Goal: Information Seeking & Learning: Learn about a topic

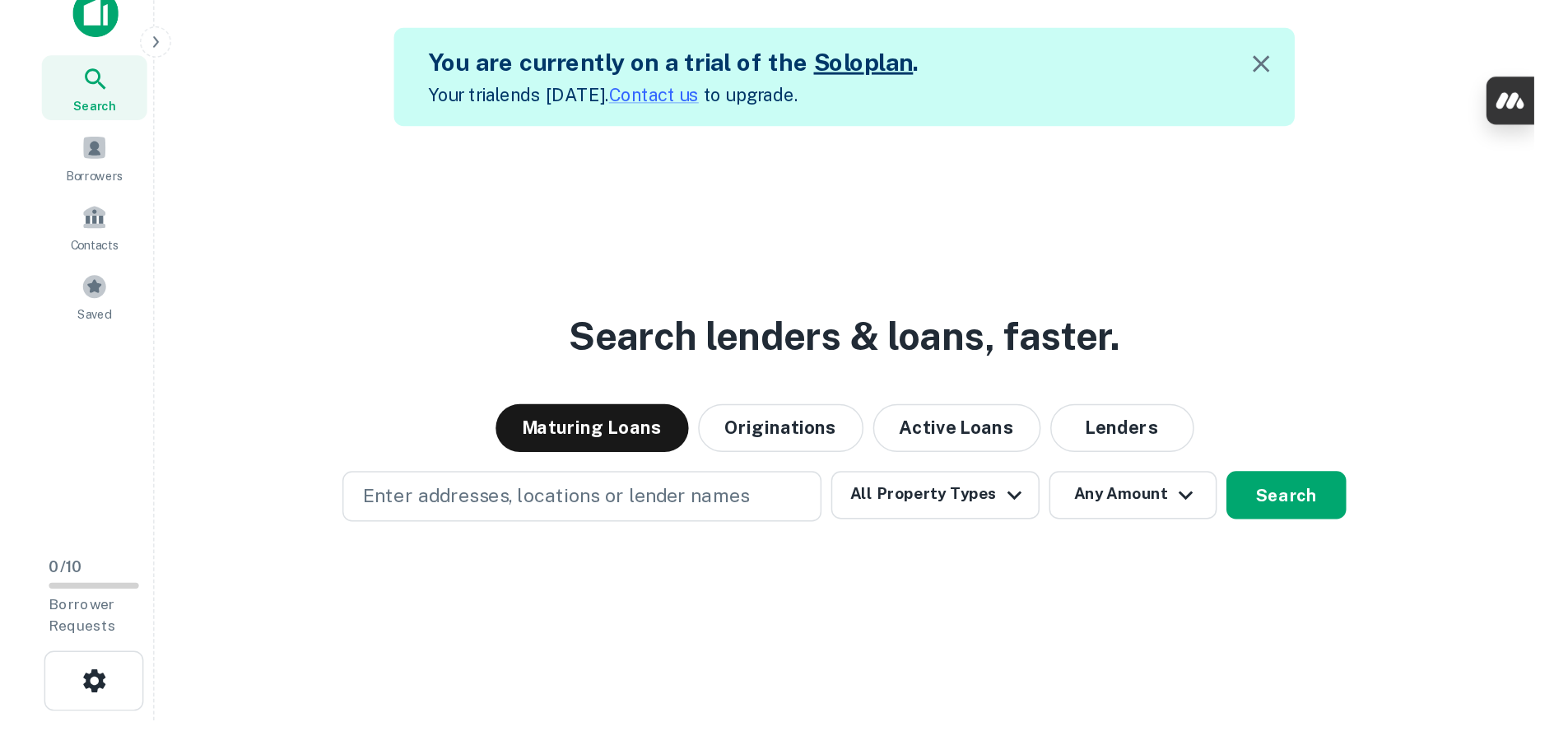
scroll to position [26, 0]
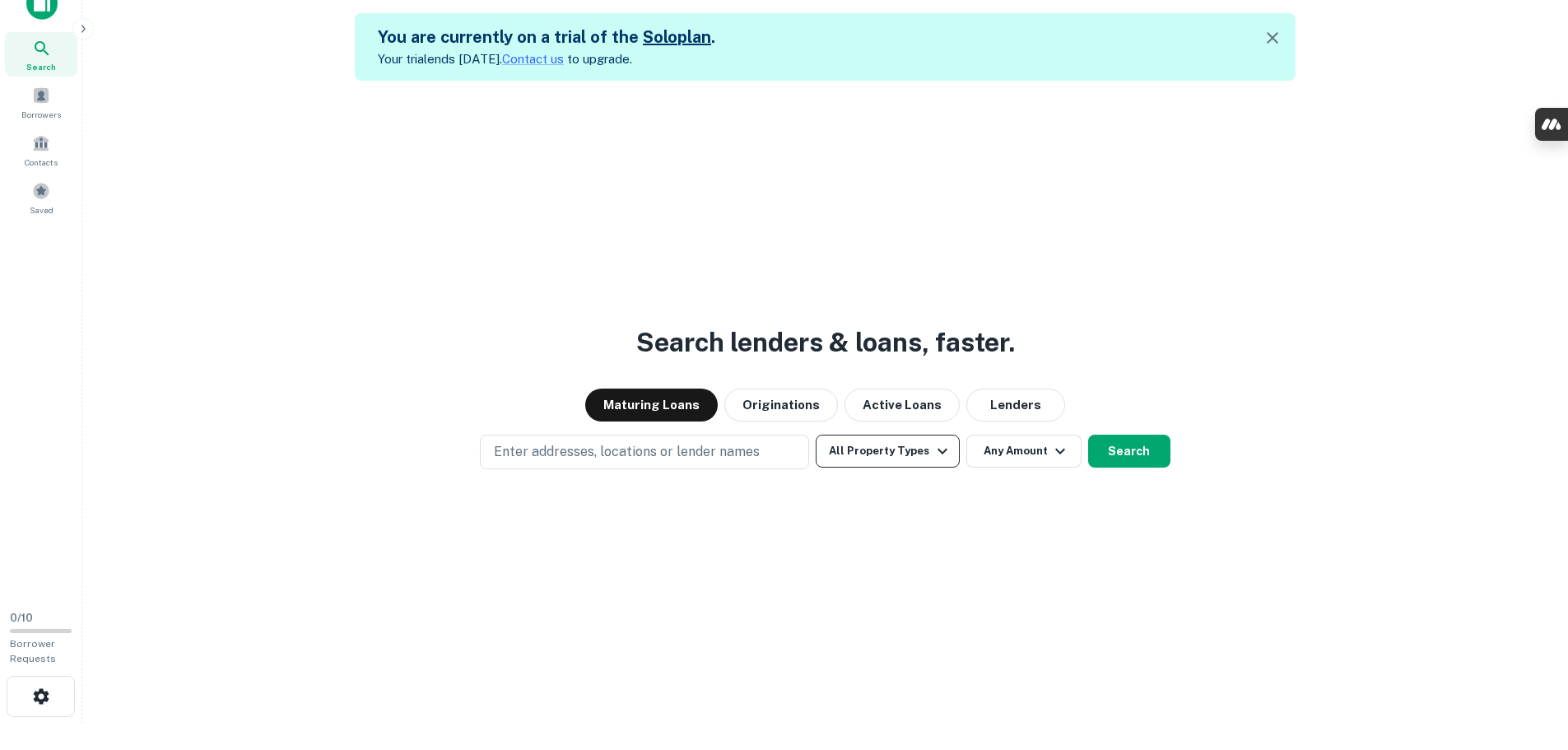
click at [935, 453] on icon "button" at bounding box center [943, 451] width 20 height 20
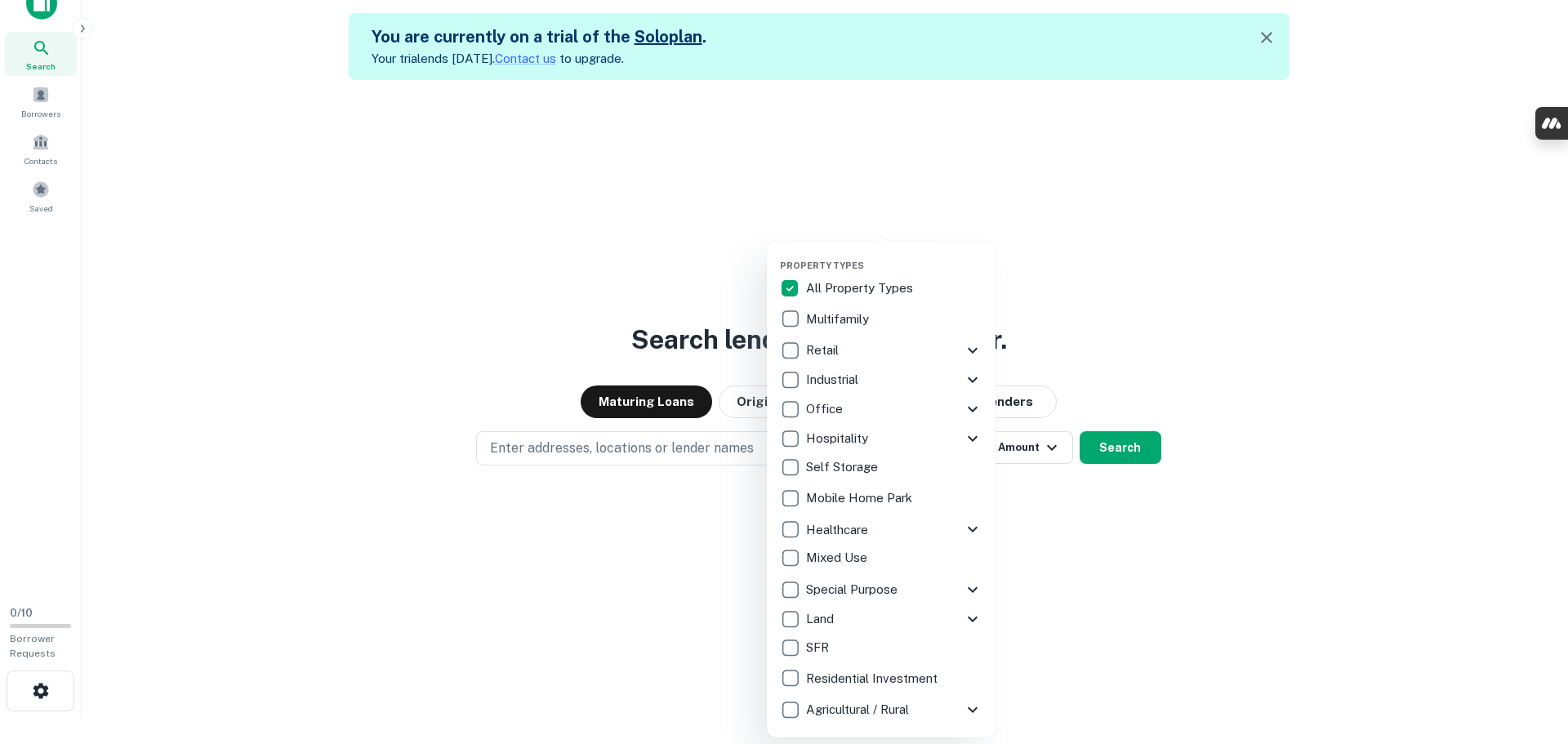
click at [1022, 336] on div at bounding box center [784, 372] width 1568 height 744
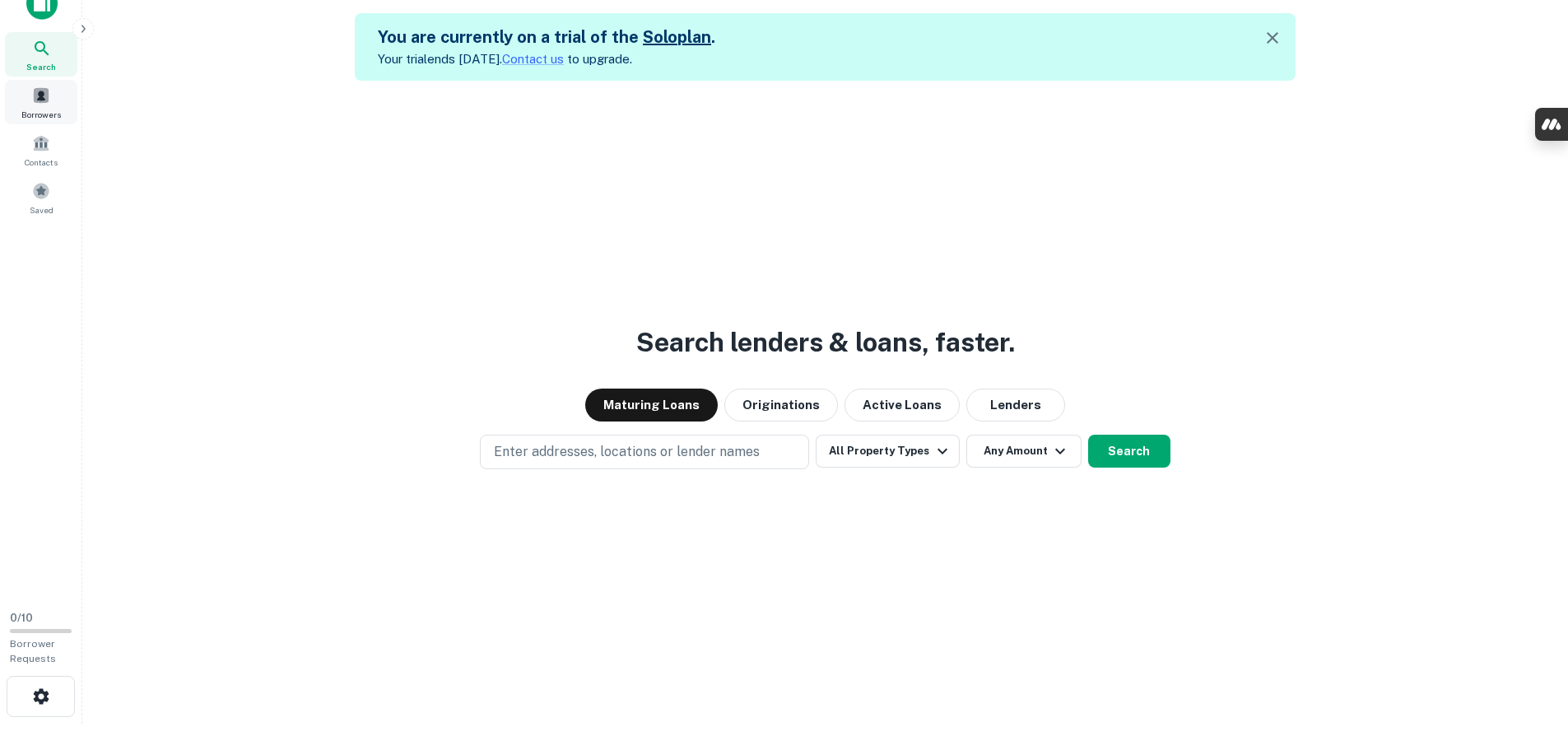
click at [54, 98] on div "Borrowers" at bounding box center [41, 101] width 73 height 44
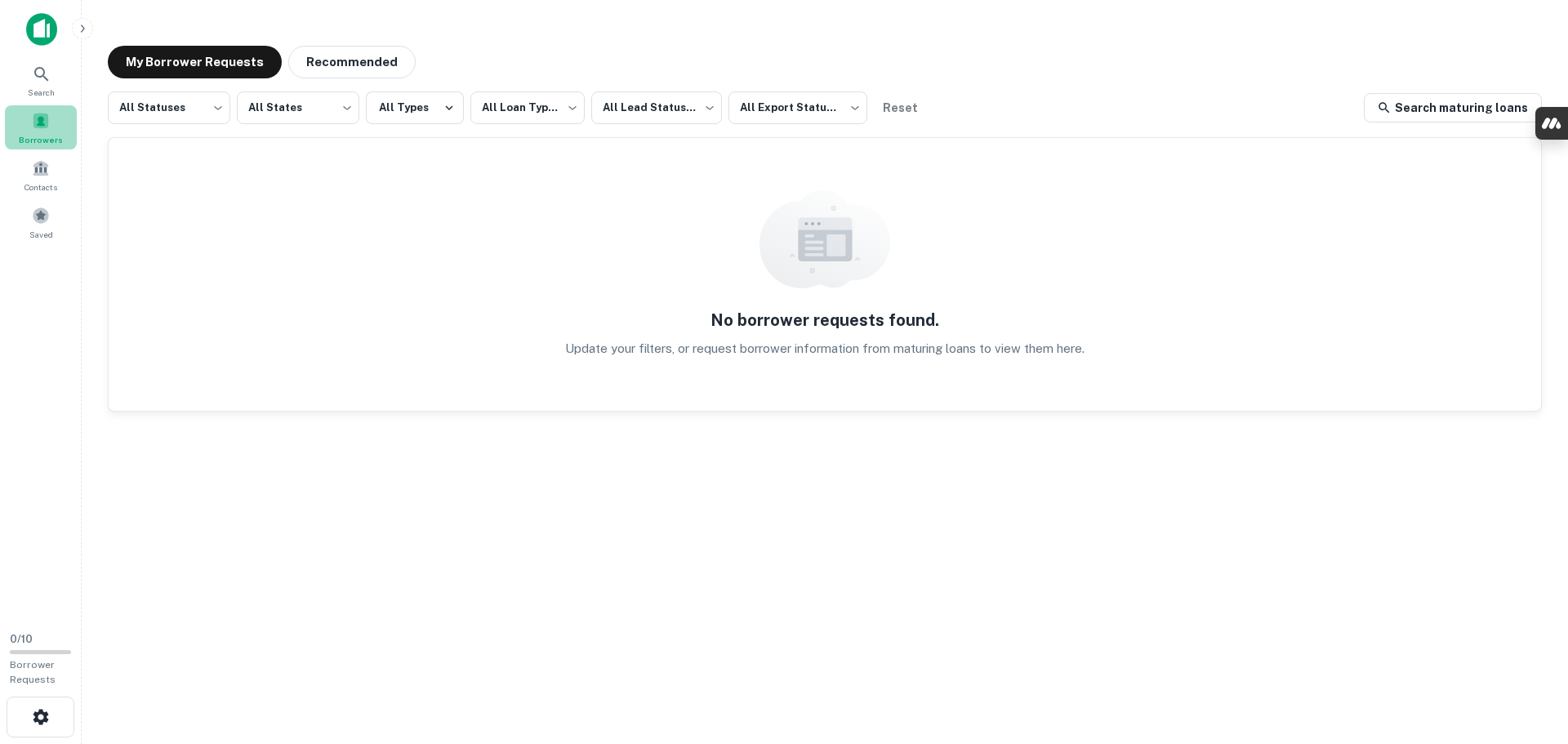
click at [48, 144] on span "Borrowers" at bounding box center [41, 140] width 44 height 13
click at [44, 176] on span at bounding box center [41, 169] width 18 height 18
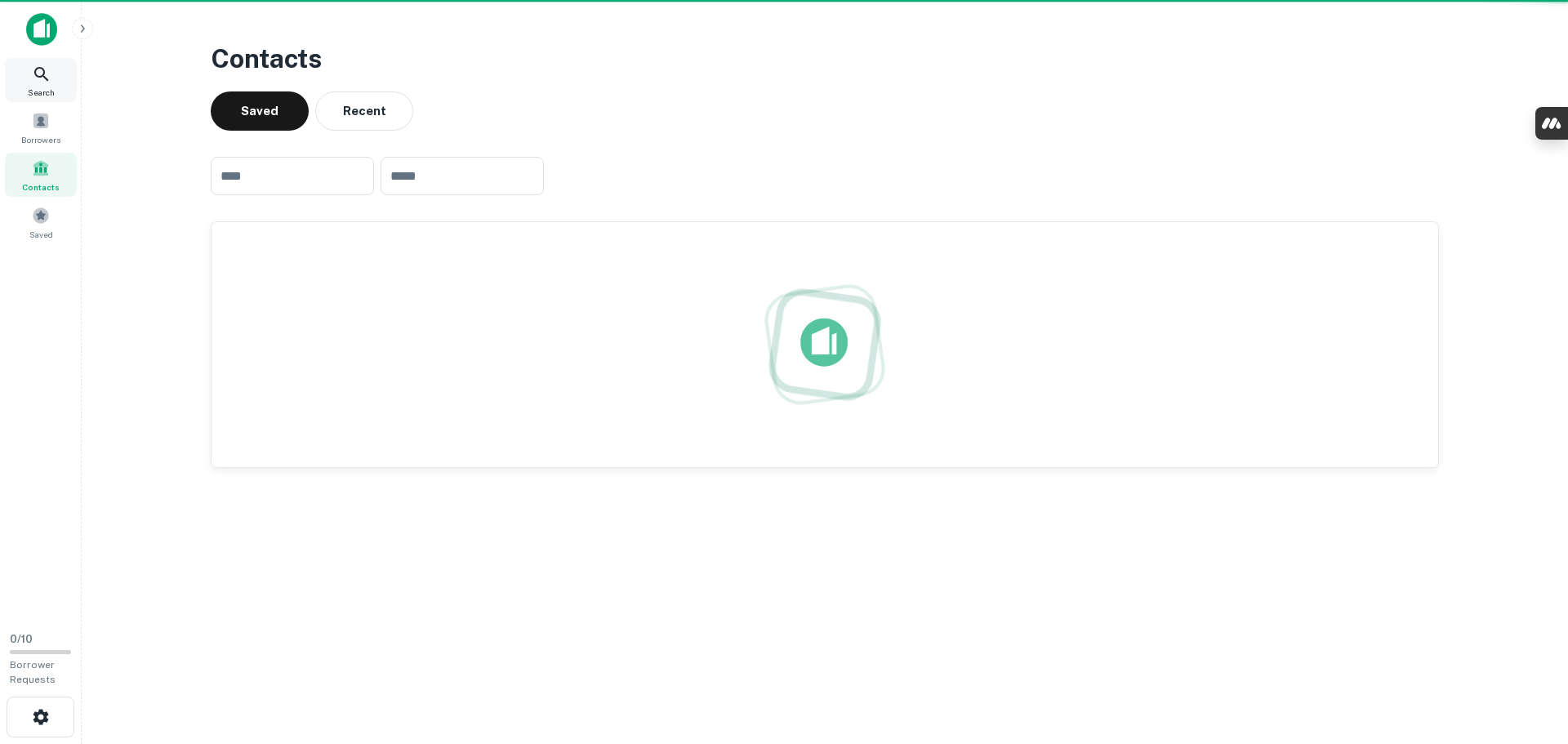
click at [56, 83] on div "Search" at bounding box center [41, 80] width 72 height 44
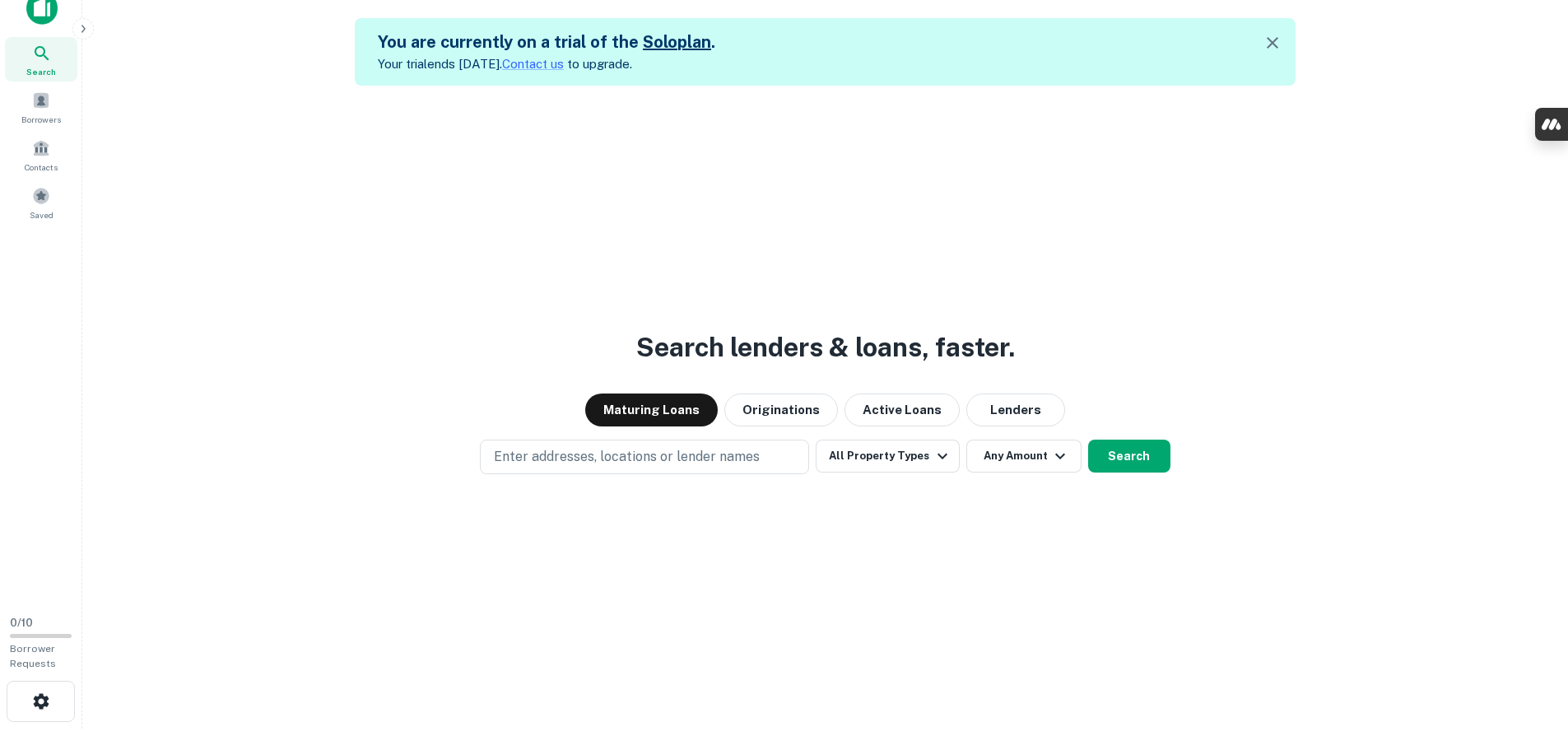
scroll to position [26, 0]
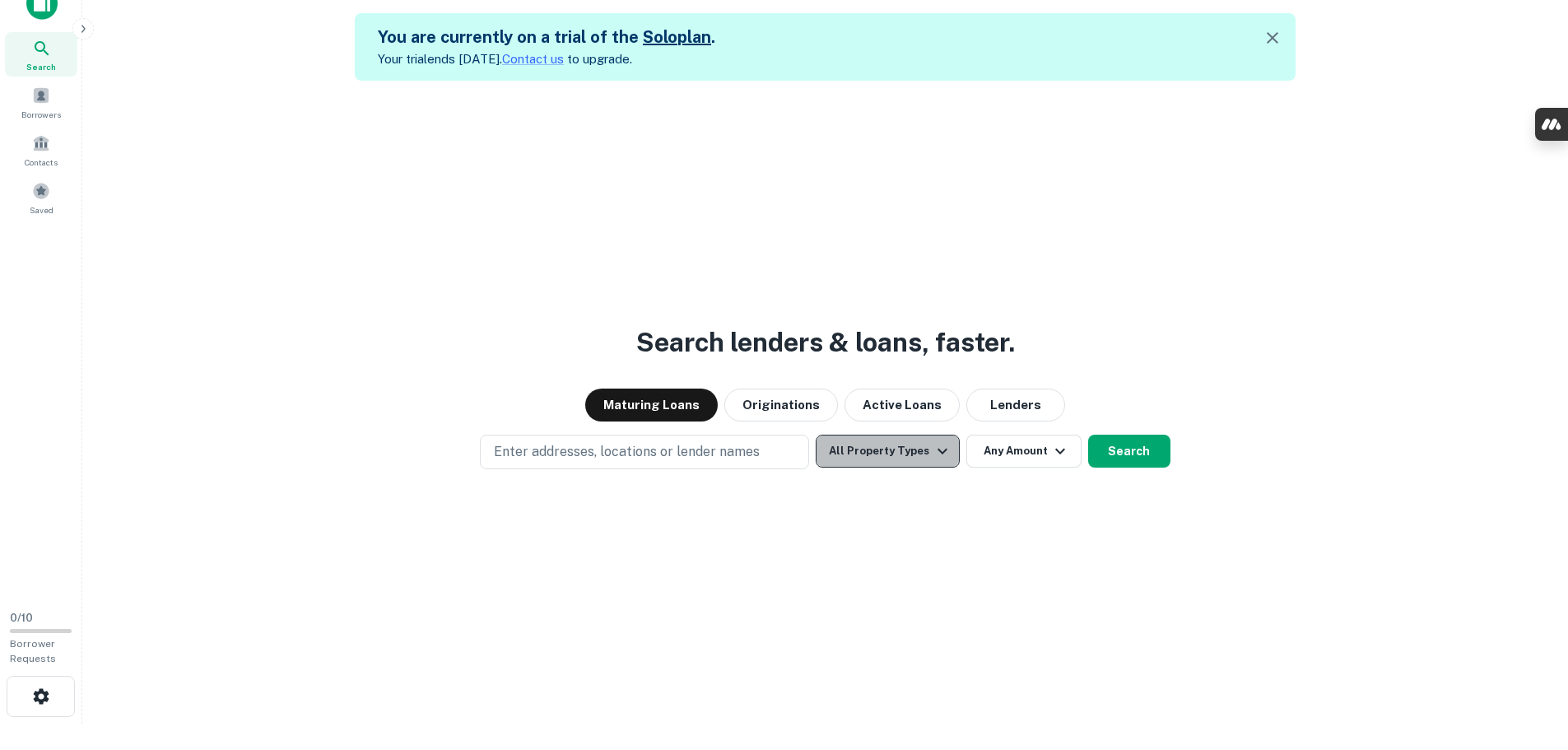
click at [933, 456] on icon "button" at bounding box center [943, 451] width 20 height 20
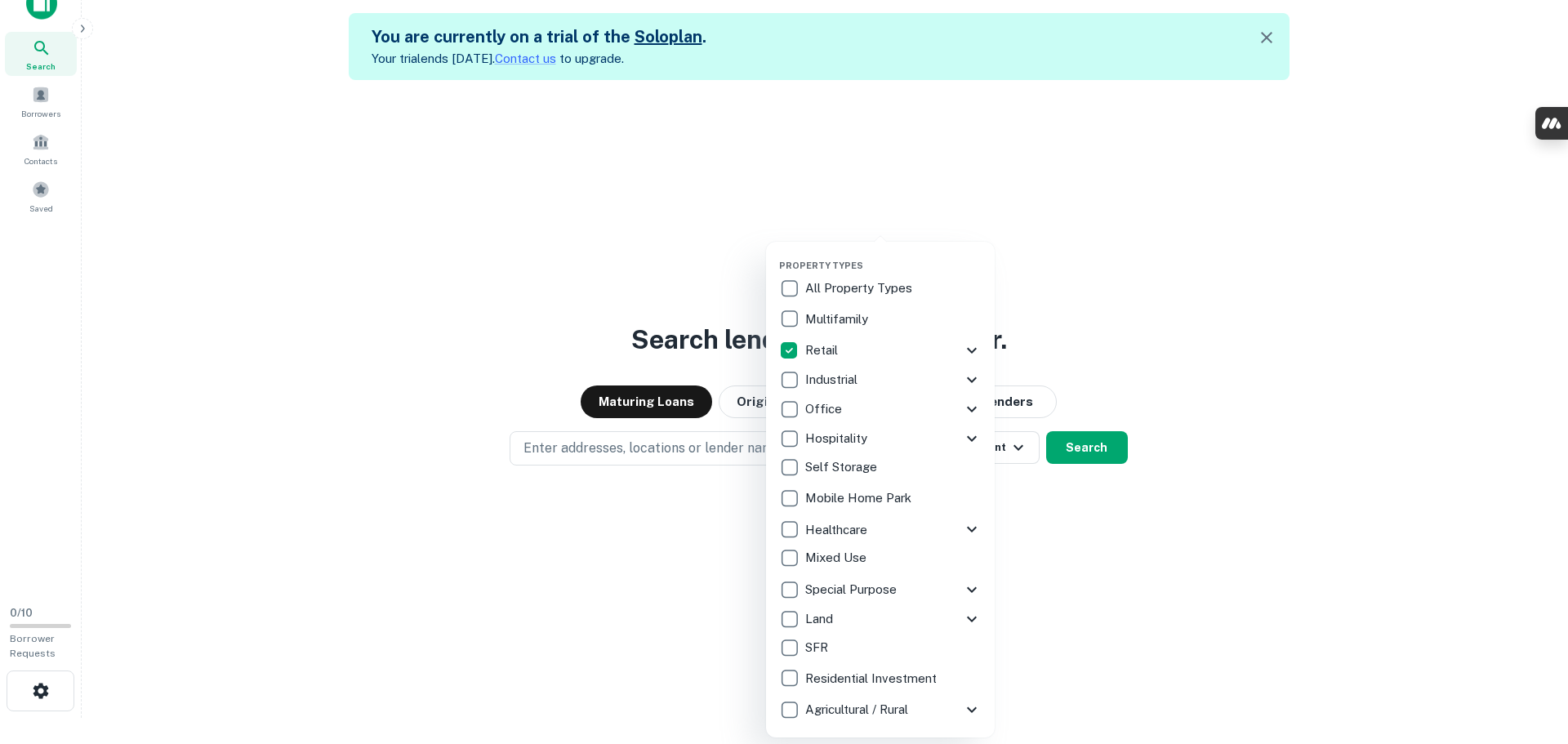
click at [1193, 533] on div at bounding box center [784, 372] width 1568 height 744
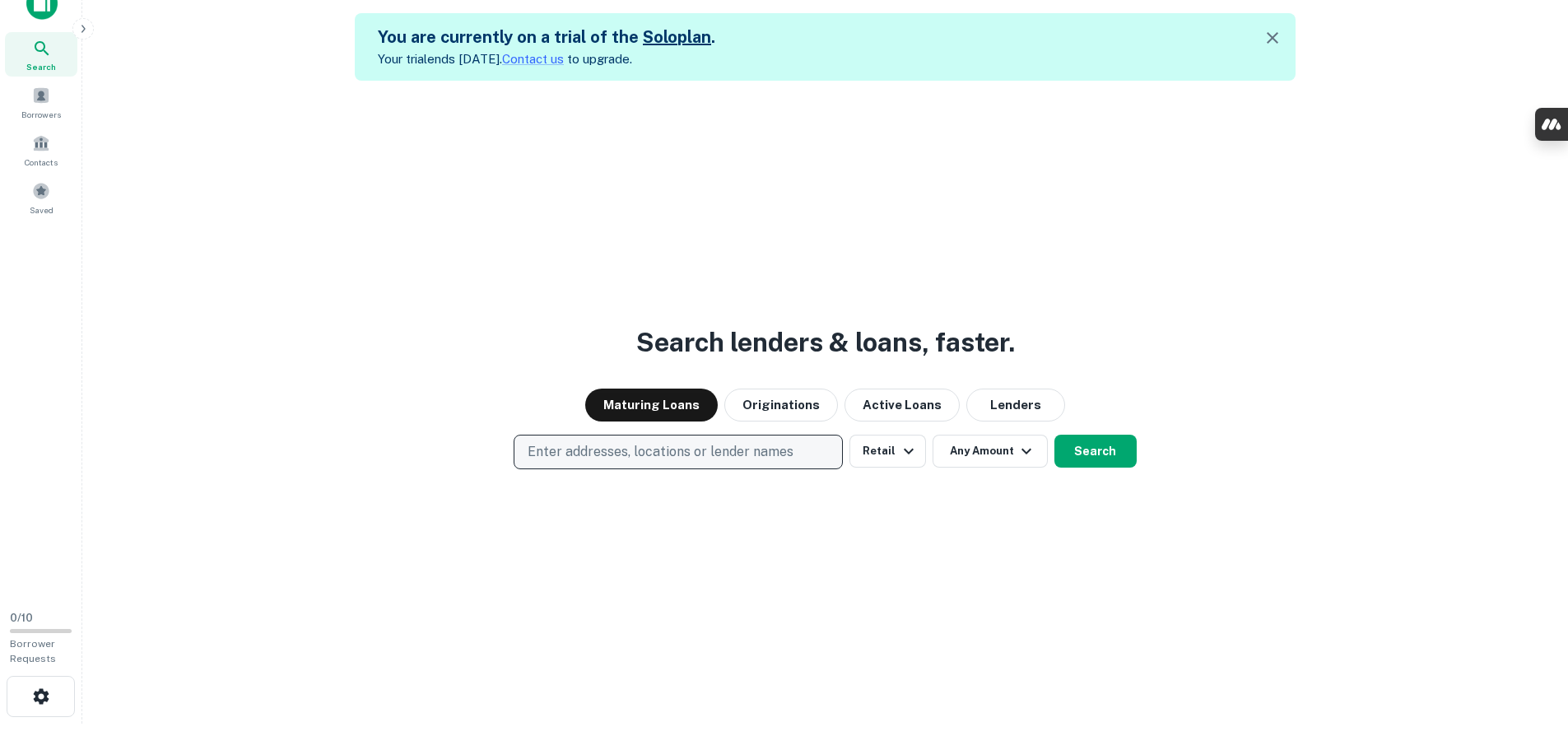
click at [718, 450] on p "Enter addresses, locations or lender names" at bounding box center [661, 452] width 266 height 20
type input "**********"
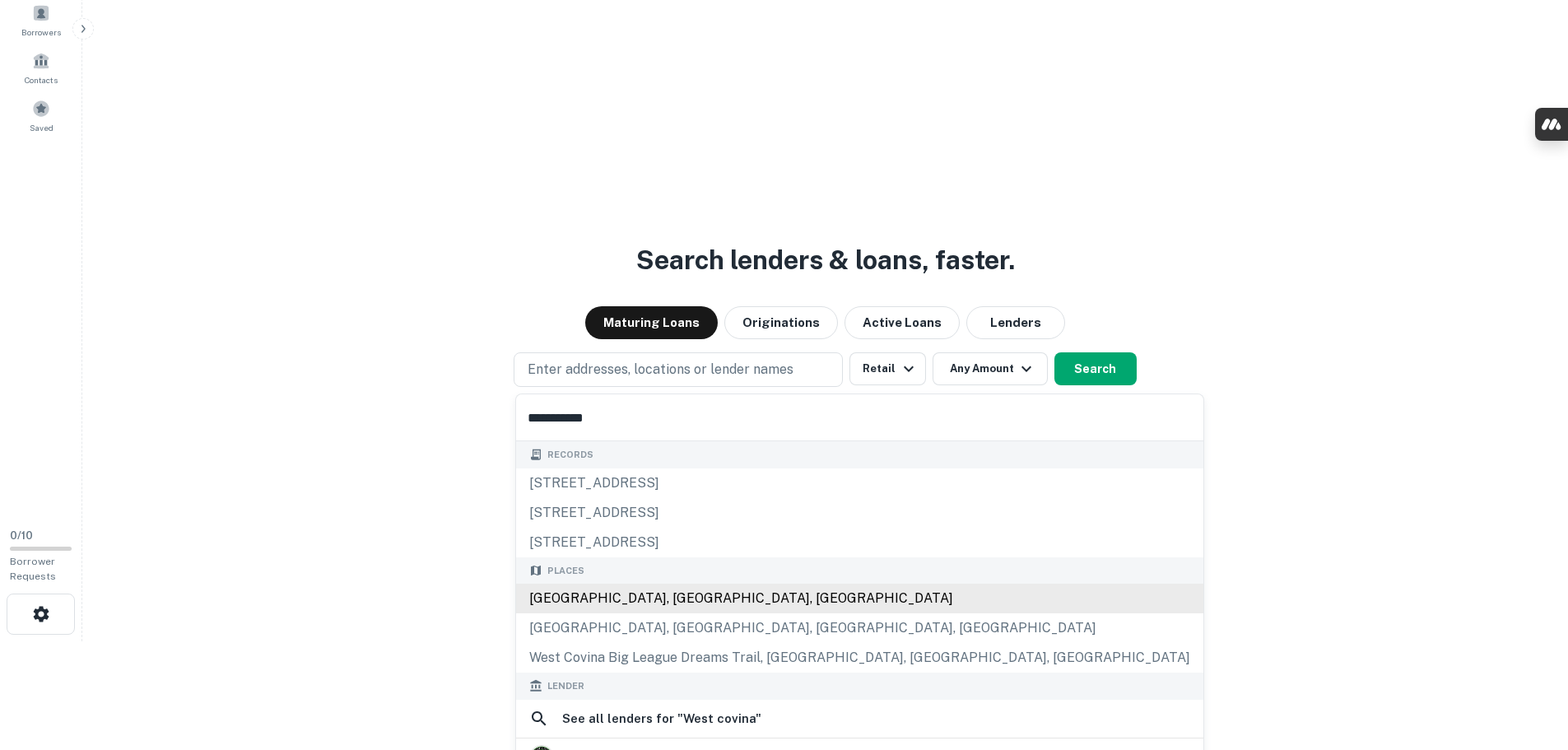
click at [623, 592] on div "West Covina, CA, USA" at bounding box center [860, 598] width 688 height 29
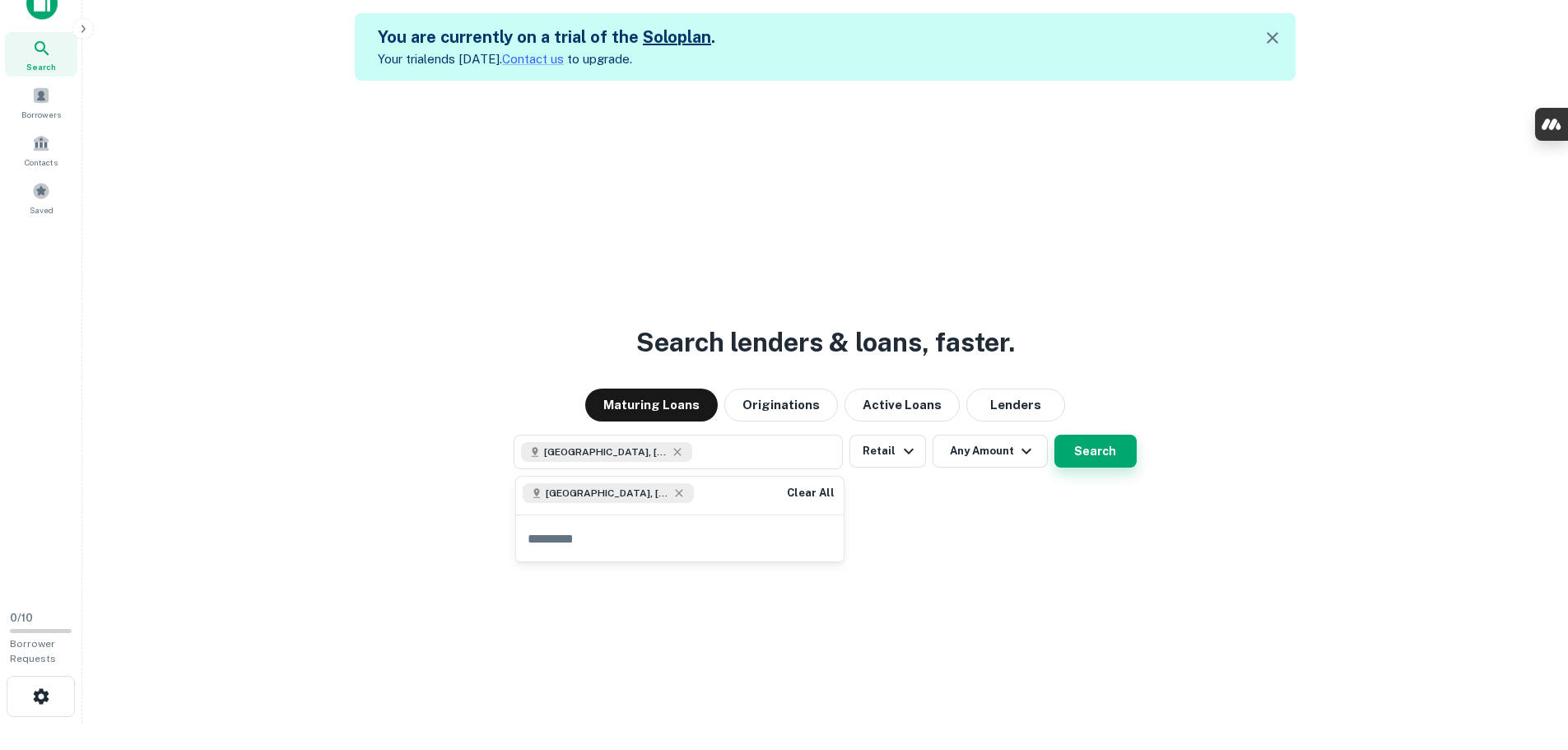
click at [1094, 449] on button "Search" at bounding box center [1095, 451] width 82 height 33
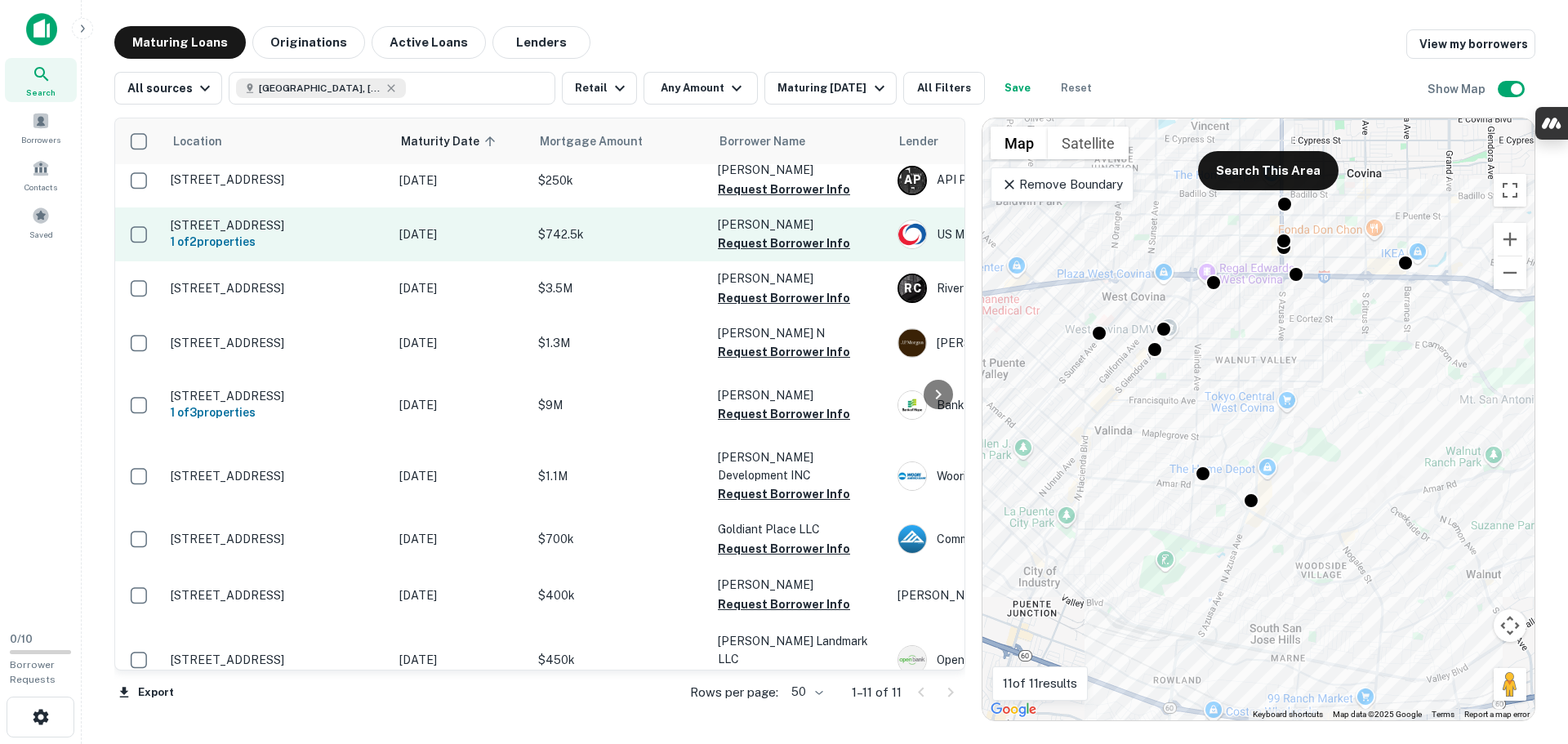
scroll to position [159, 0]
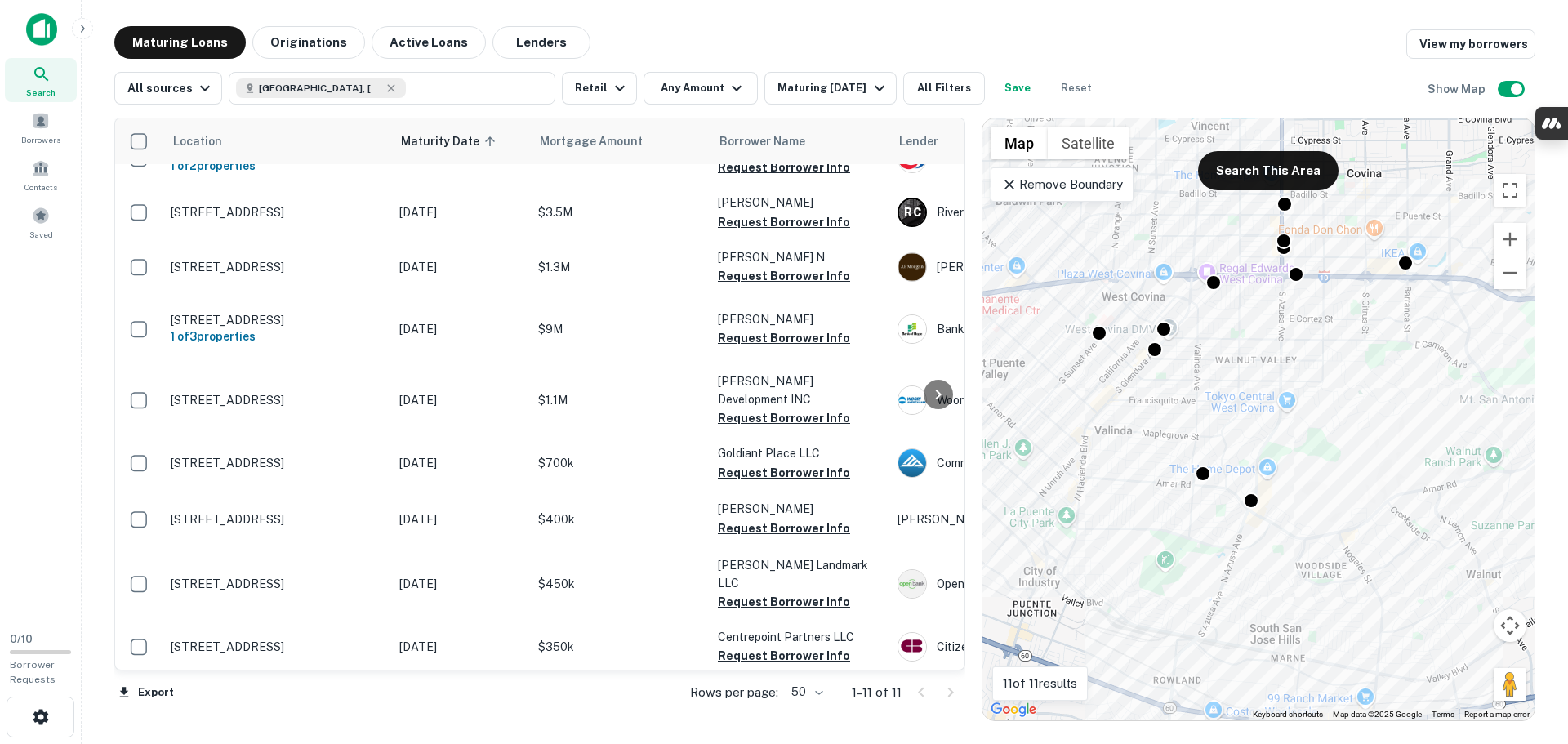
click at [818, 704] on body "Search Borrowers Contacts Saved 0 / 10 Borrower Requests Maturing Loans Origina…" at bounding box center [784, 372] width 1568 height 744
click at [811, 718] on li "100" at bounding box center [808, 709] width 47 height 29
type input "***"
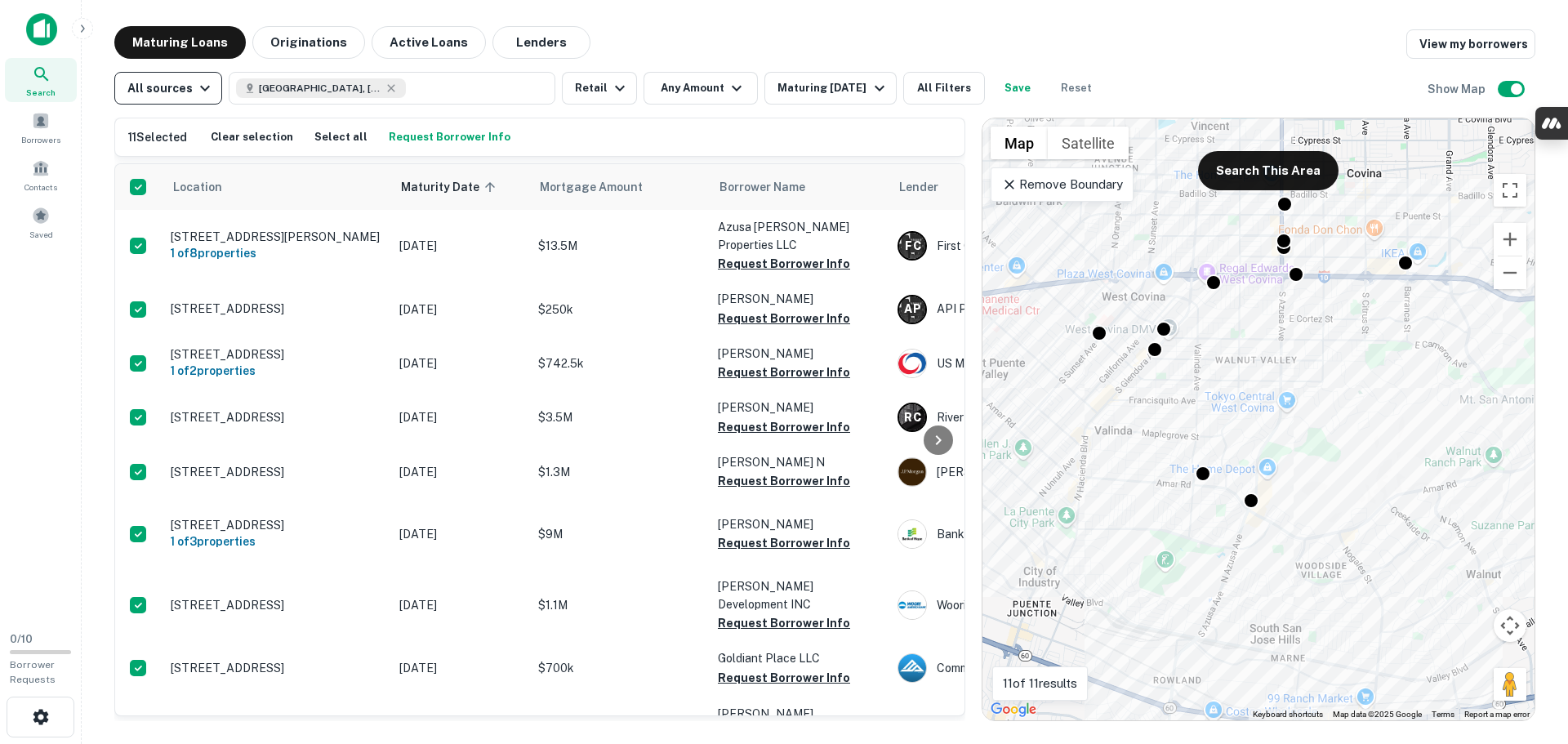
click at [184, 91] on div "All sources" at bounding box center [170, 88] width 87 height 20
click at [345, 112] on div at bounding box center [784, 372] width 1568 height 744
click at [260, 136] on button "Clear selection" at bounding box center [252, 138] width 90 height 25
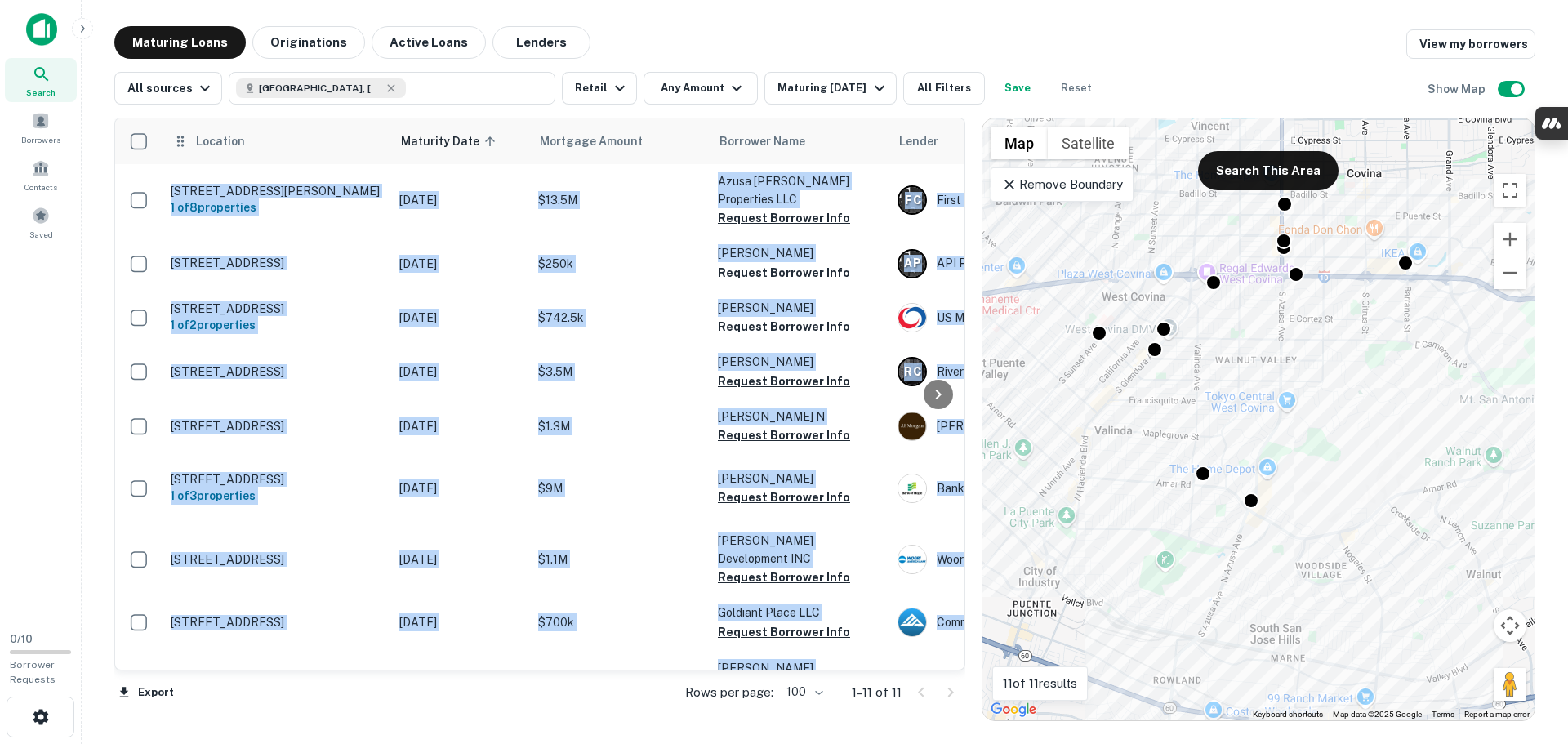
drag, startPoint x: 467, startPoint y: 693, endPoint x: 168, endPoint y: 154, distance: 616.4
click at [169, 153] on div "Location Maturity Date sorted ascending Mortgage Amount Borrower Name Lender Pu…" at bounding box center [540, 395] width 851 height 555
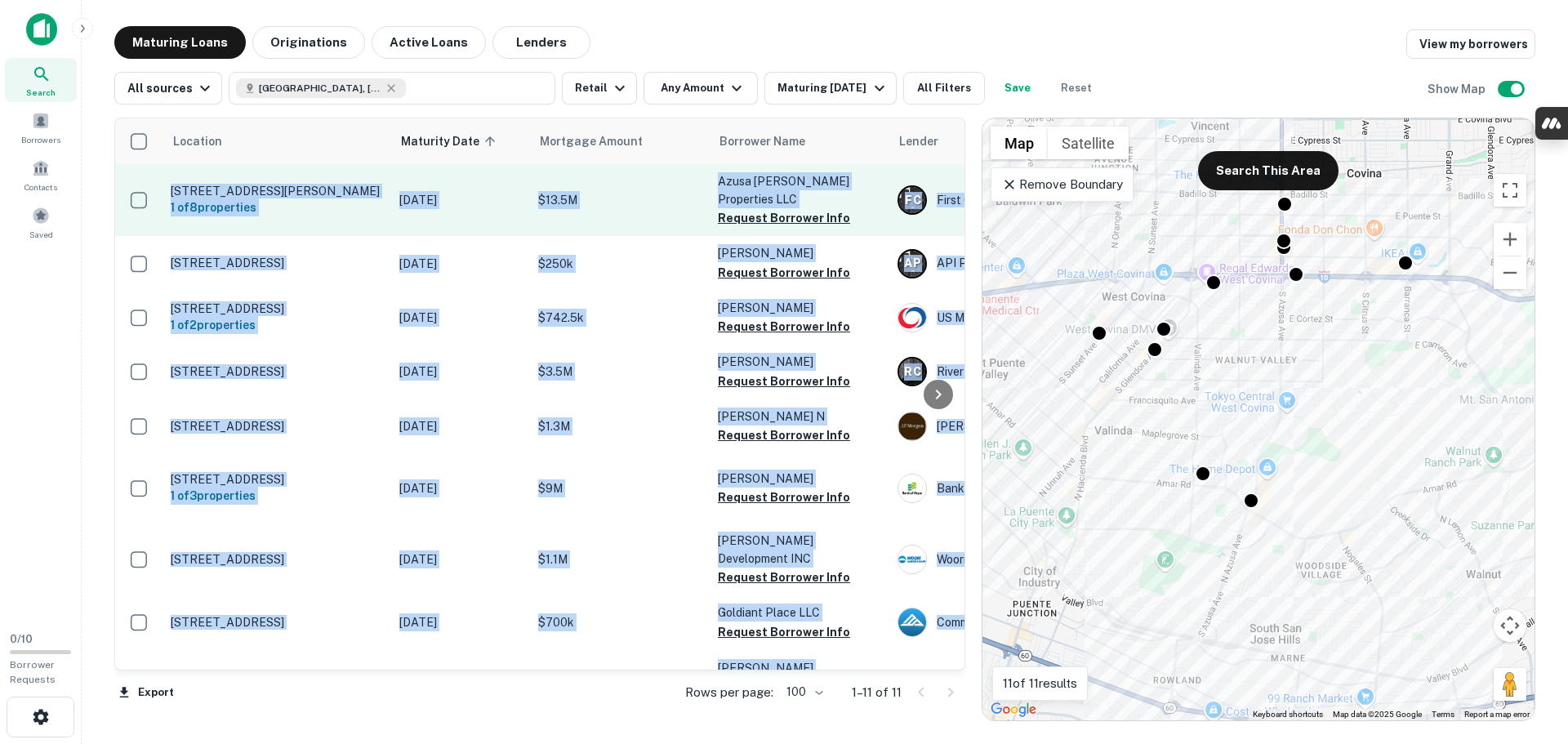
copy div "1900 E Garvey Ave S West Covina, CA 91791 1 of 8 properties Nov 23, 2025 $13.5M…"
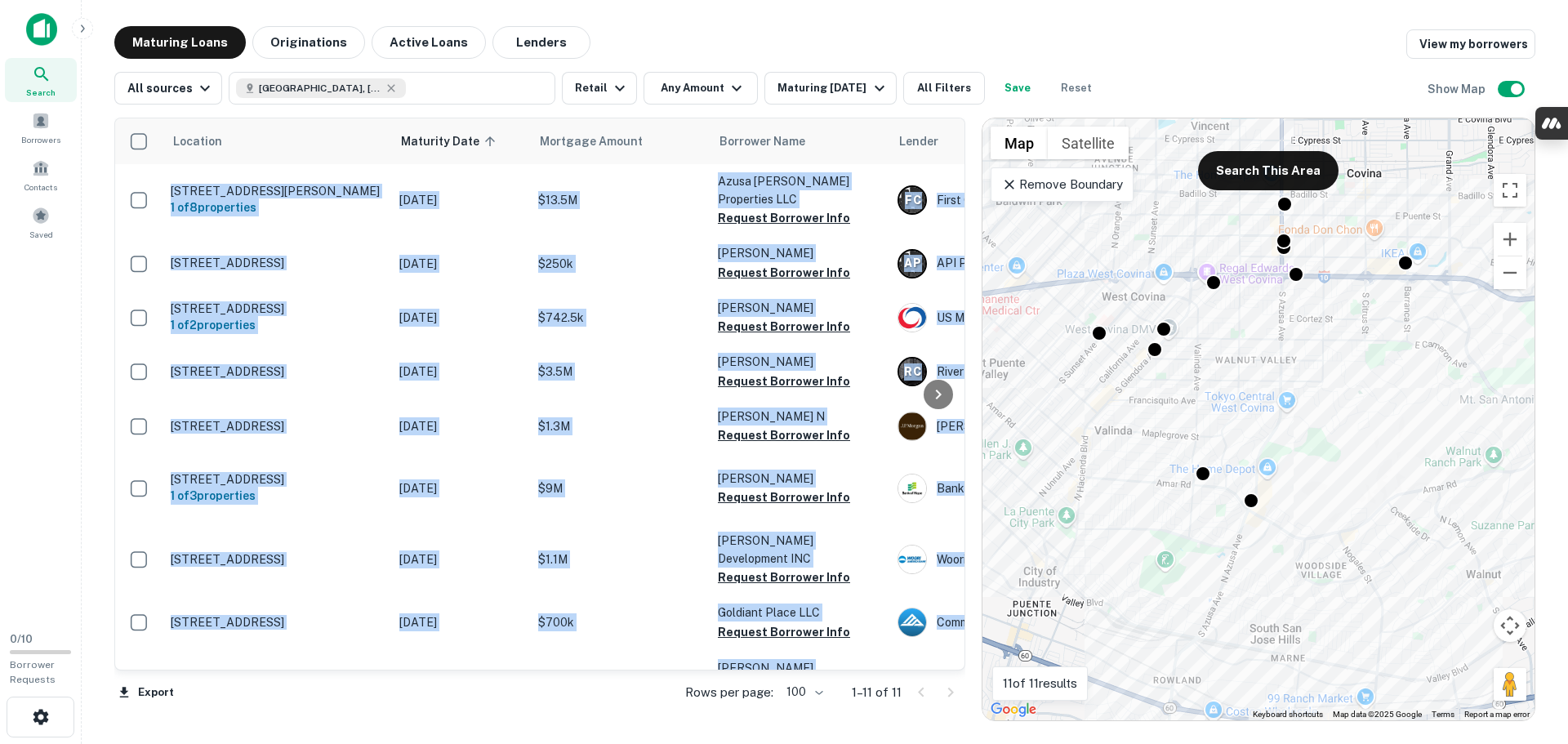
click at [504, 689] on div "Export Rows per page: 100 *** 1–11 of 11" at bounding box center [540, 693] width 851 height 44
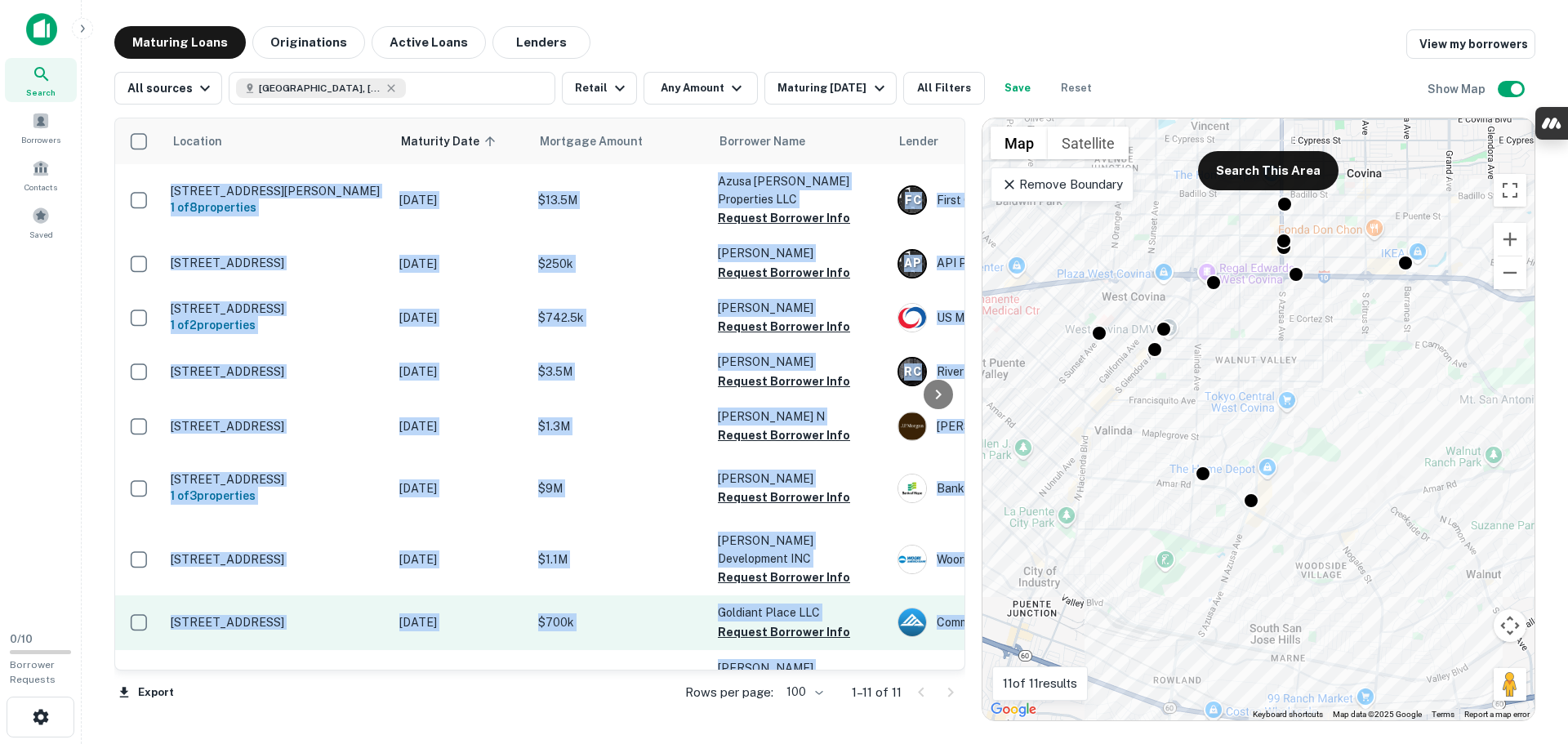
scroll to position [159, 0]
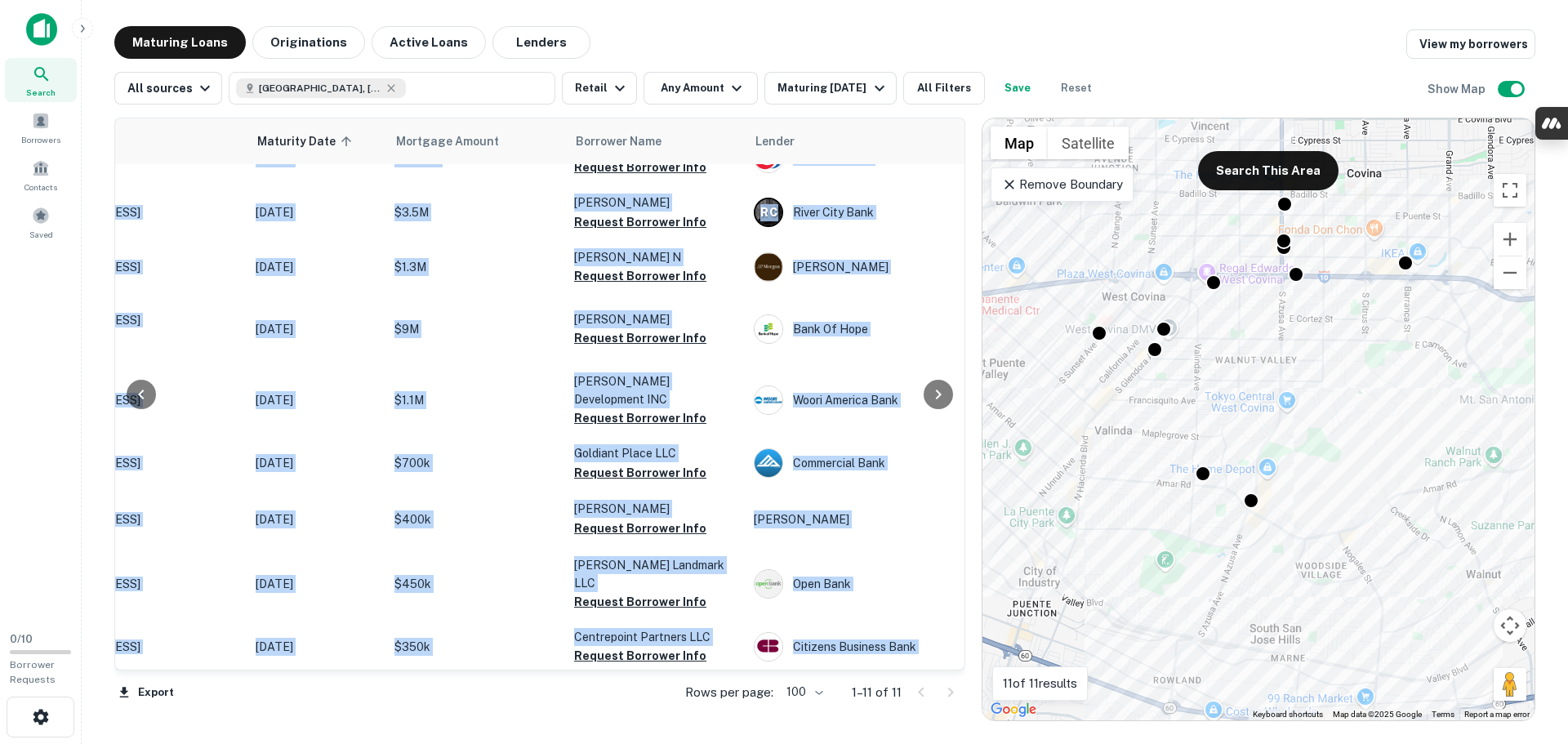
click at [480, 690] on div "Export Rows per page: 100 *** 1–11 of 11" at bounding box center [540, 693] width 851 height 44
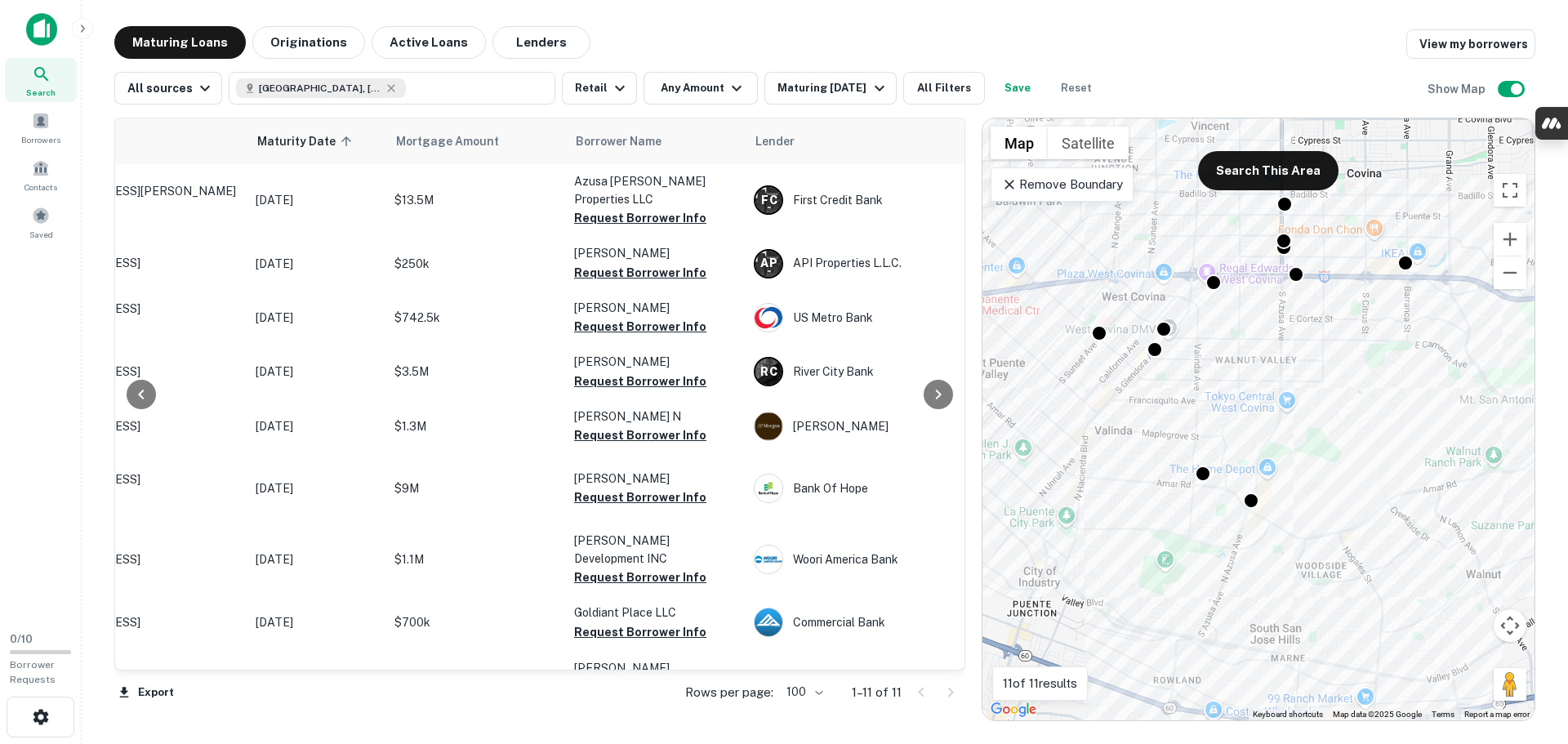
scroll to position [0, 0]
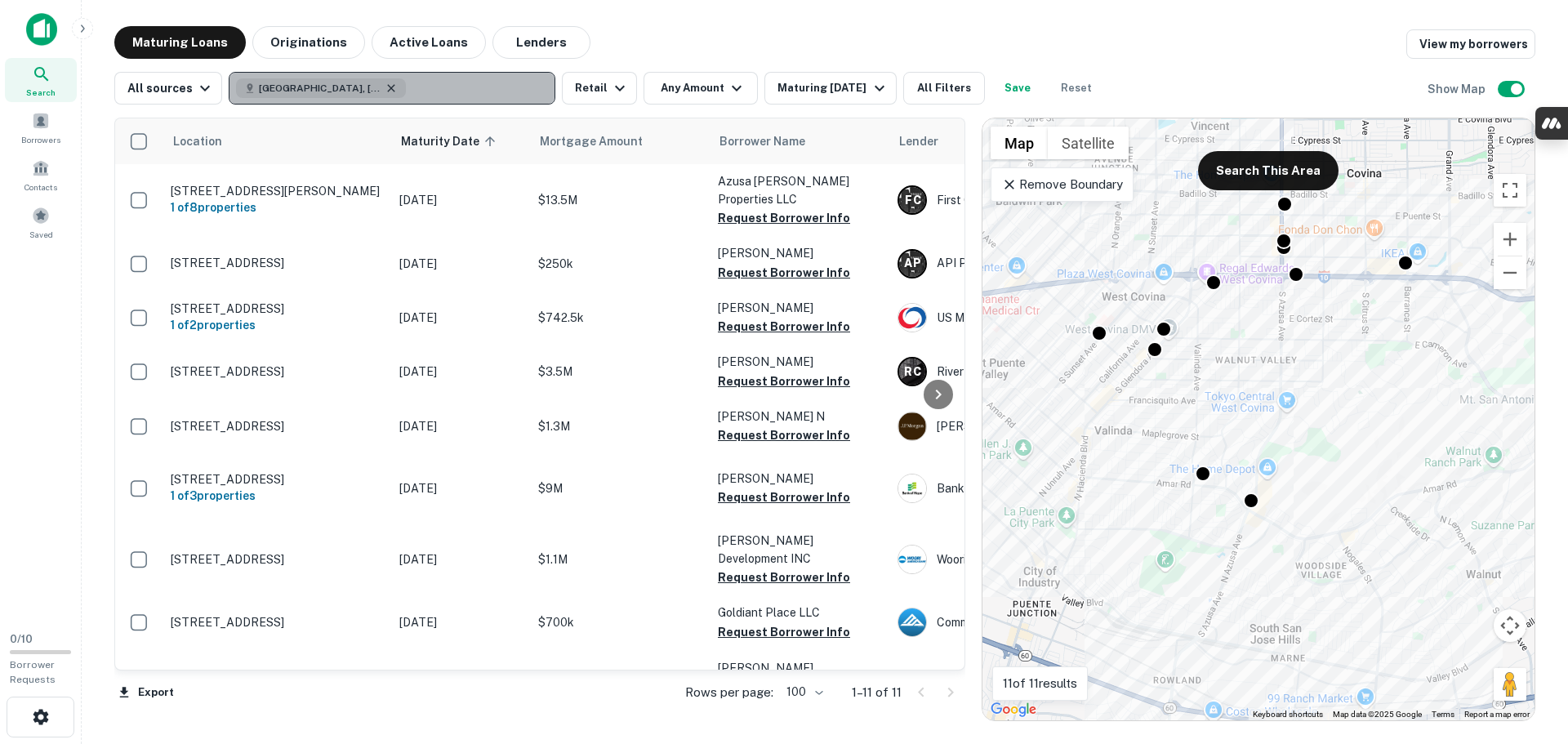
click at [384, 87] on icon "button" at bounding box center [391, 88] width 13 height 13
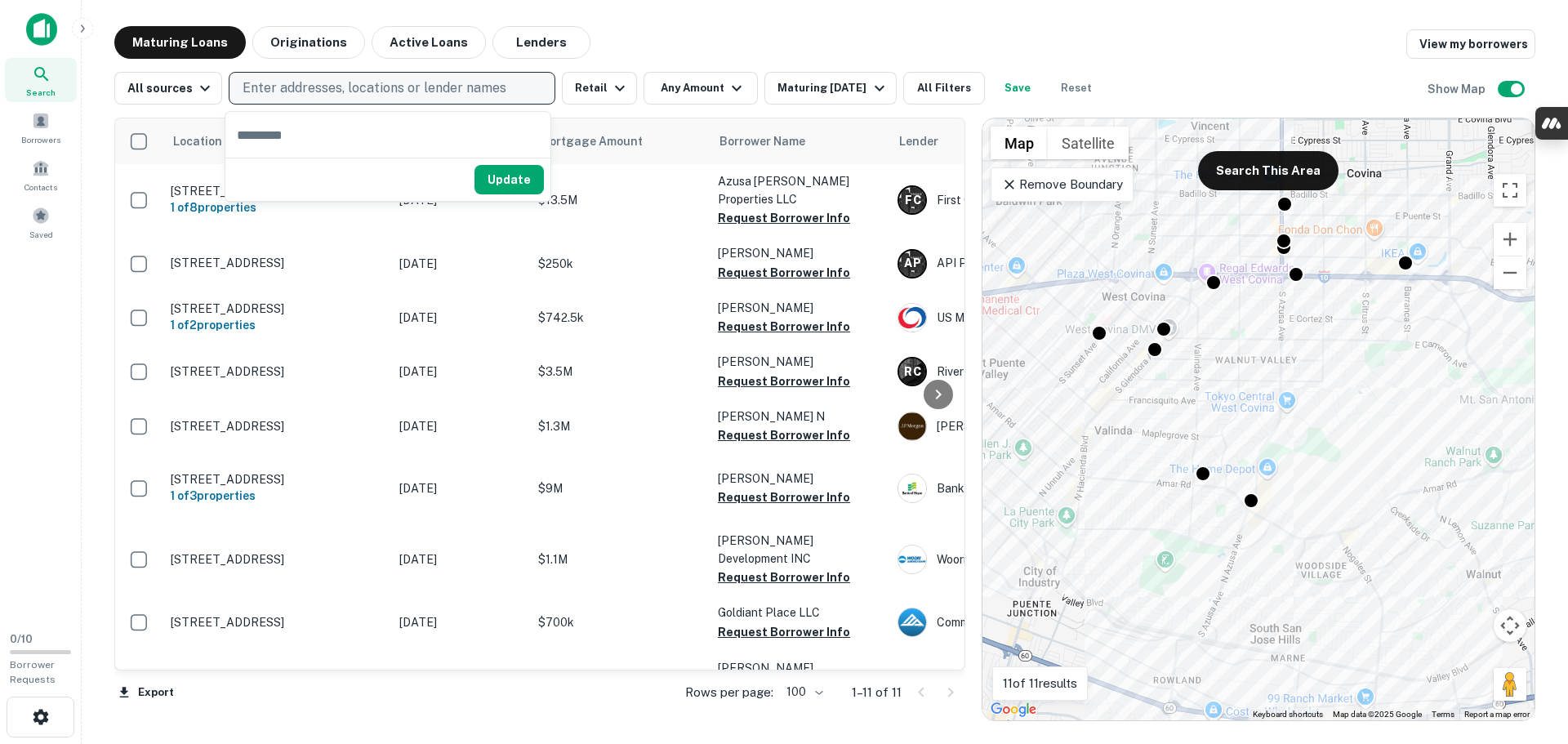
click at [363, 88] on p "Enter addresses, locations or lender names" at bounding box center [374, 88] width 264 height 20
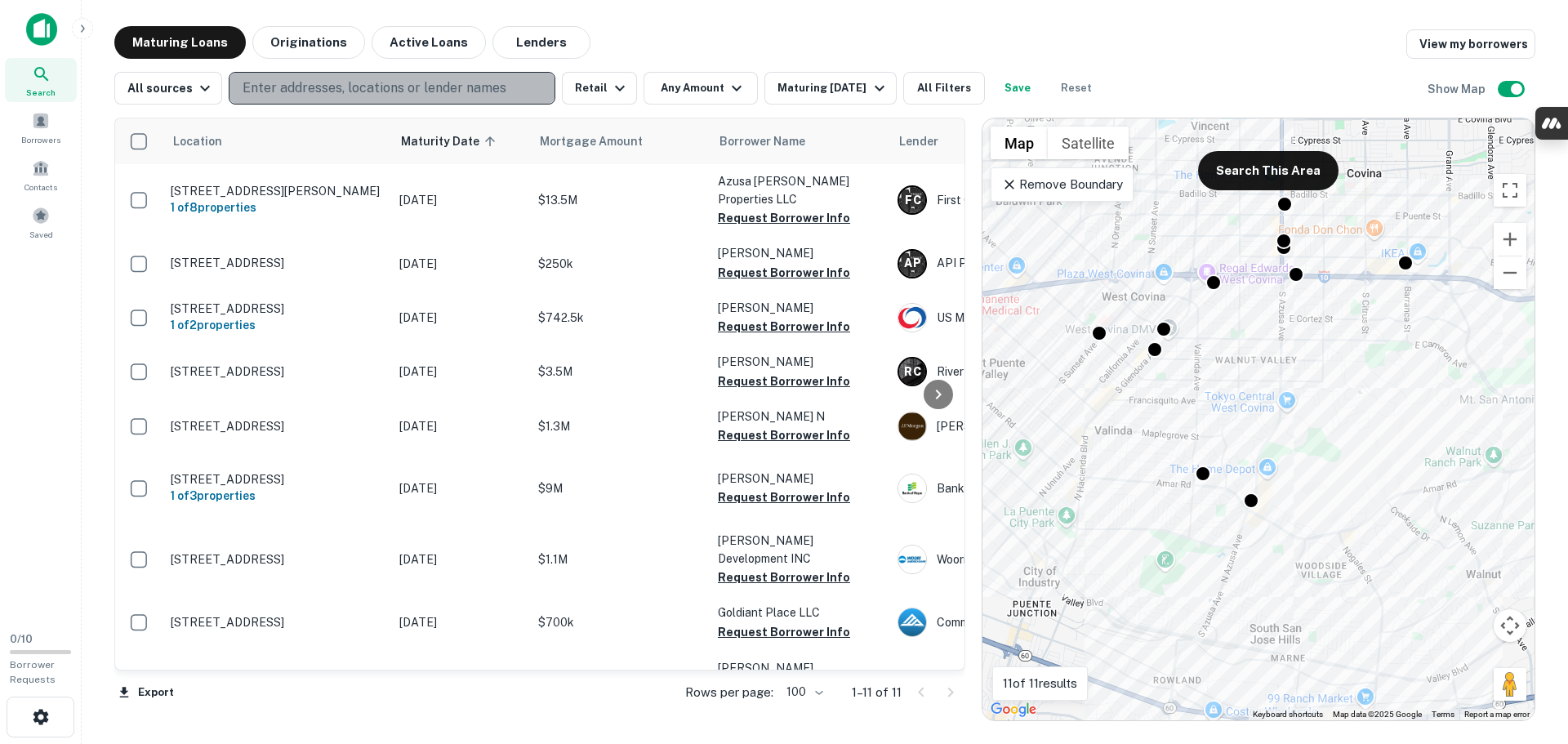
click at [357, 85] on p "Enter addresses, locations or lender names" at bounding box center [374, 88] width 264 height 20
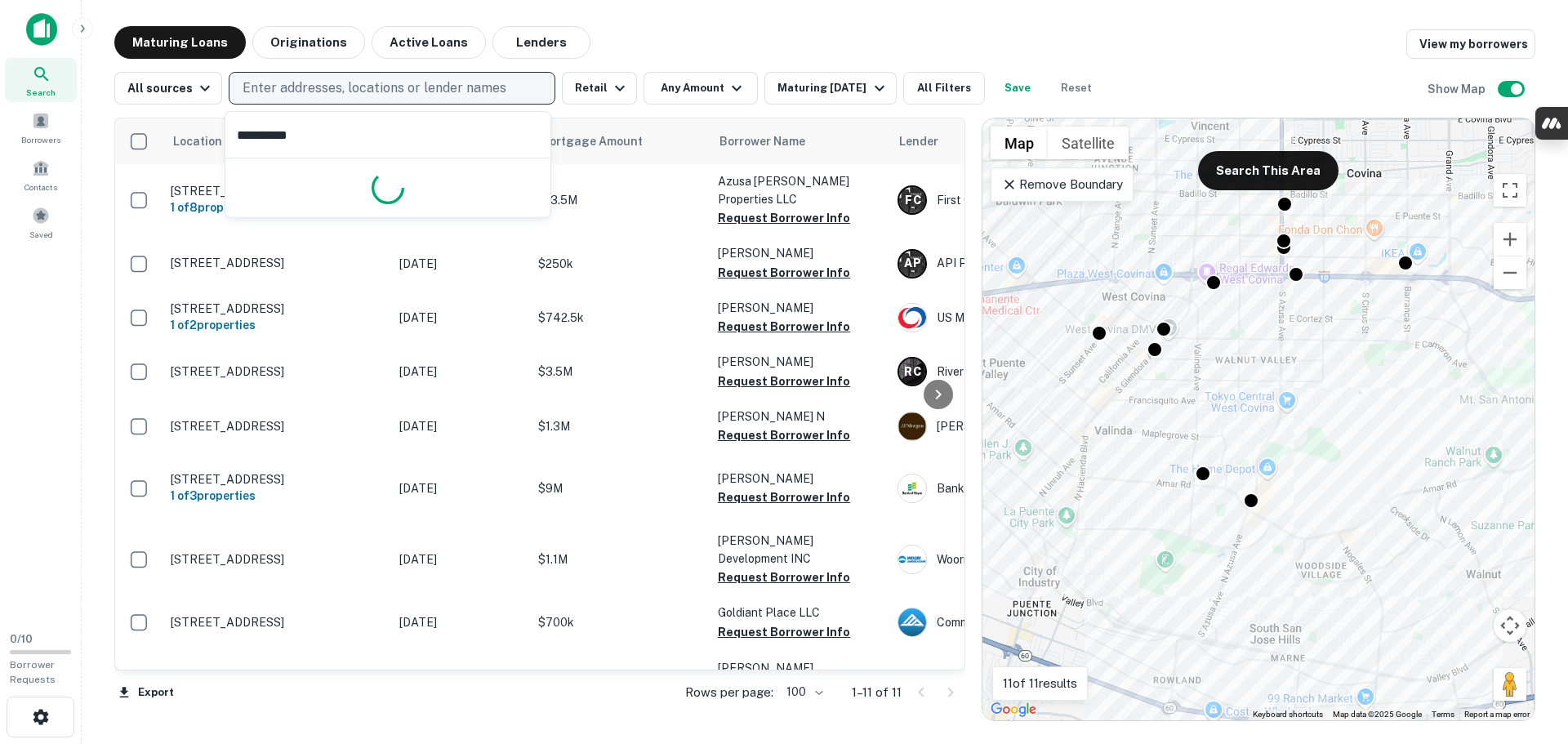
type input "**********"
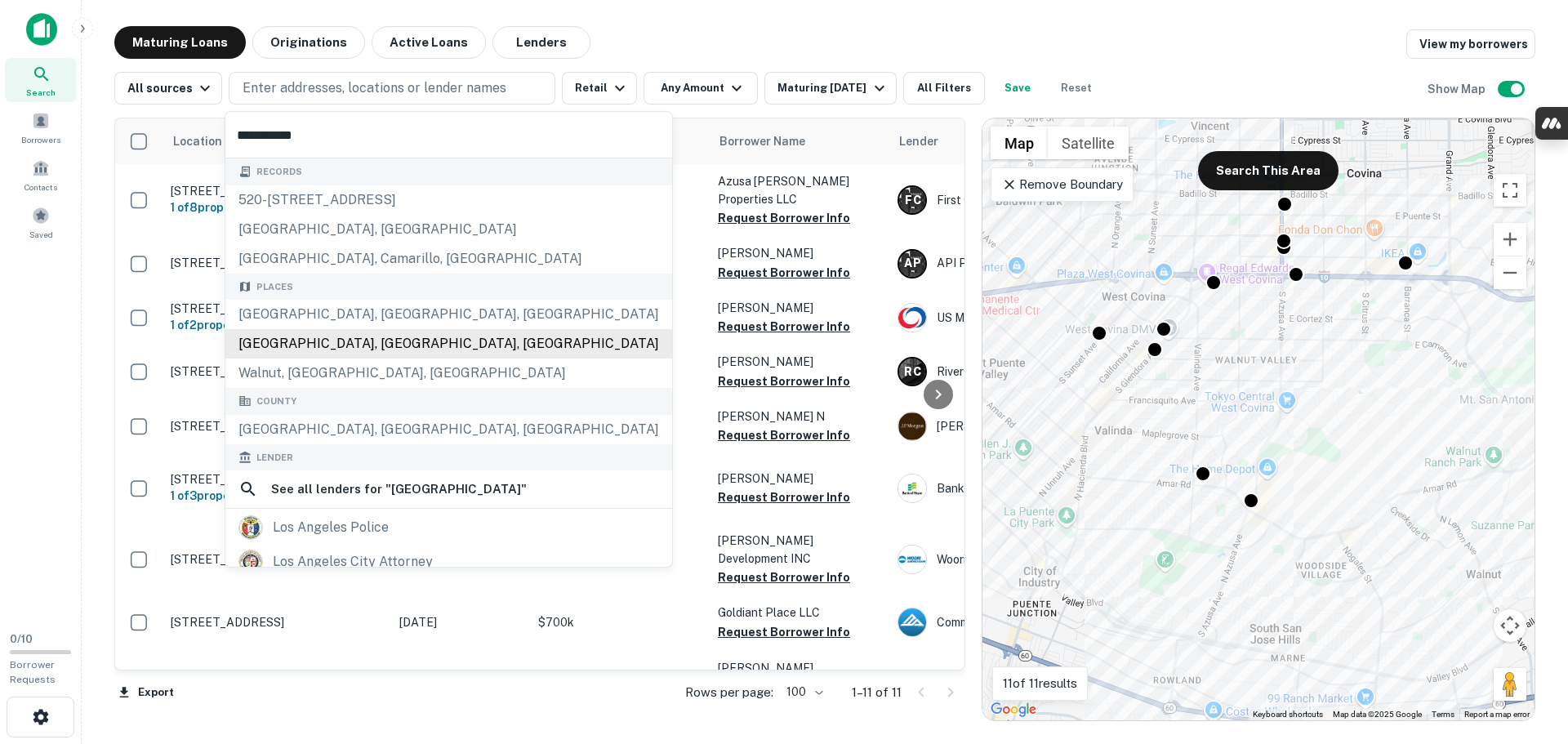
click at [366, 342] on div "Los Angeles County, CA, USA" at bounding box center [449, 344] width 447 height 29
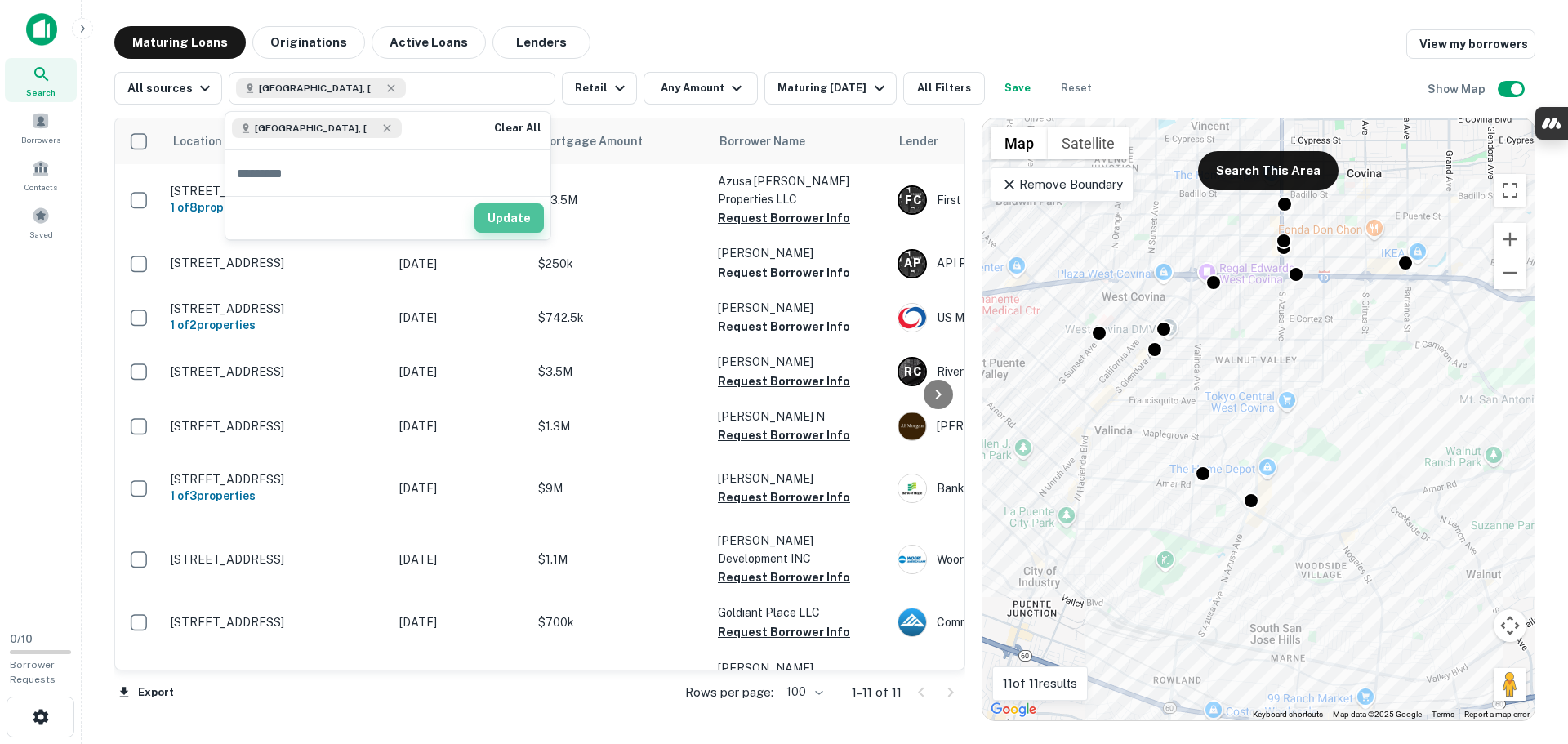
click at [513, 219] on button "Update" at bounding box center [510, 218] width 70 height 29
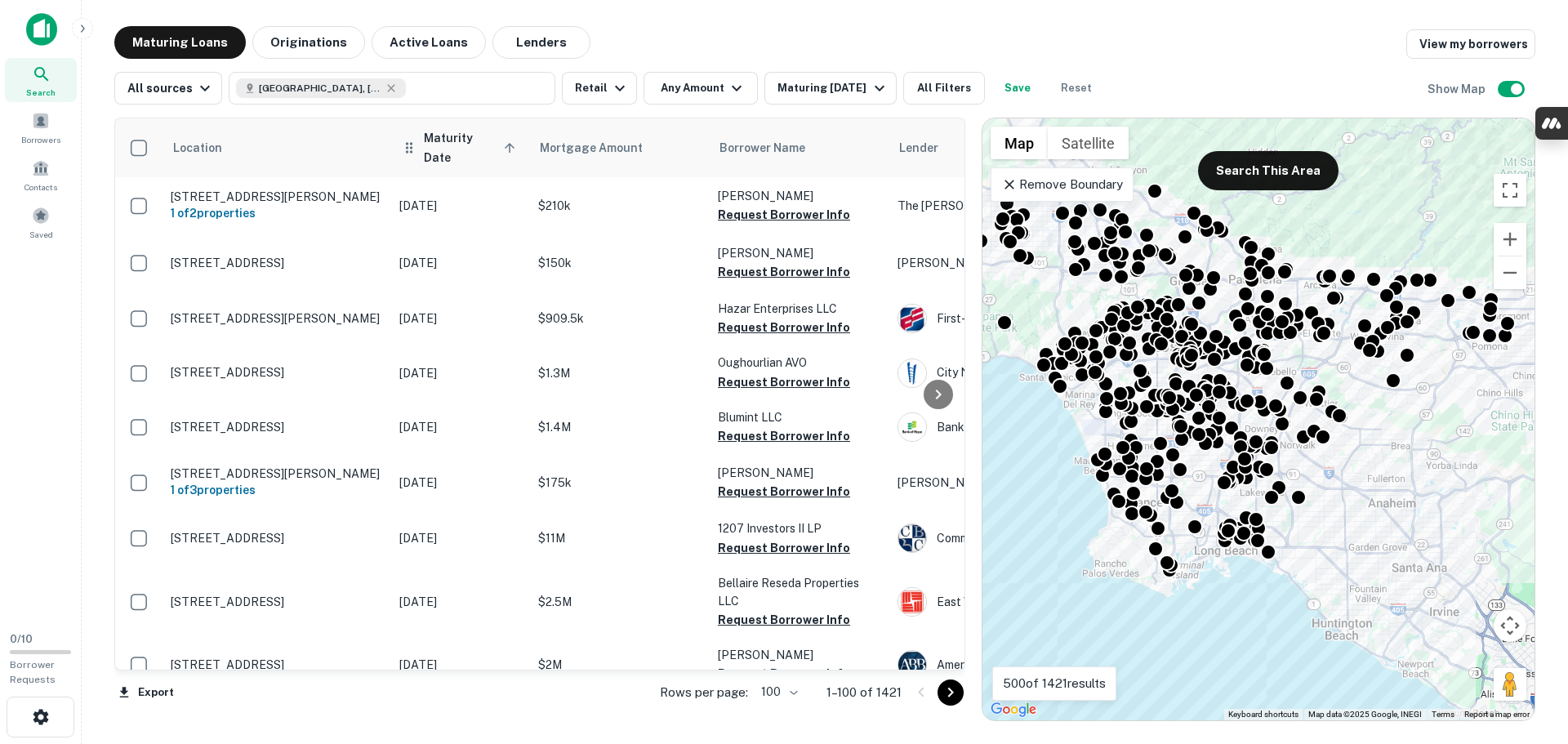
click at [495, 147] on span "Maturity Date sorted ascending" at bounding box center [472, 147] width 96 height 39
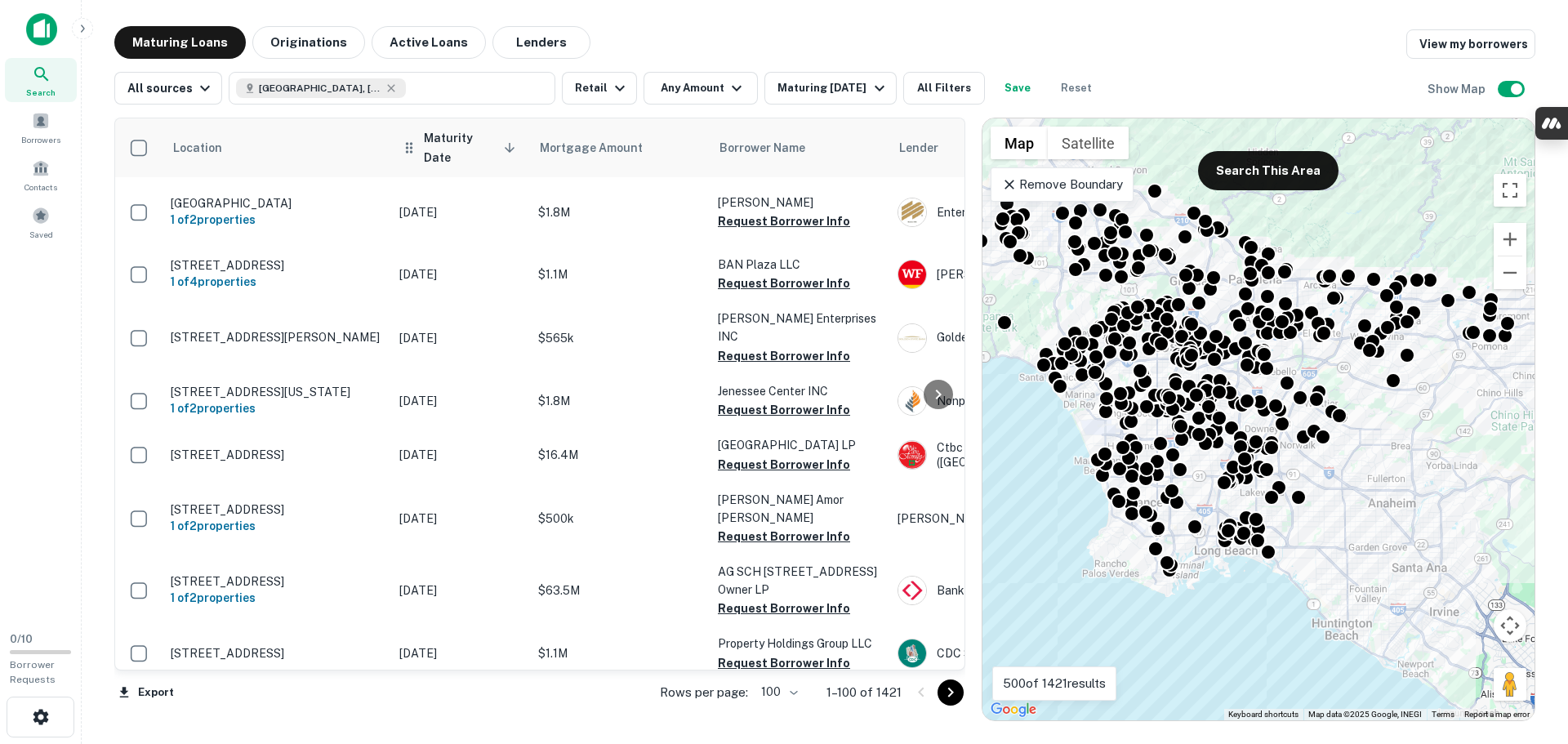
click at [502, 146] on icon at bounding box center [510, 148] width 15 height 15
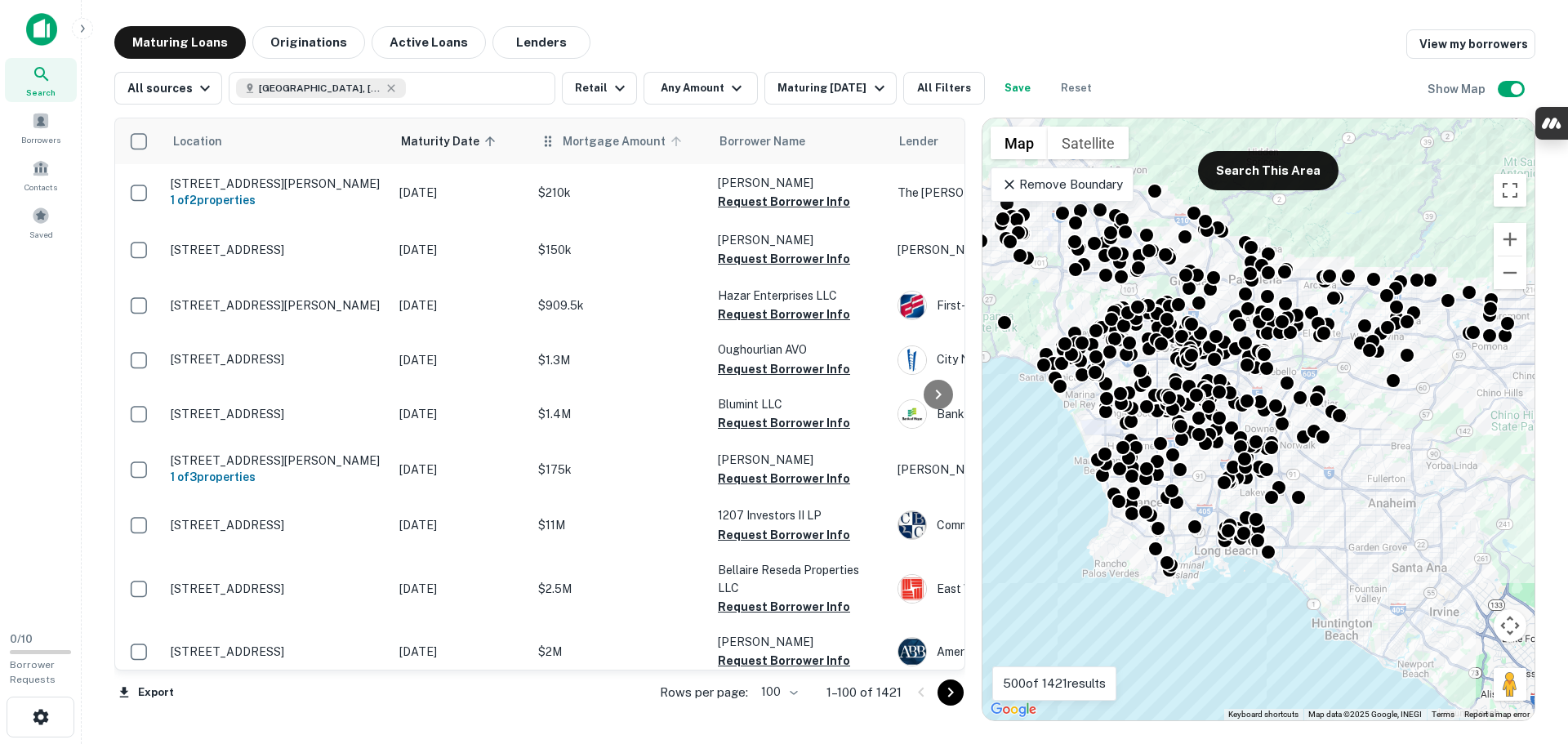
click at [672, 141] on icon at bounding box center [677, 141] width 10 height 10
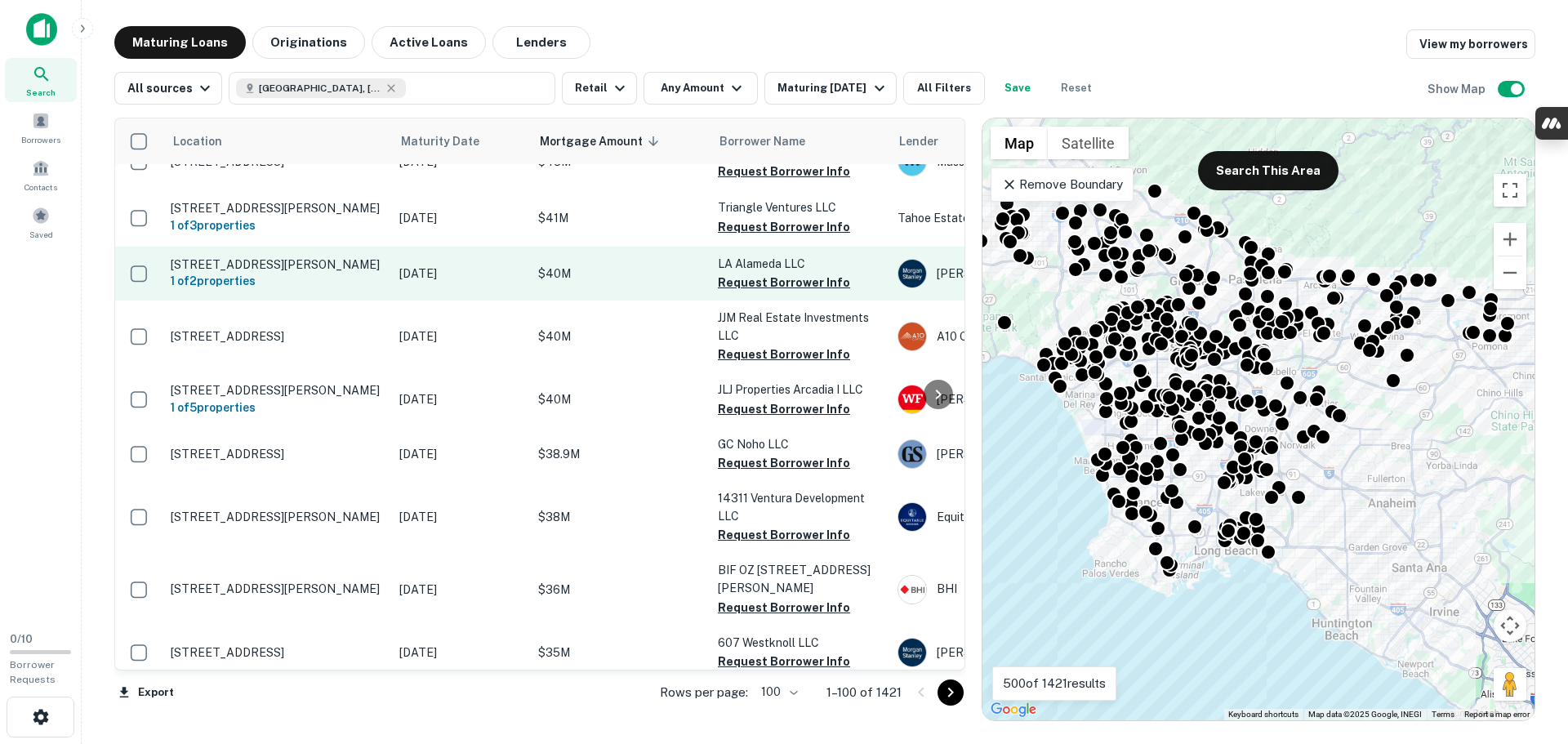
scroll to position [3186, 0]
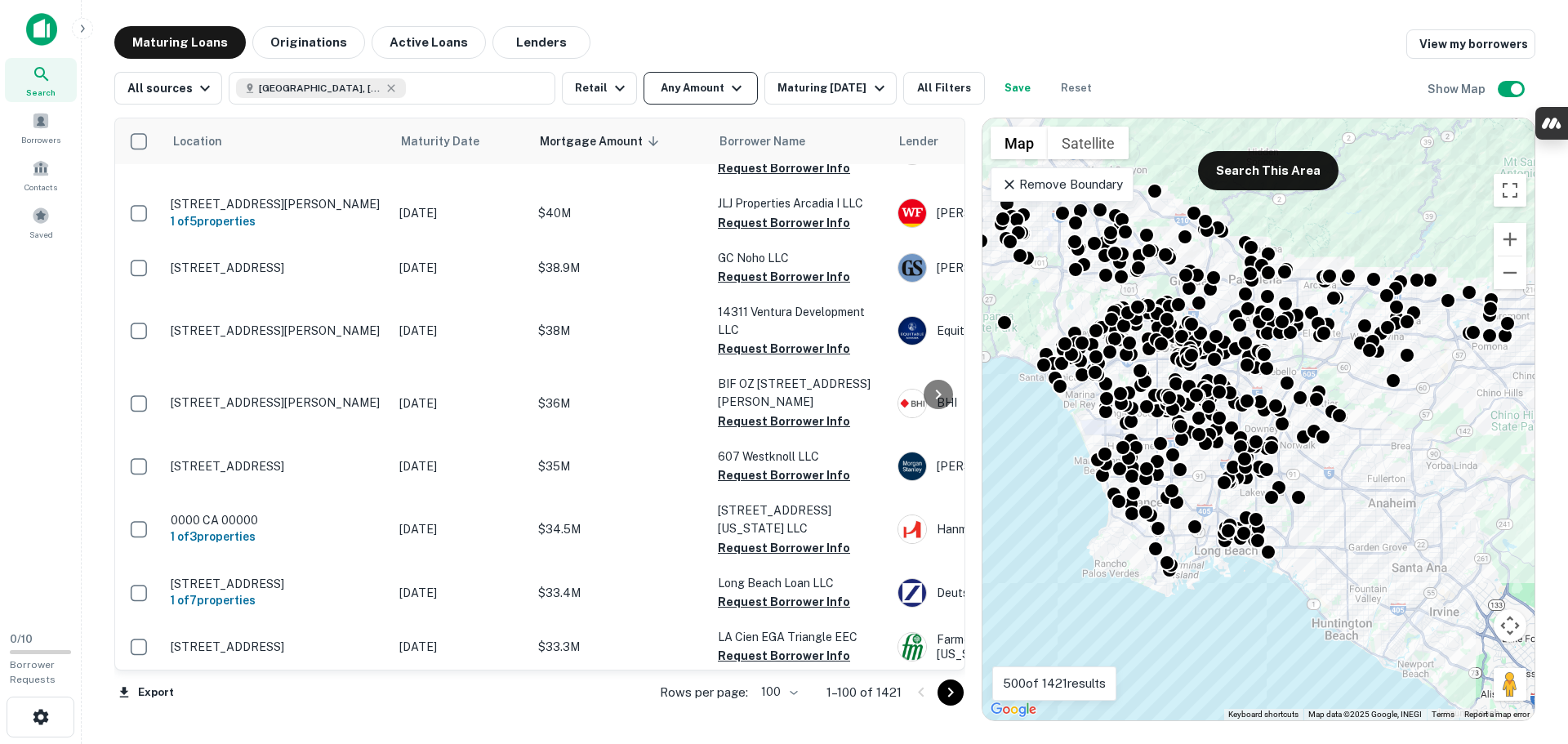
click at [732, 91] on icon "button" at bounding box center [737, 88] width 20 height 20
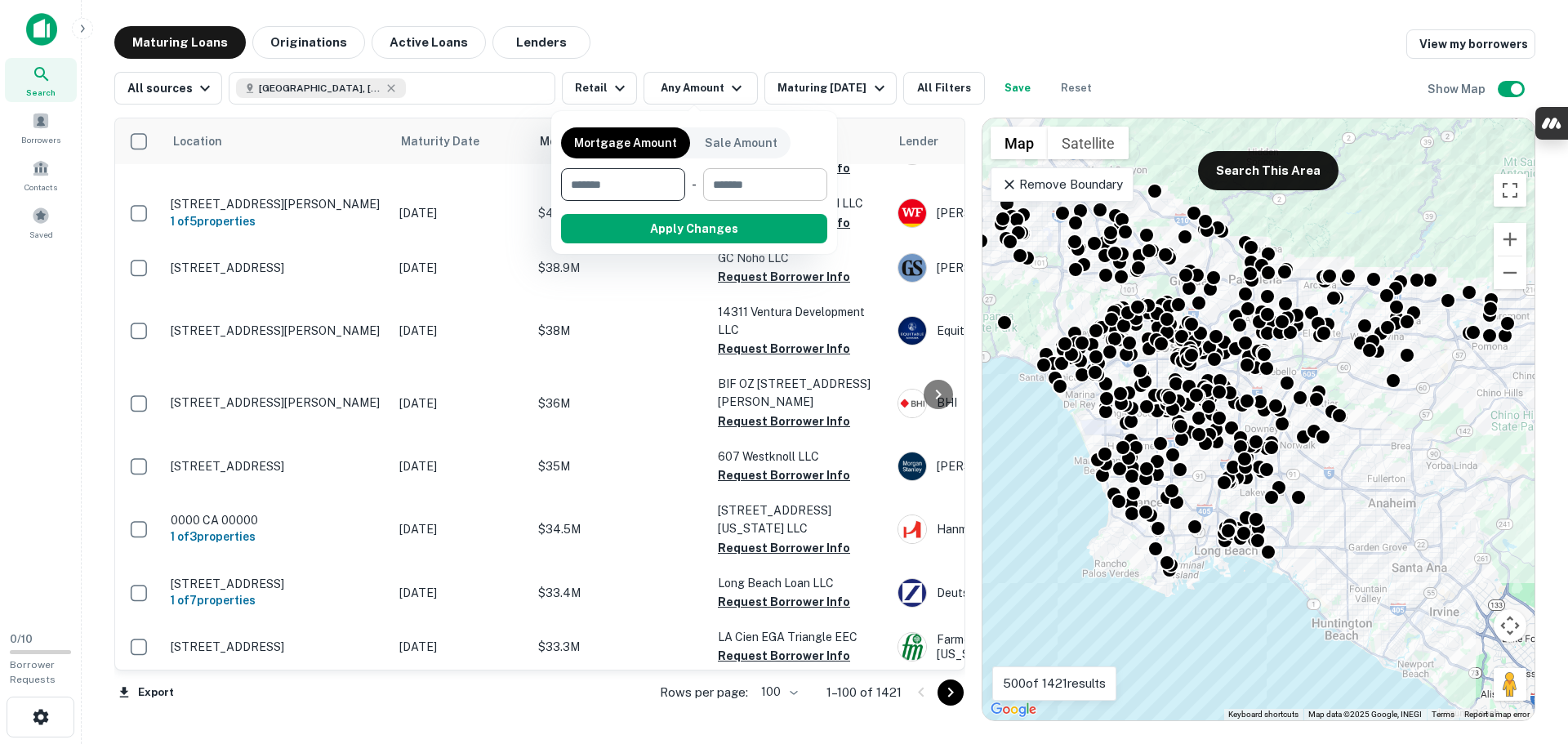
click at [725, 181] on input "number" at bounding box center [760, 184] width 113 height 32
type input "********"
click at [701, 228] on button "Apply Changes" at bounding box center [724, 228] width 208 height 29
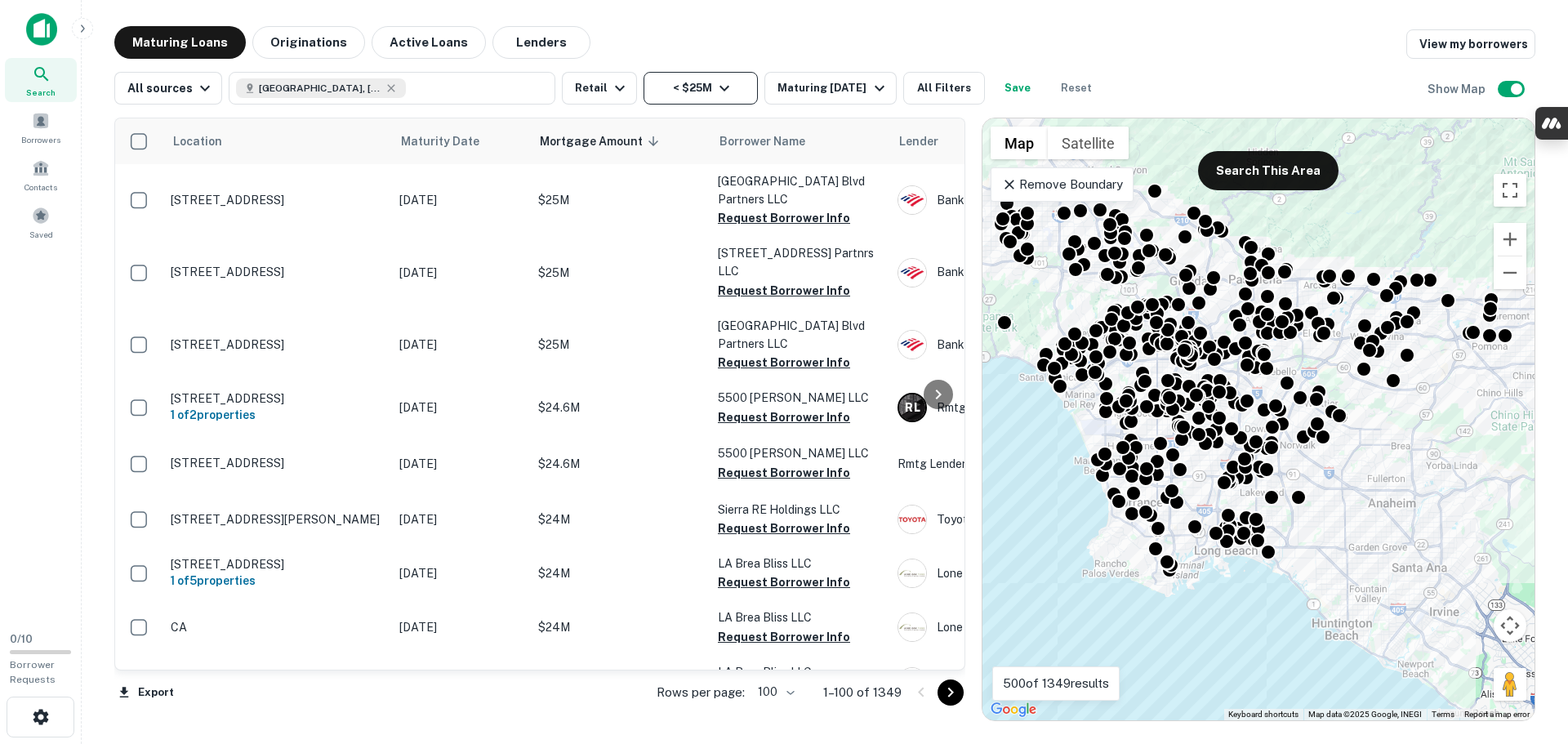
click at [701, 93] on button "< $25M" at bounding box center [701, 88] width 115 height 32
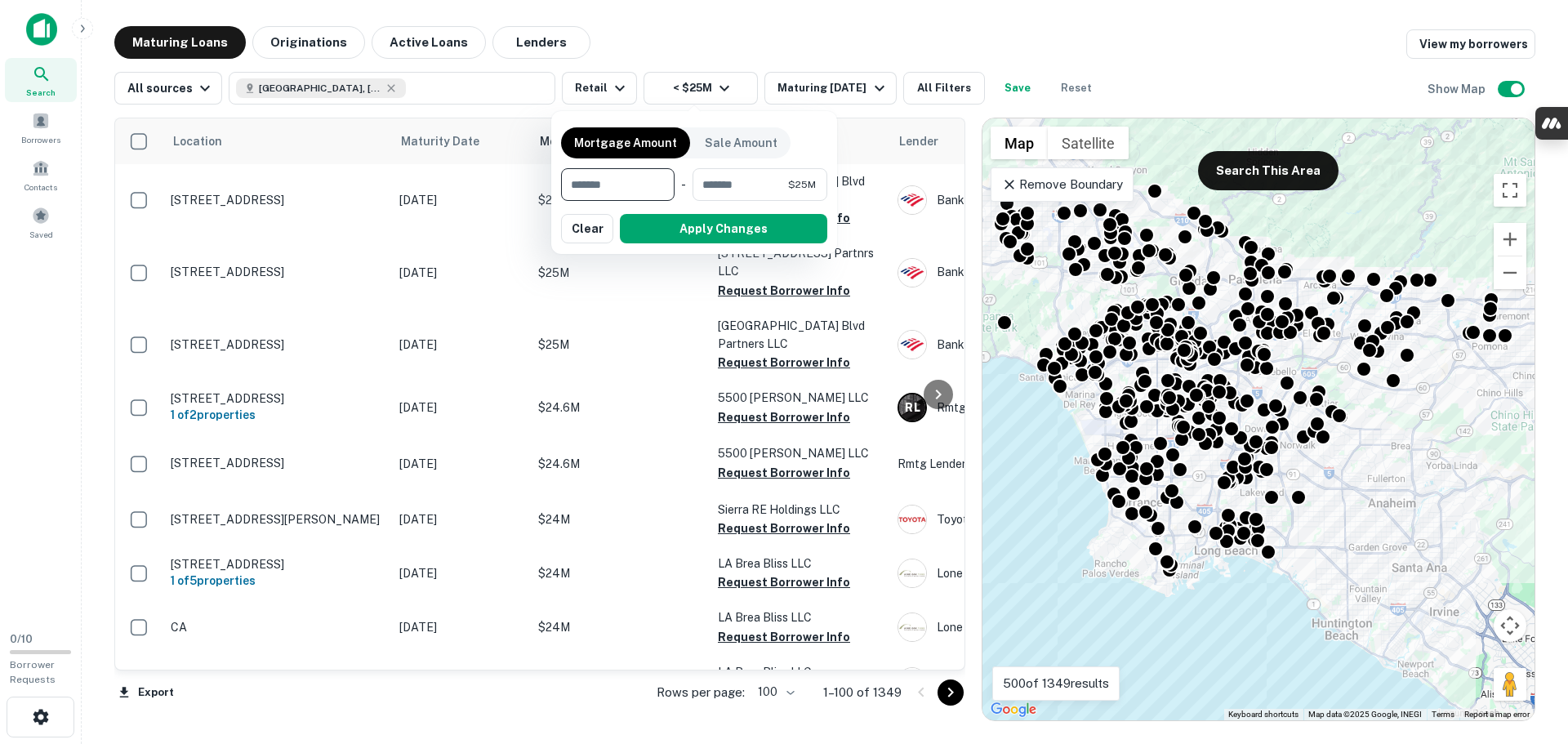
click at [632, 183] on input "number" at bounding box center [612, 184] width 102 height 32
type input "*******"
click at [665, 227] on button "Apply Changes" at bounding box center [724, 228] width 208 height 29
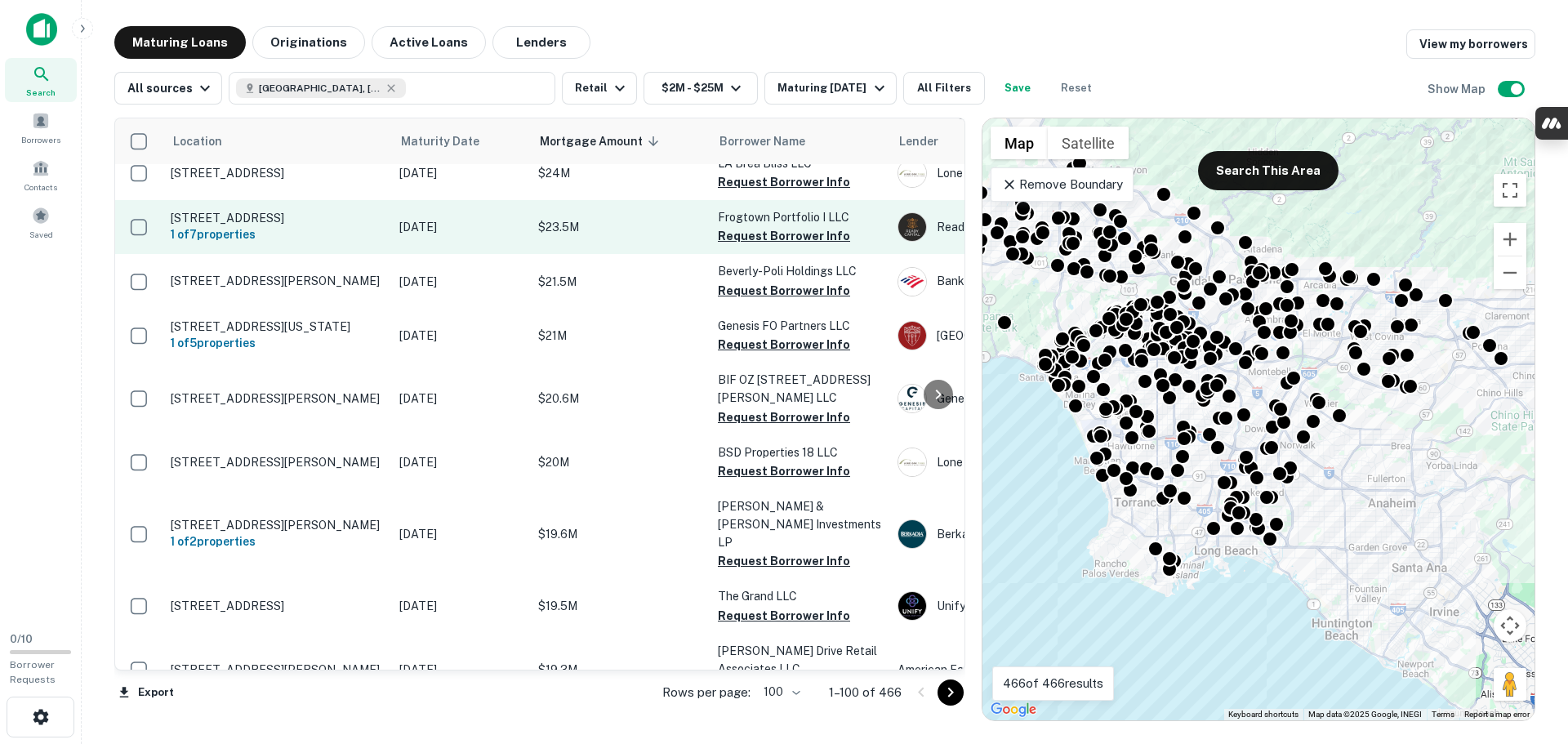
scroll to position [262, 0]
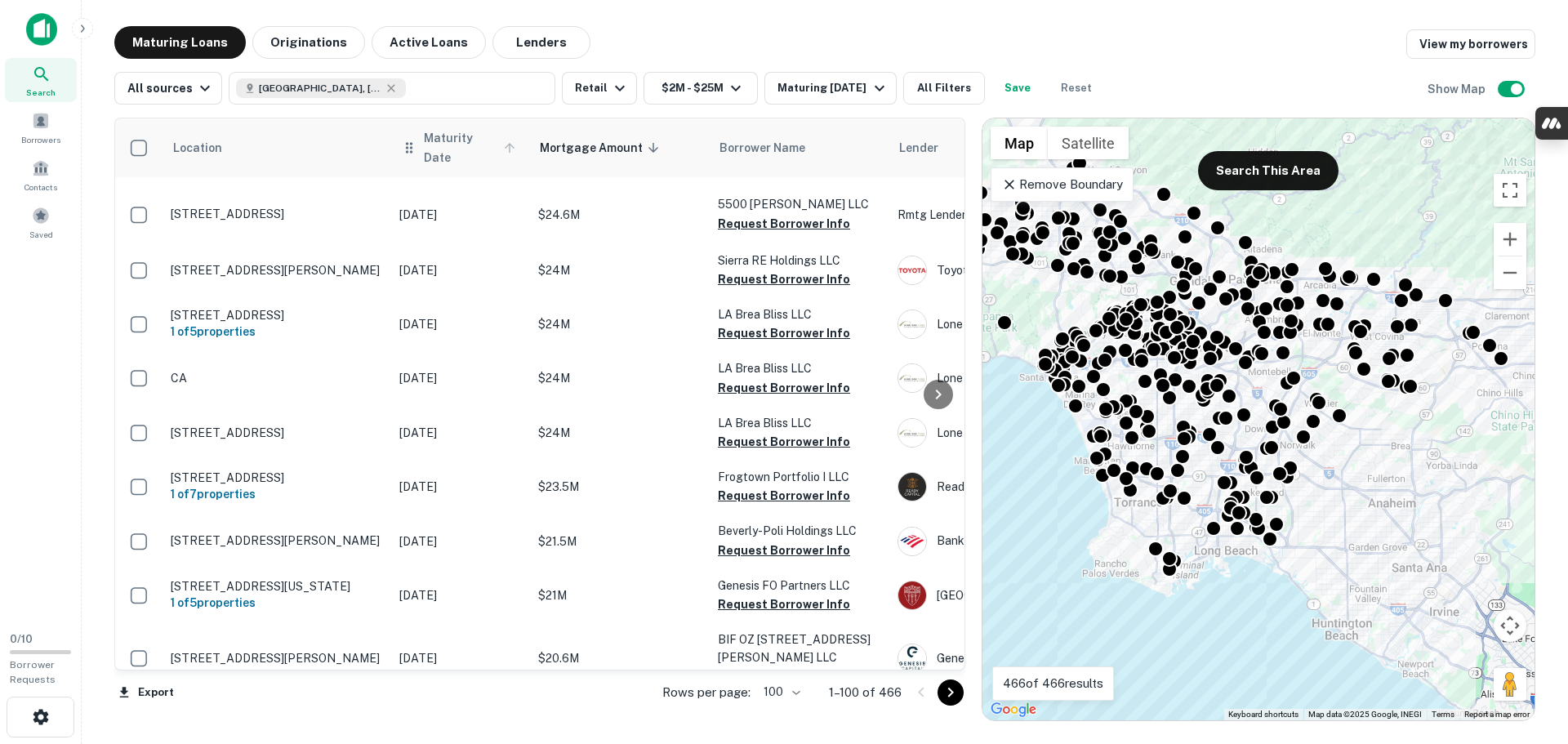
click at [482, 147] on span "Maturity Date" at bounding box center [472, 147] width 96 height 39
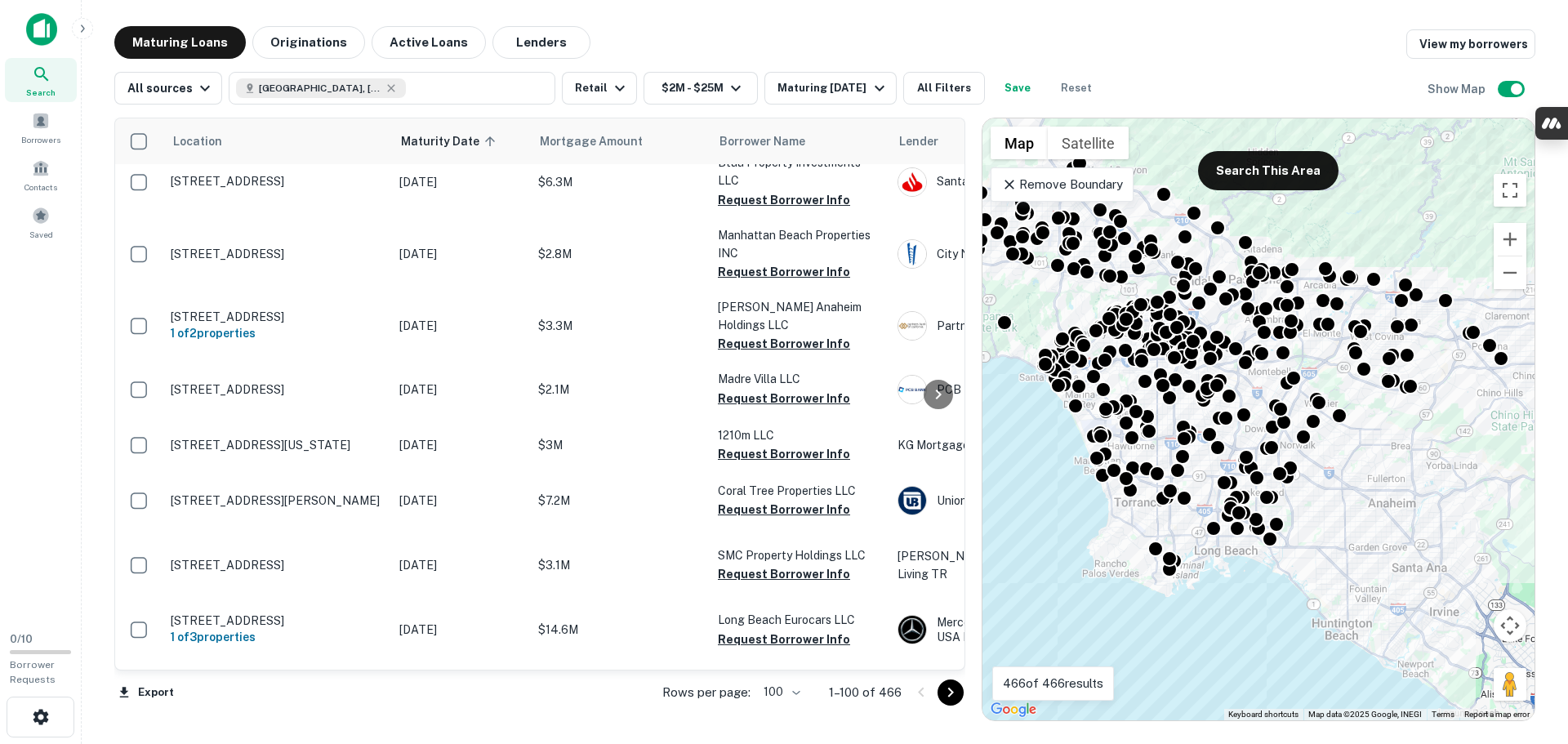
scroll to position [3022, 0]
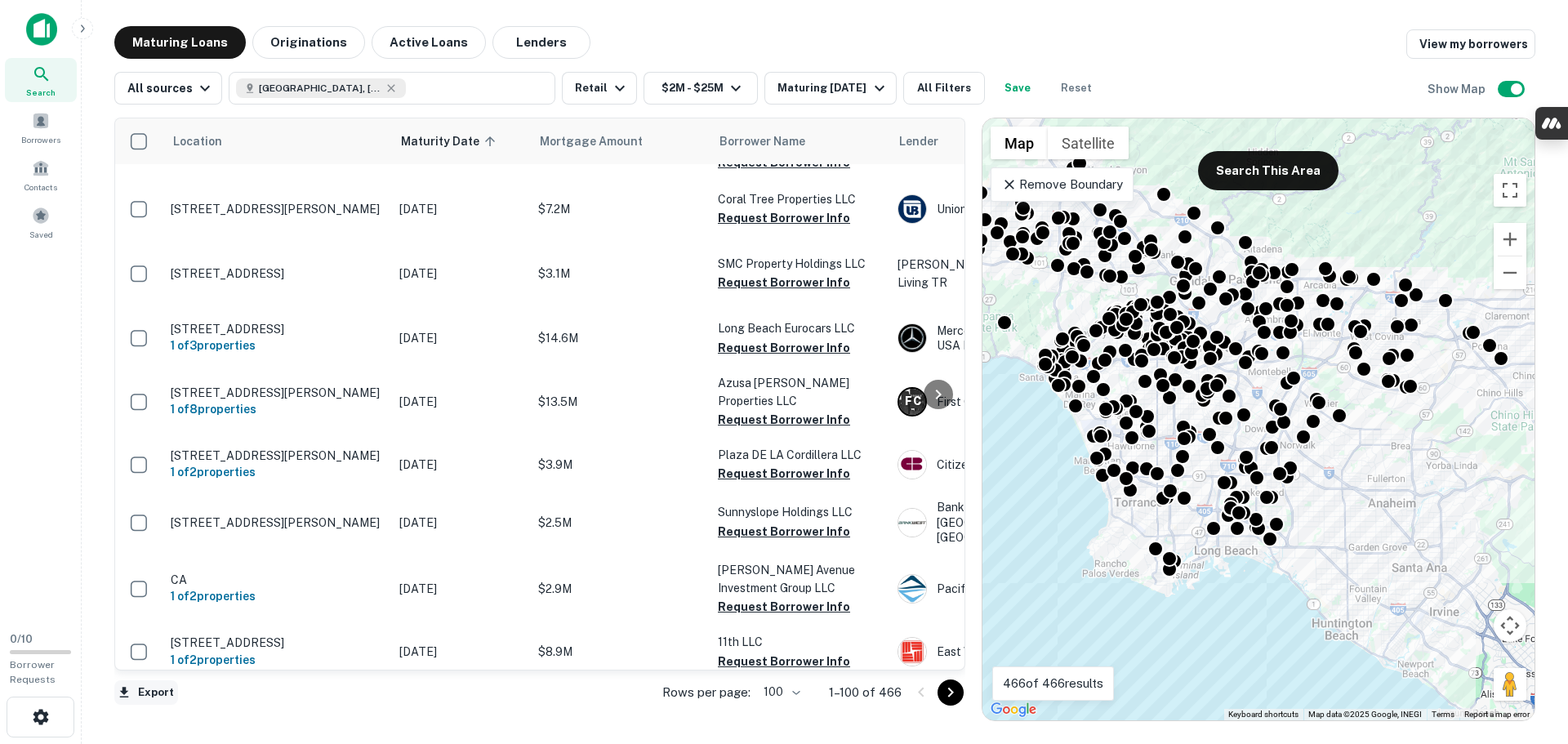
click at [161, 693] on button "Export" at bounding box center [146, 693] width 64 height 25
click at [245, 683] on li "Export as CSV" at bounding box center [207, 680] width 184 height 29
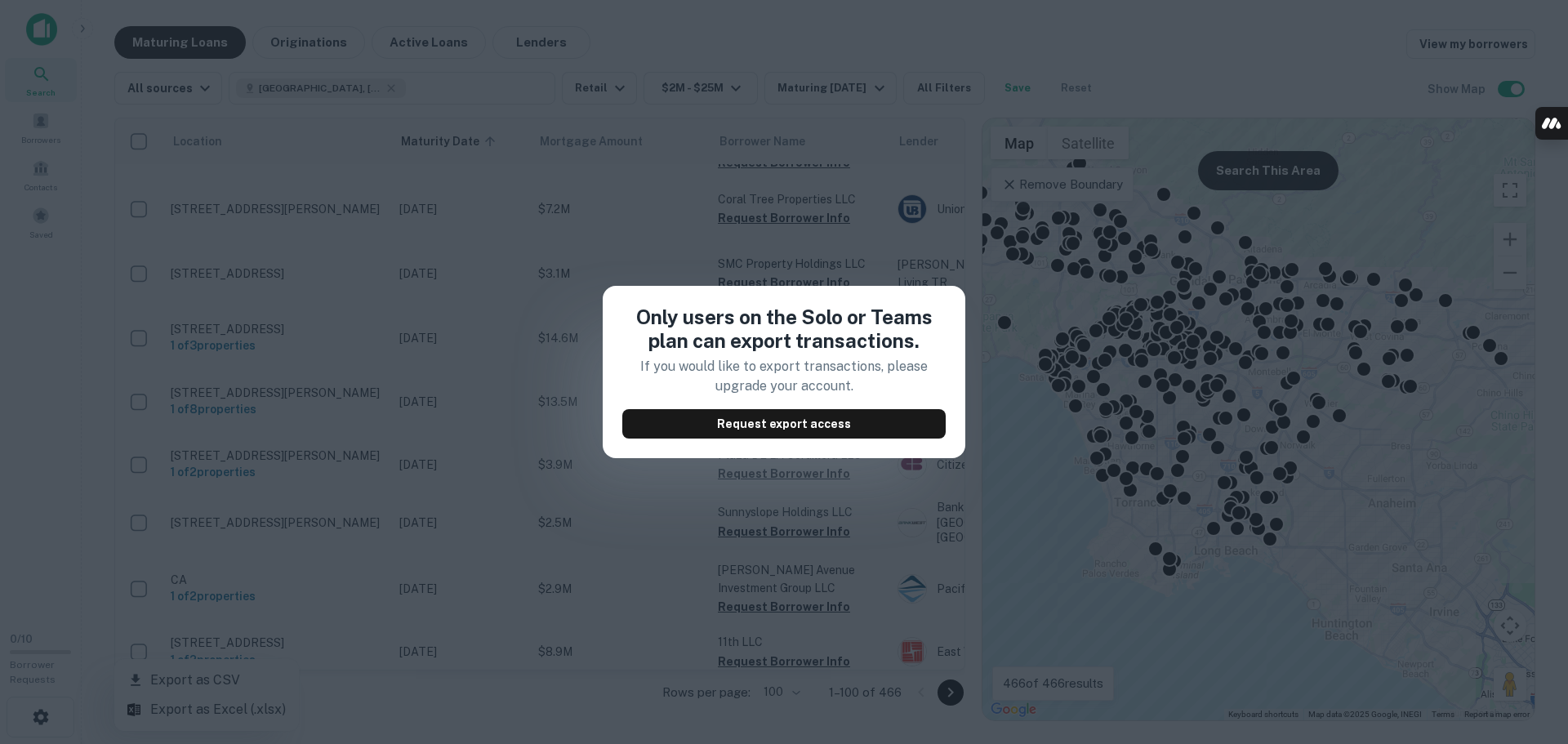
click at [738, 242] on div "Only users on the Solo or Teams plan can export transactions. If you would like…" at bounding box center [784, 372] width 1568 height 744
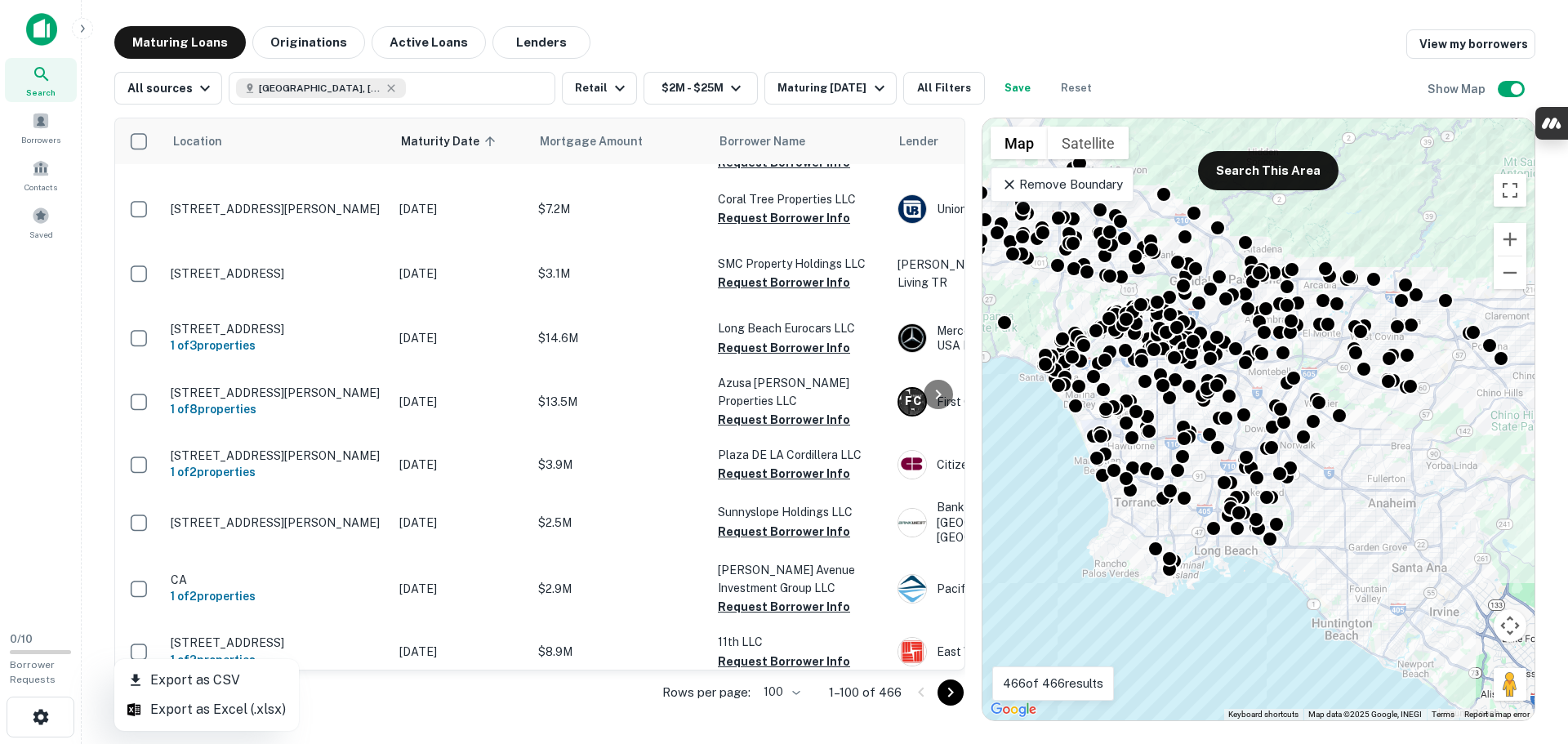
click at [391, 710] on div at bounding box center [784, 372] width 1568 height 744
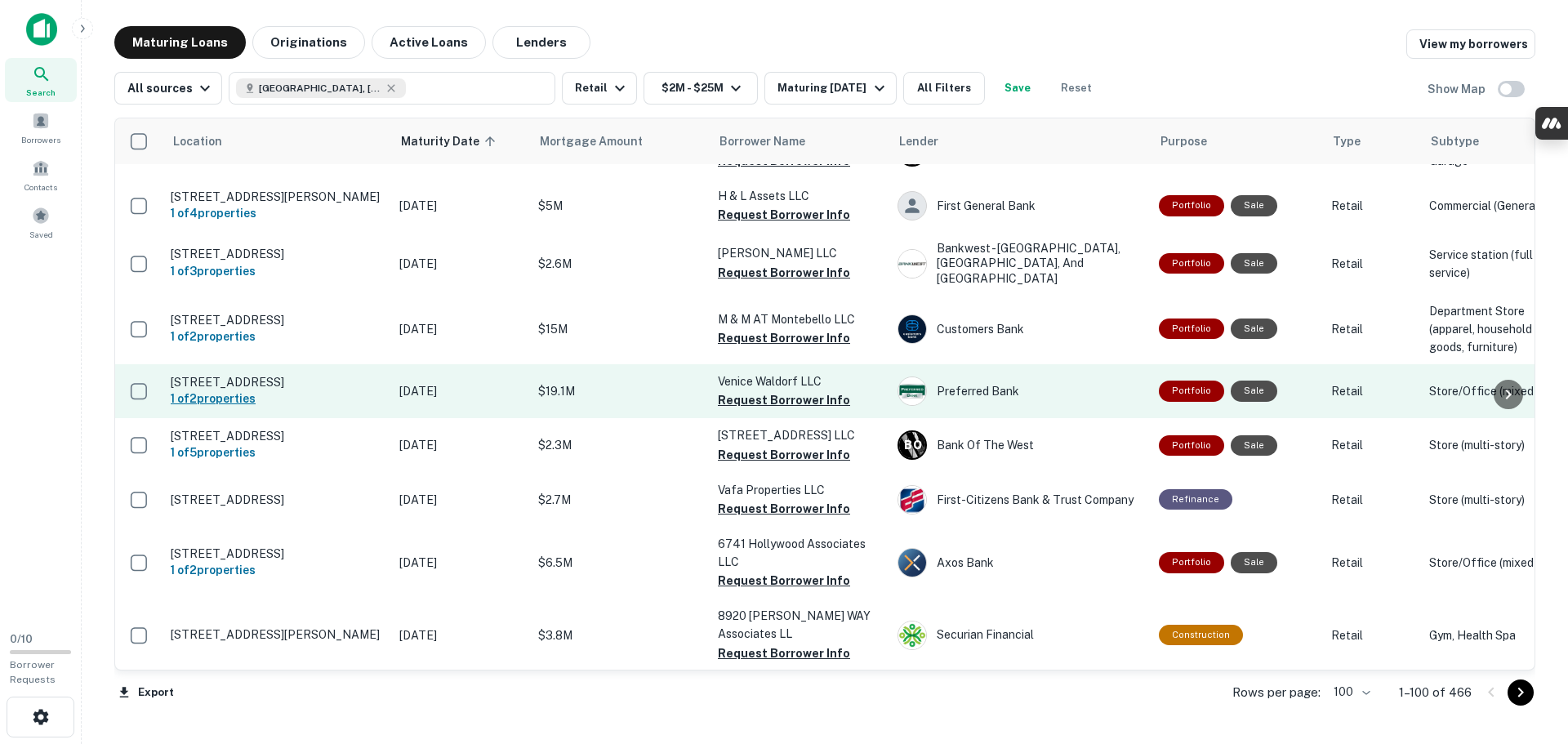
scroll to position [0, 0]
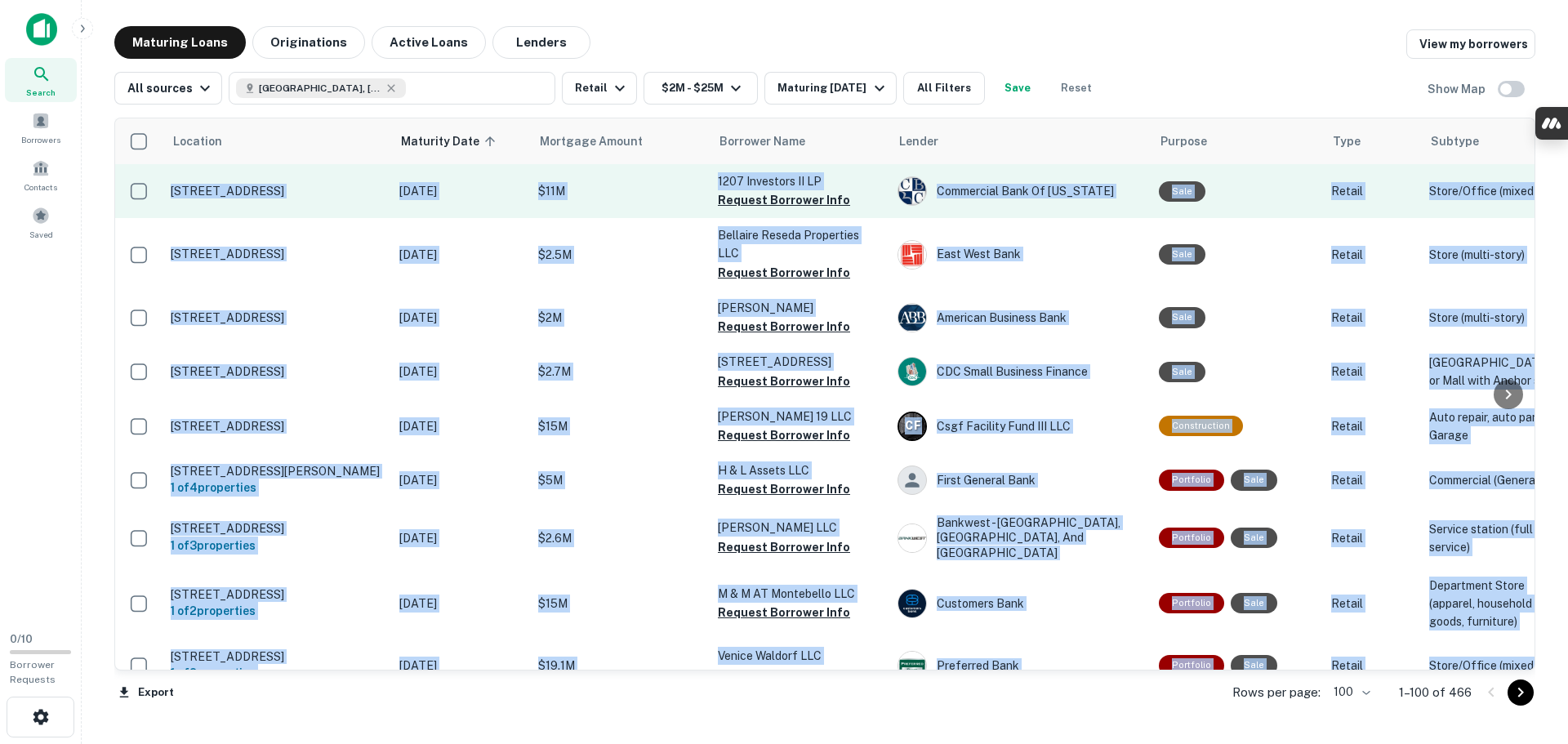
drag, startPoint x: 540, startPoint y: 681, endPoint x: 162, endPoint y: 172, distance: 634.0
click at [163, 171] on div "Location Maturity Date sorted ascending Mortgage Amount Borrower Name Lender Pu…" at bounding box center [825, 395] width 1421 height 555
copy div "1207 4th St Santa Monica, CA 90401 Oct 14, 2025 $11M 1207 Investors II LP Reque…"
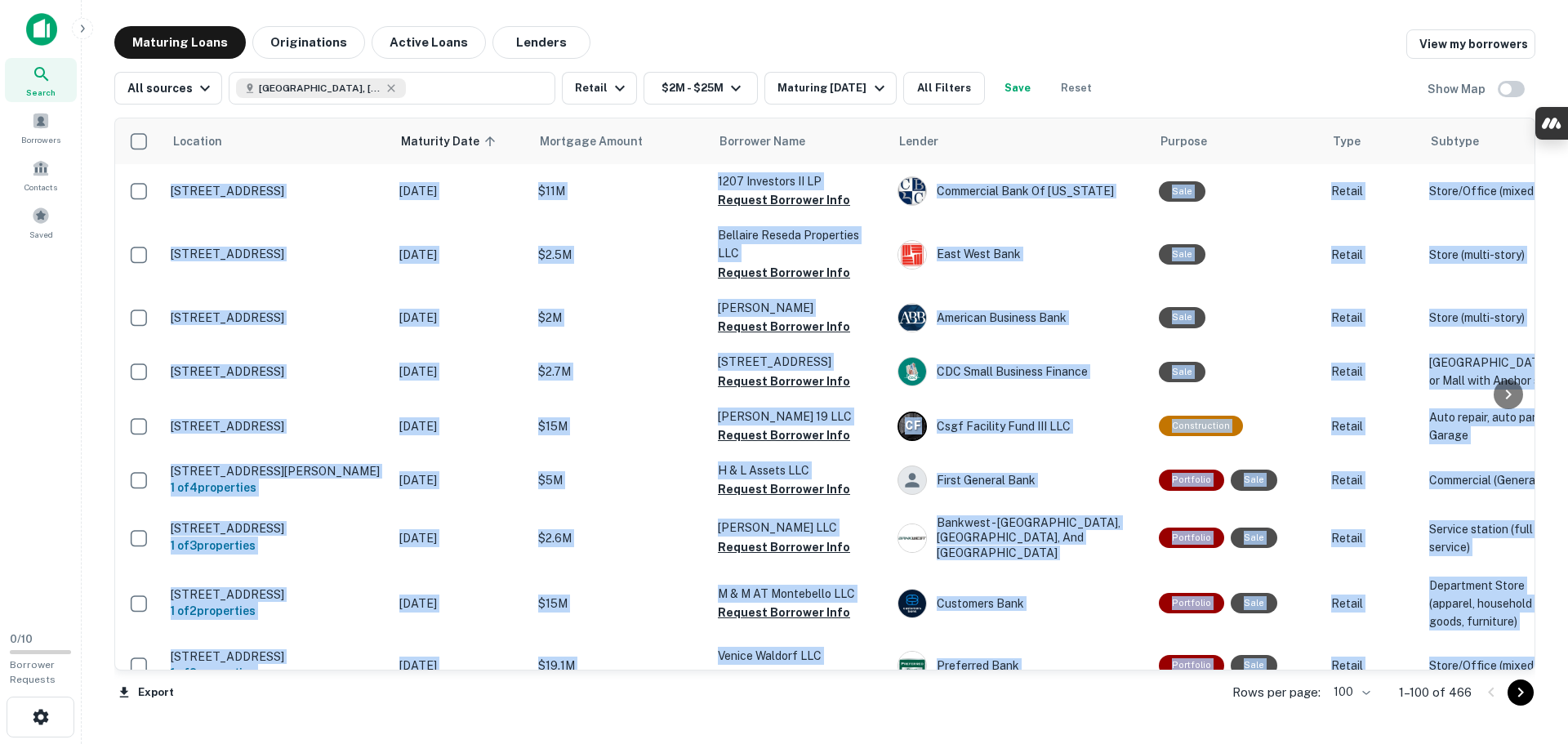
click at [694, 717] on div "Location Maturity Date sorted ascending Mortgage Amount Borrower Name Lender Pu…" at bounding box center [825, 419] width 1421 height 604
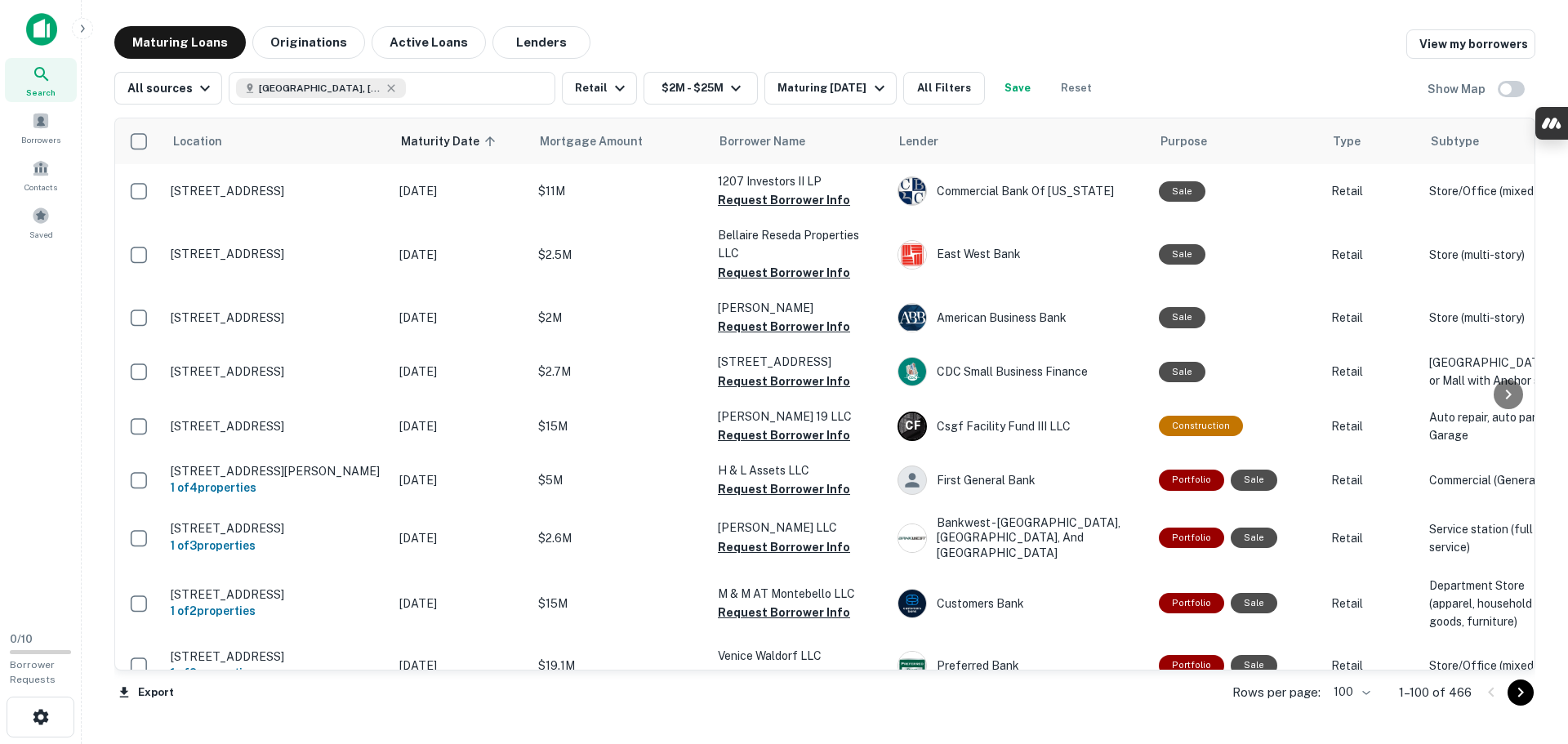
click at [514, 683] on div "Export Rows per page: 100 *** 1–100 of 466" at bounding box center [825, 693] width 1421 height 44
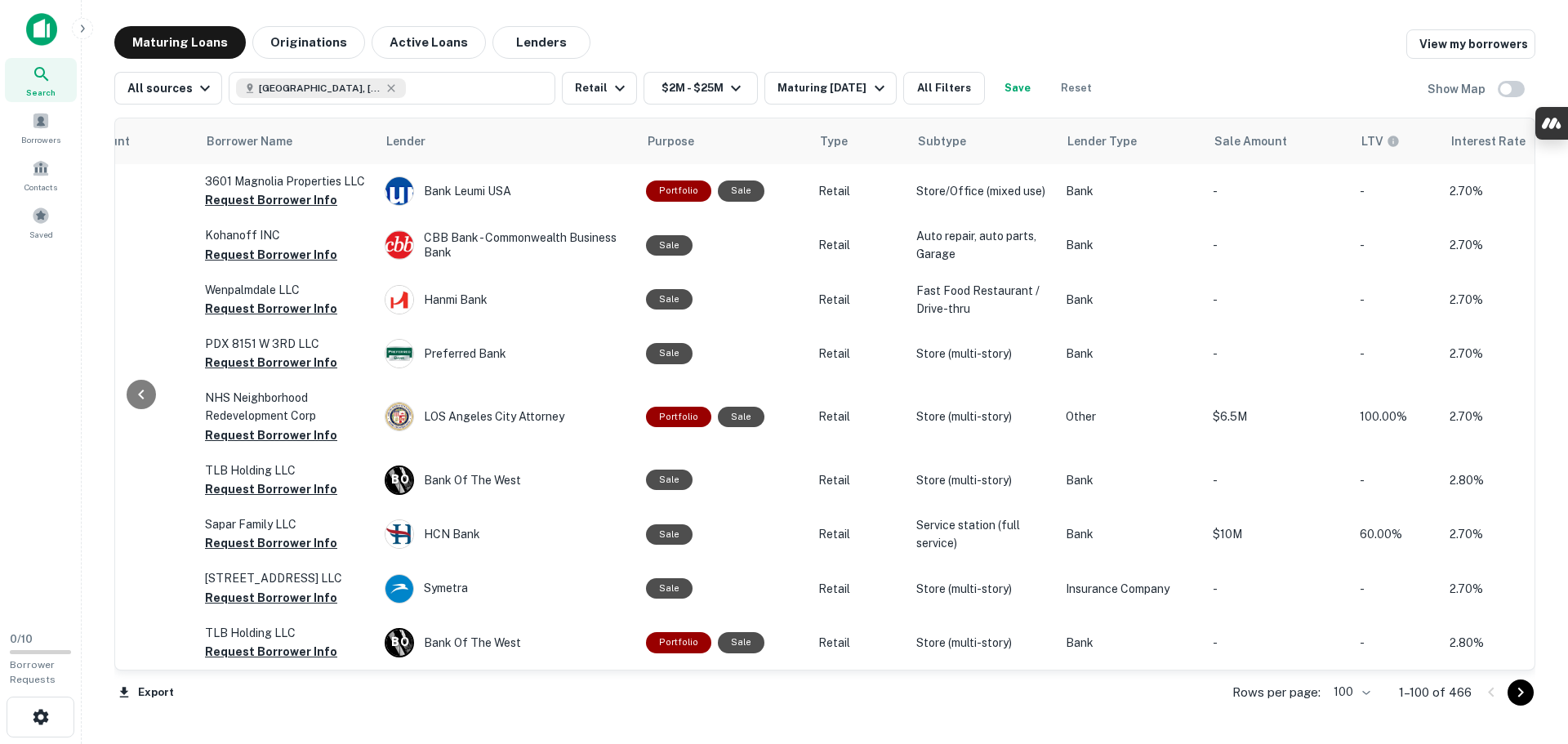
scroll to position [5725, 917]
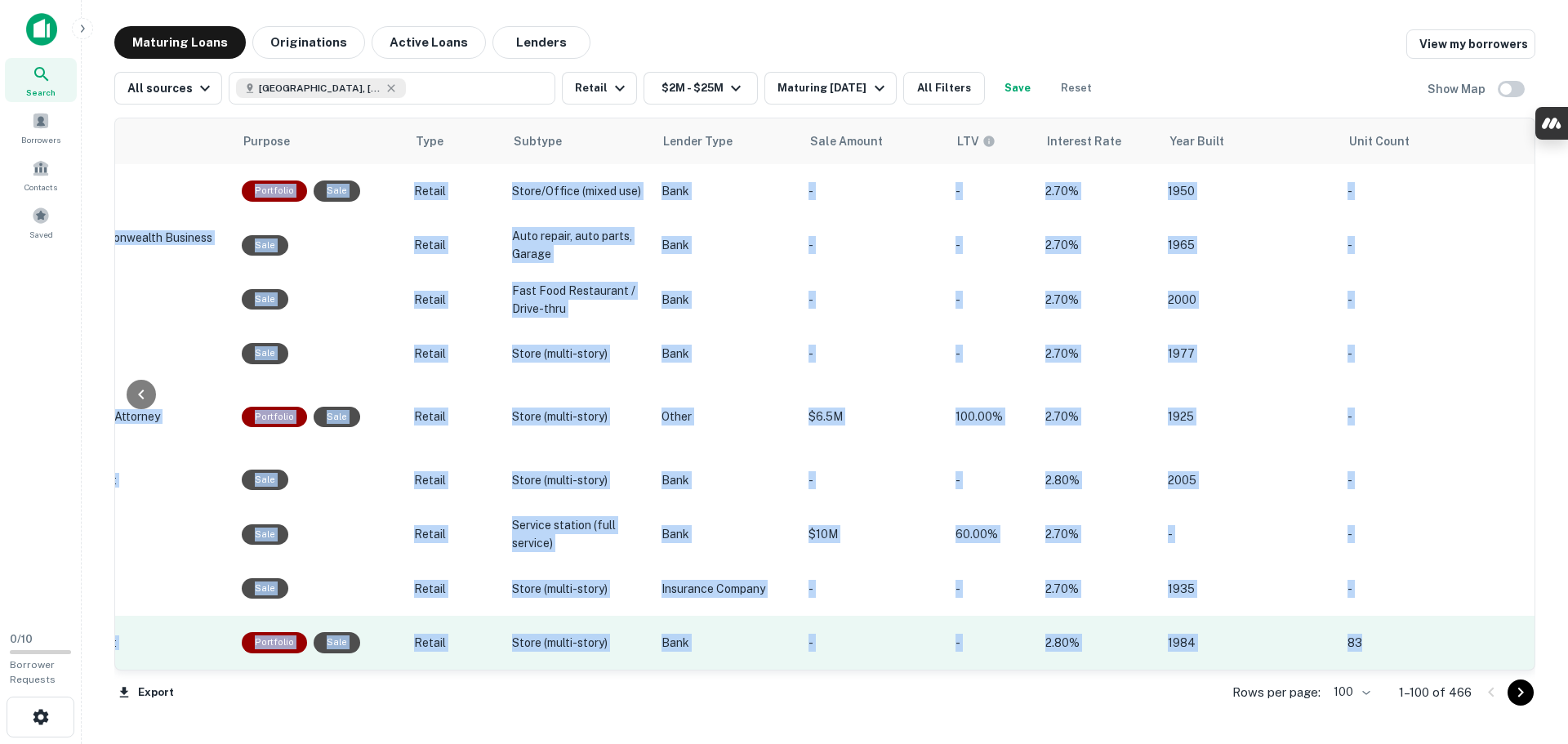
drag, startPoint x: 105, startPoint y: 173, endPoint x: 1395, endPoint y: 631, distance: 1368.9
click at [1395, 631] on div "Maturing Loans Originations Active Loans Lenders View my borrowers All sources …" at bounding box center [824, 373] width 1460 height 695
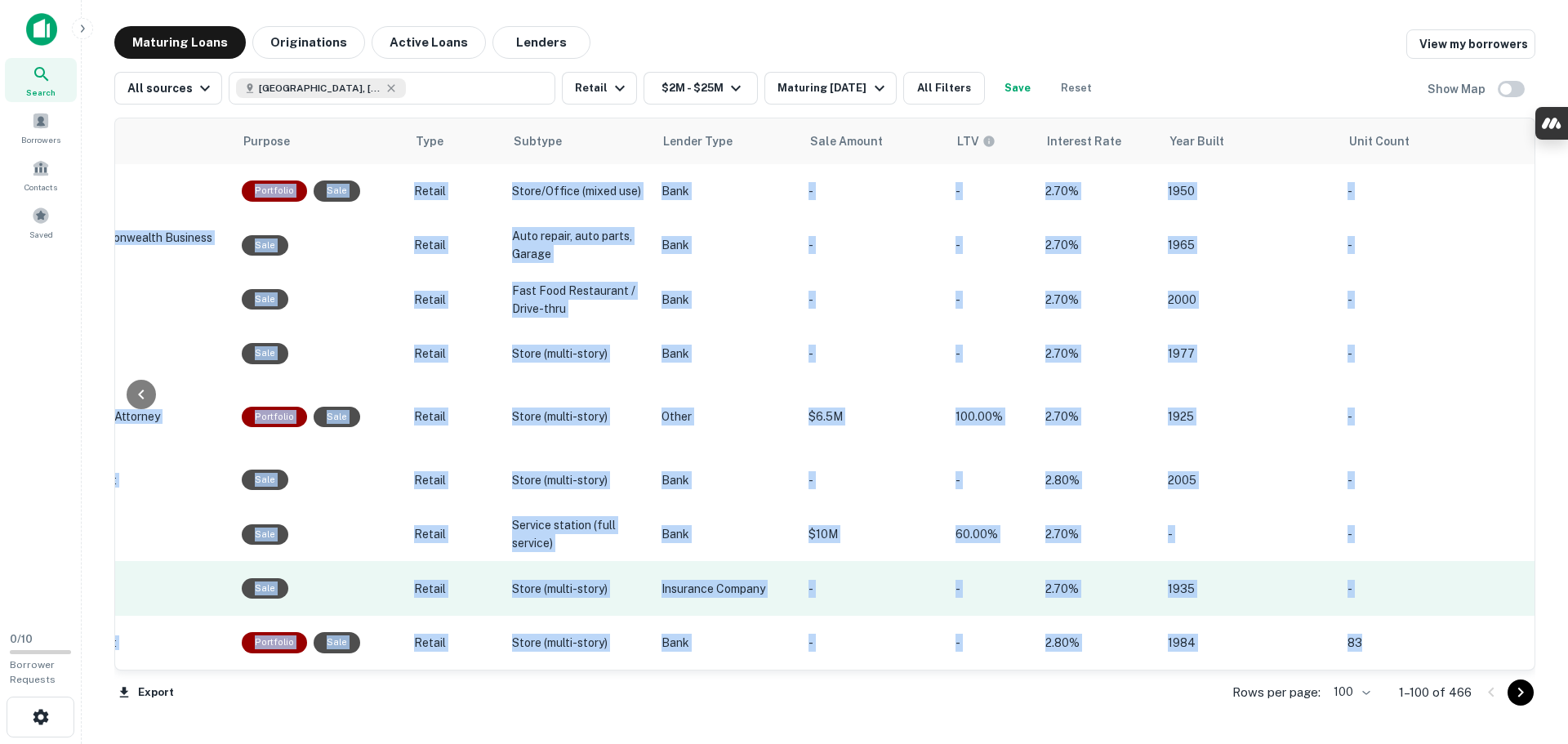
copy table "Location Maturity Date sorted ascending Mortgage Amount Borrower Name Lender Pu…"
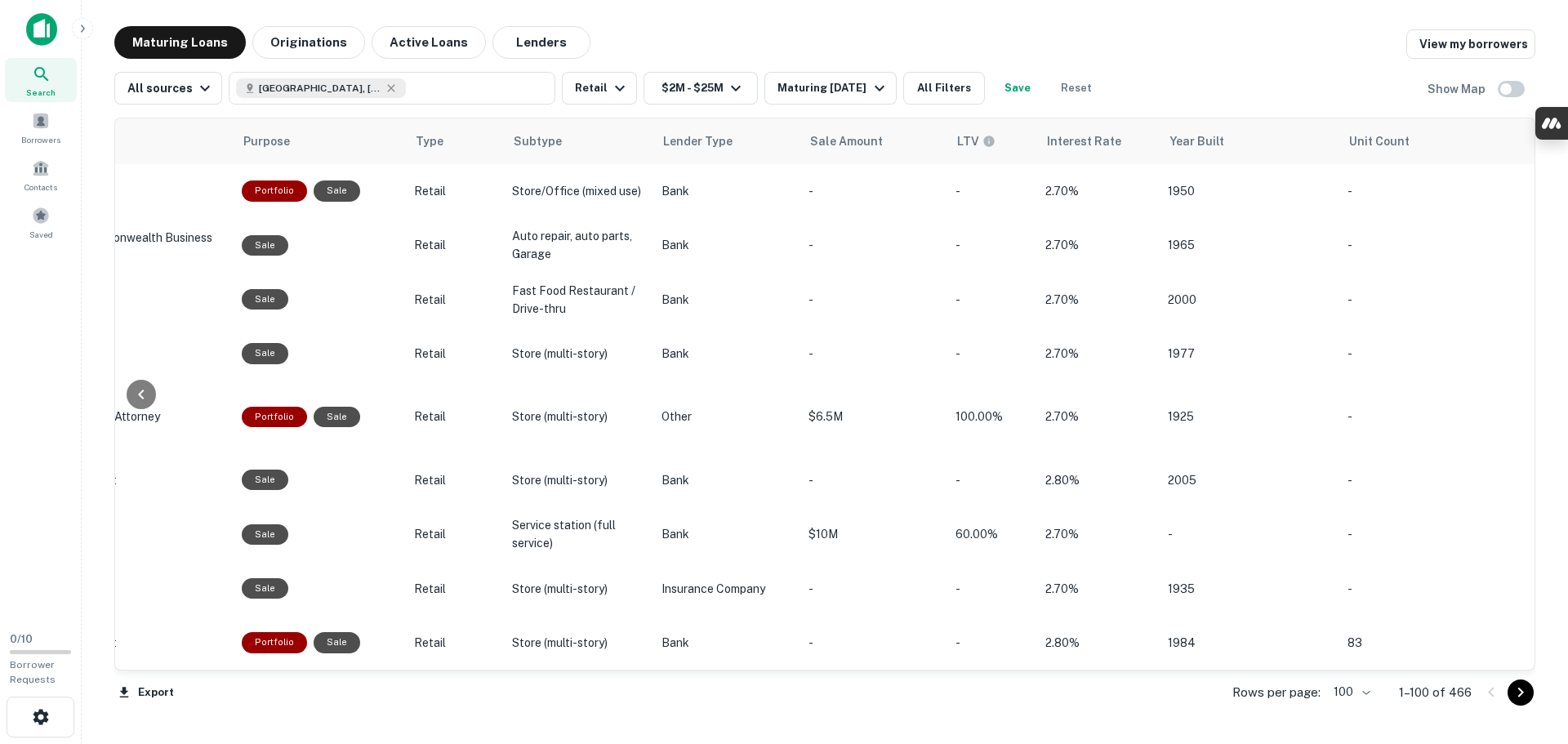
click at [1322, 56] on div "Maturing Loans Originations Active Loans Lenders View my borrowers" at bounding box center [825, 42] width 1421 height 32
click at [1319, 88] on div "All sources Los Angeles County, CA, USA Retail $2M - $25M Maturing In 1 Year Al…" at bounding box center [825, 81] width 1421 height 46
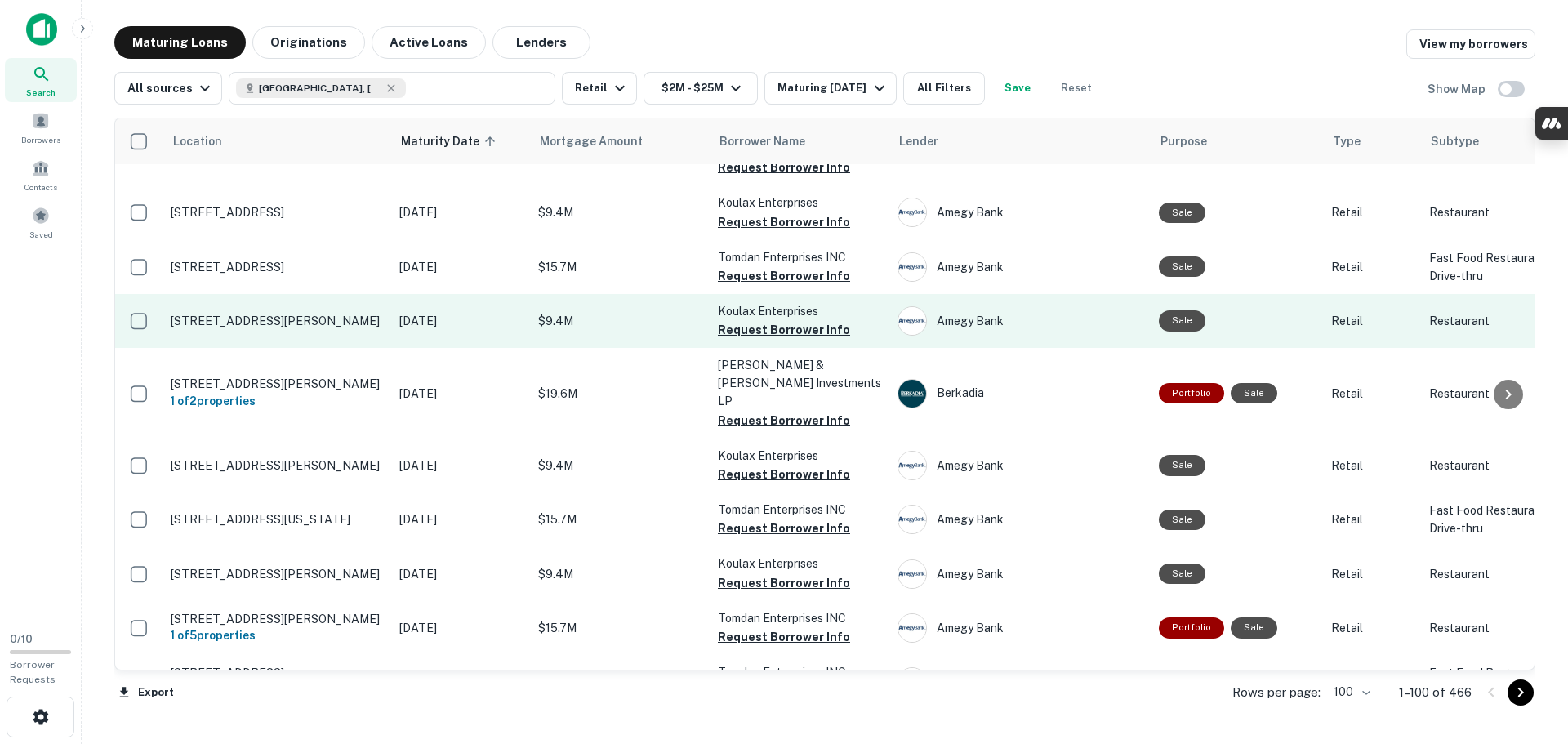
scroll to position [905, 0]
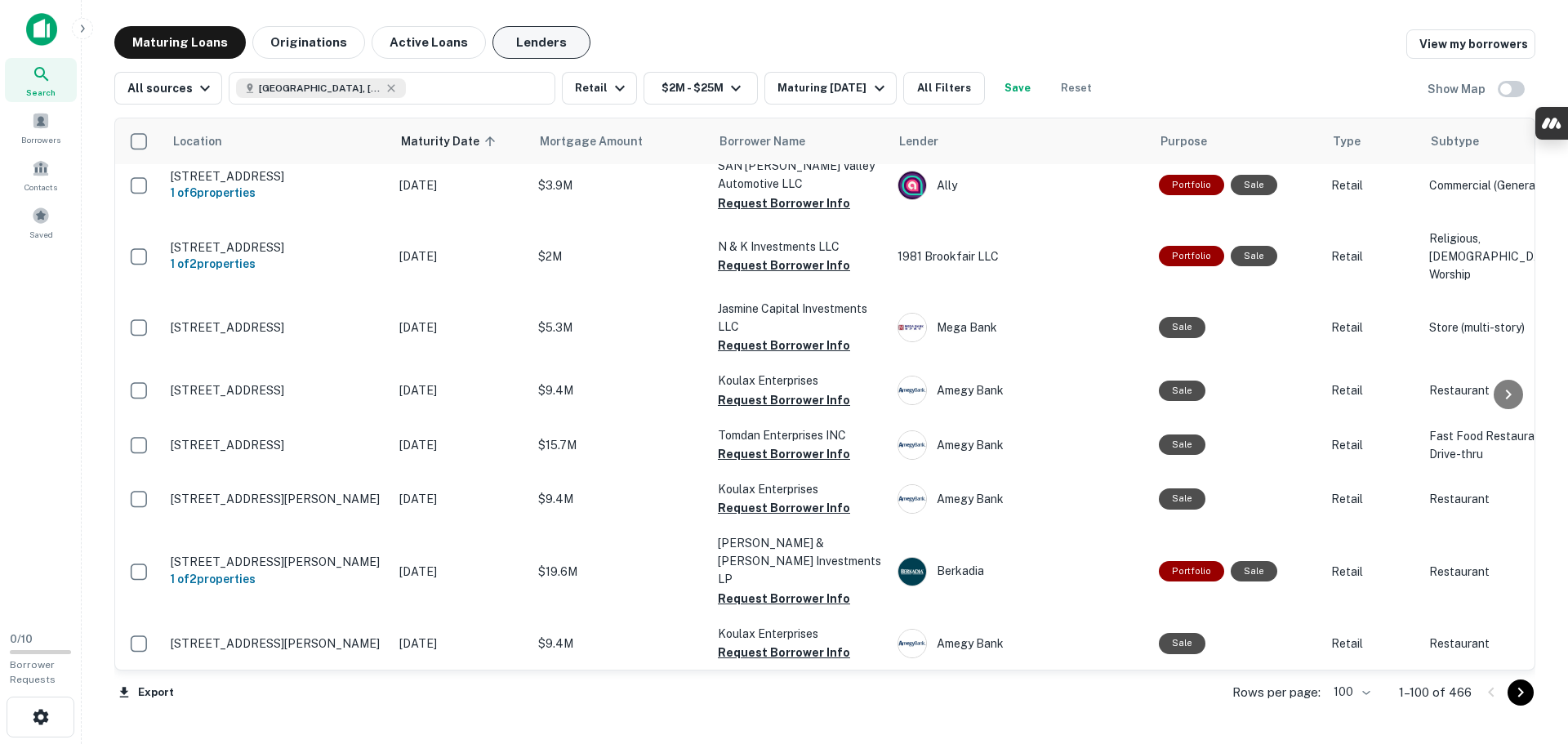
click at [520, 37] on button "Lenders" at bounding box center [541, 42] width 98 height 32
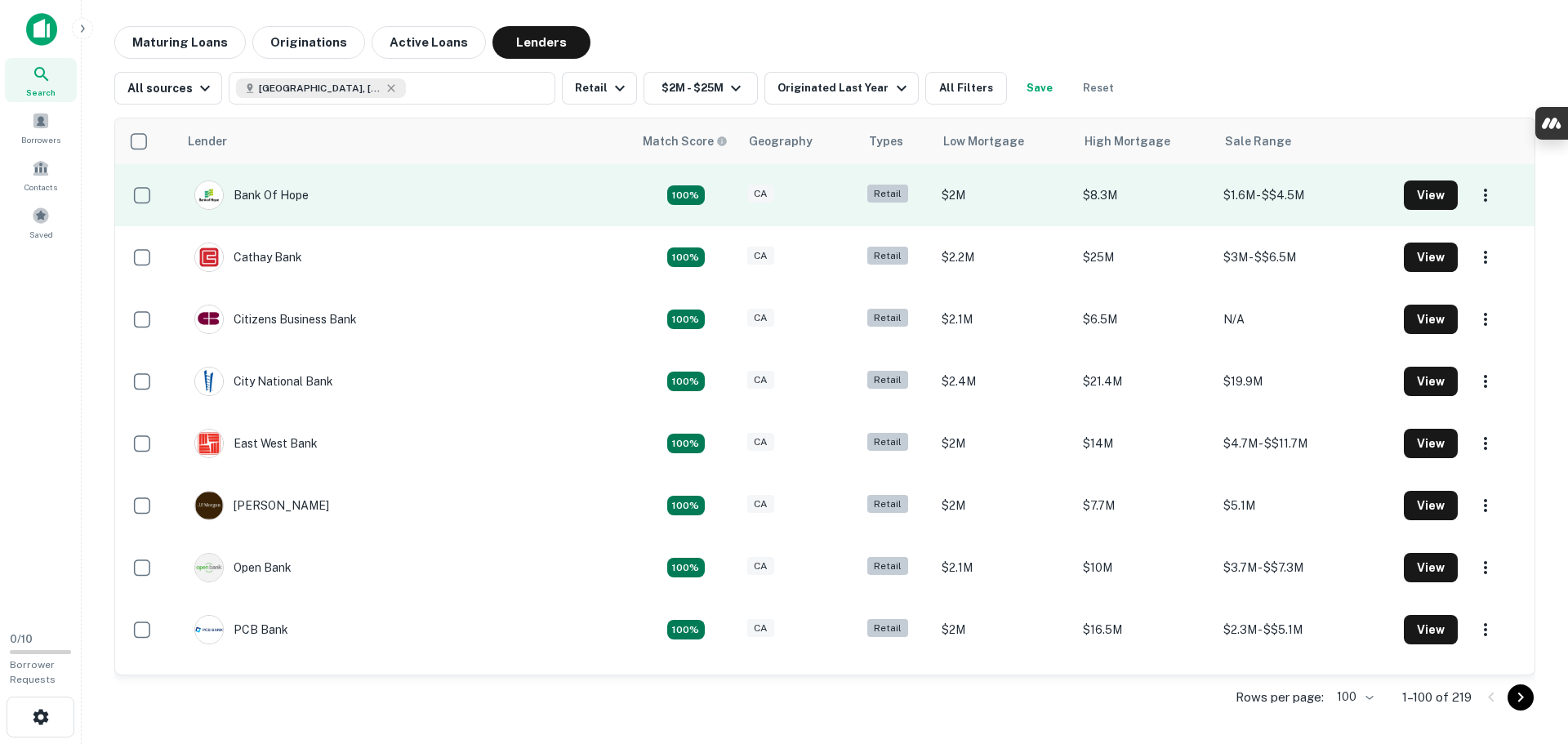
click at [535, 191] on td "Bank Of Hope" at bounding box center [405, 195] width 455 height 62
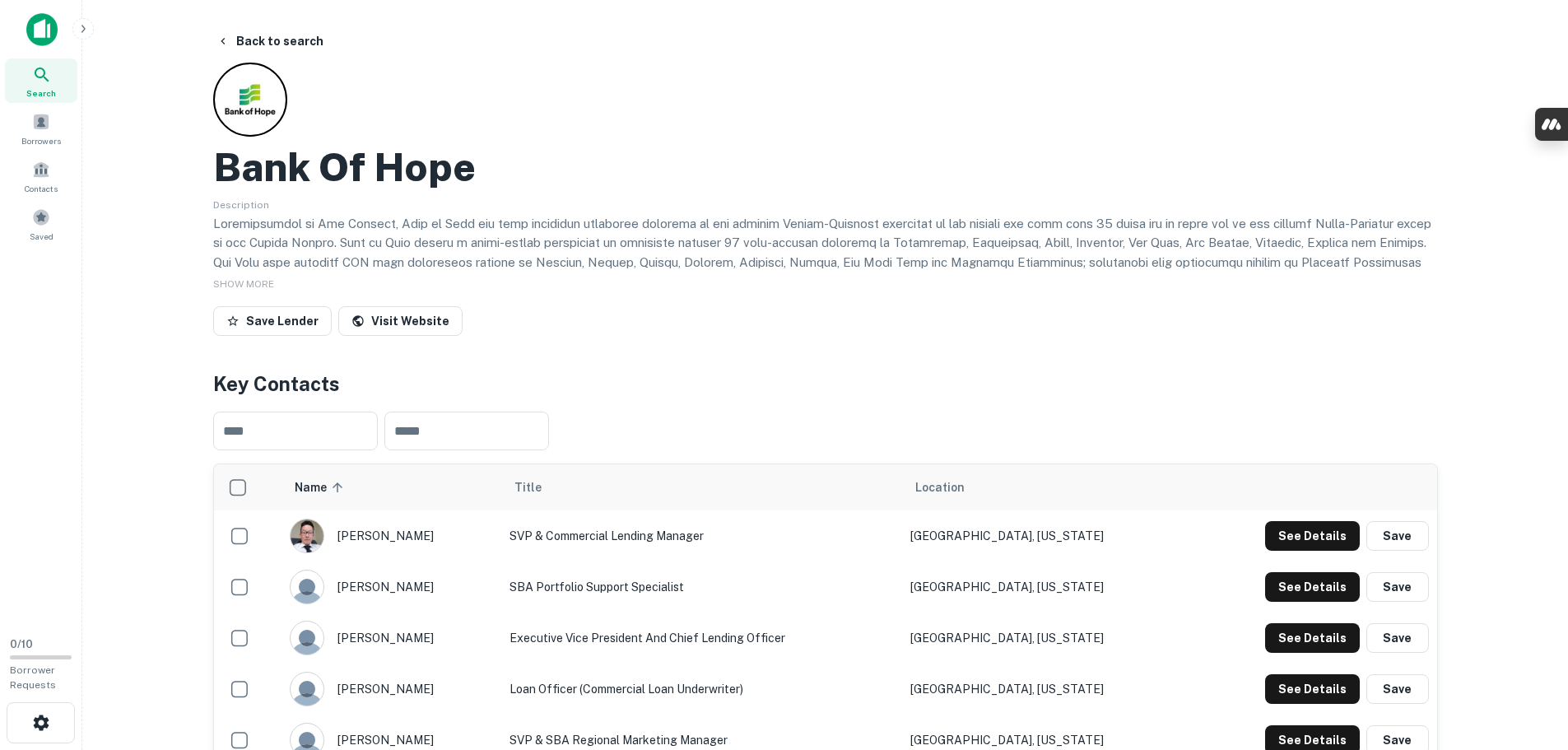
click at [50, 29] on img at bounding box center [41, 29] width 31 height 33
click at [52, 134] on span "Borrowers" at bounding box center [41, 141] width 39 height 13
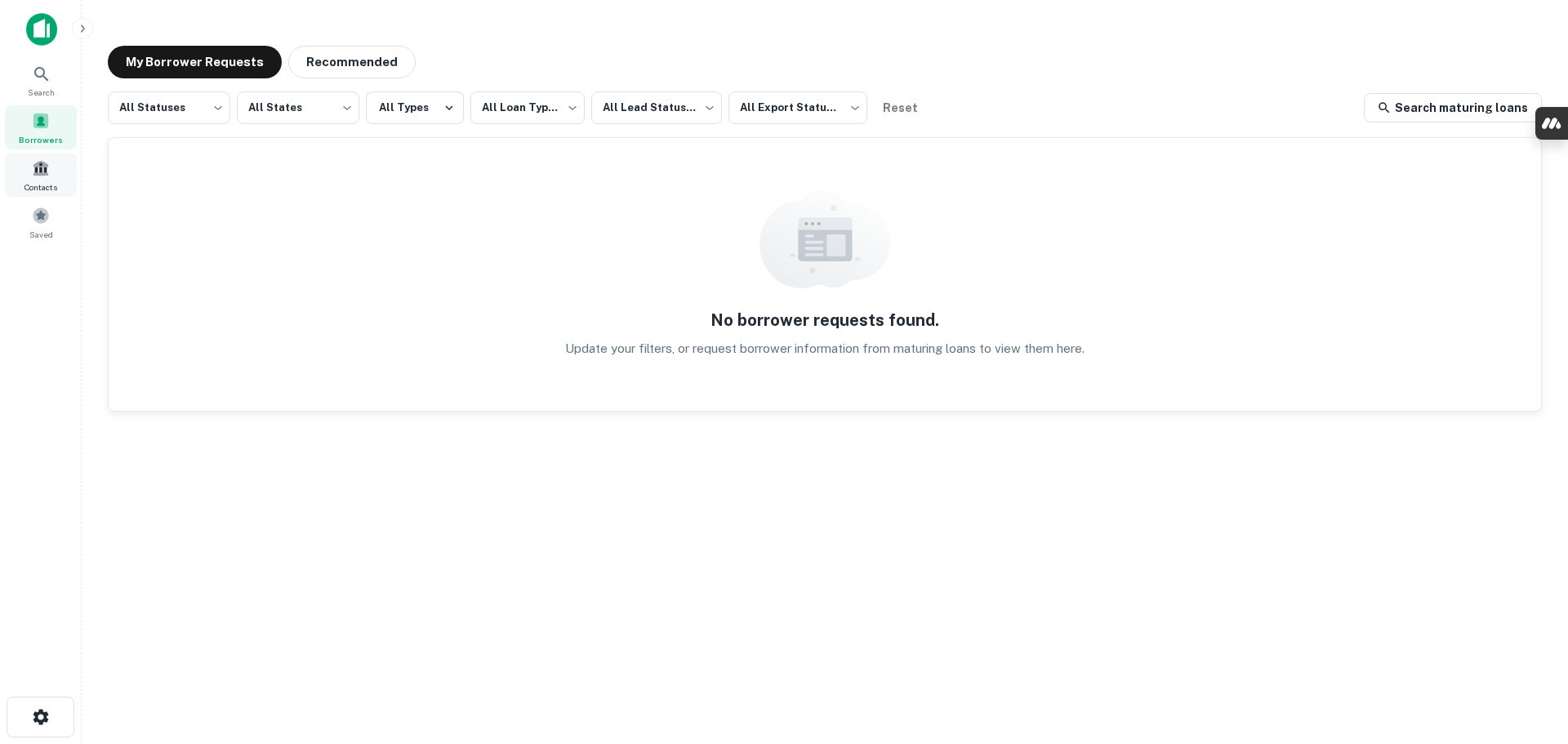
click at [46, 170] on span at bounding box center [41, 169] width 18 height 18
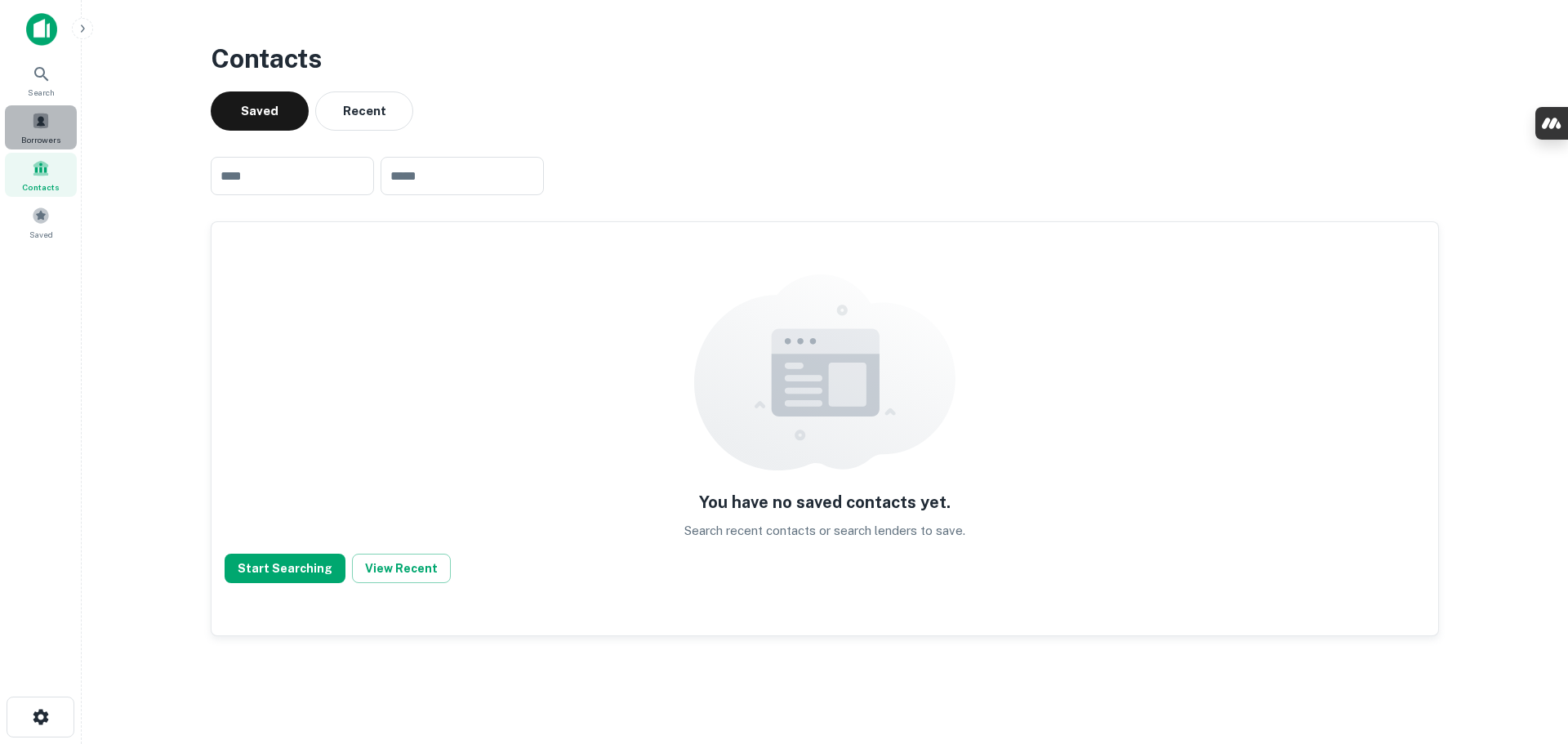
click at [44, 133] on span "Borrowers" at bounding box center [41, 140] width 39 height 13
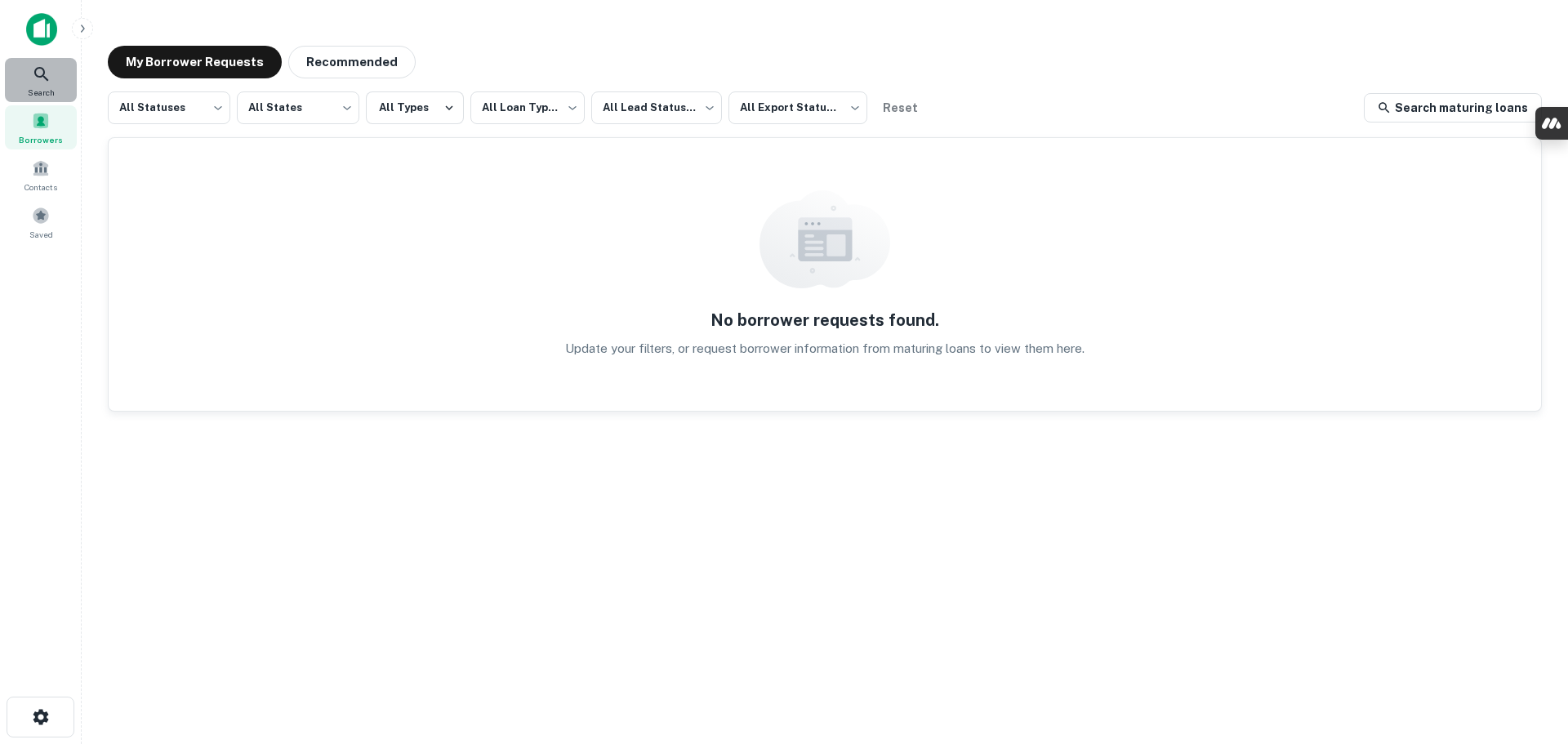
click at [41, 81] on icon at bounding box center [42, 75] width 20 height 20
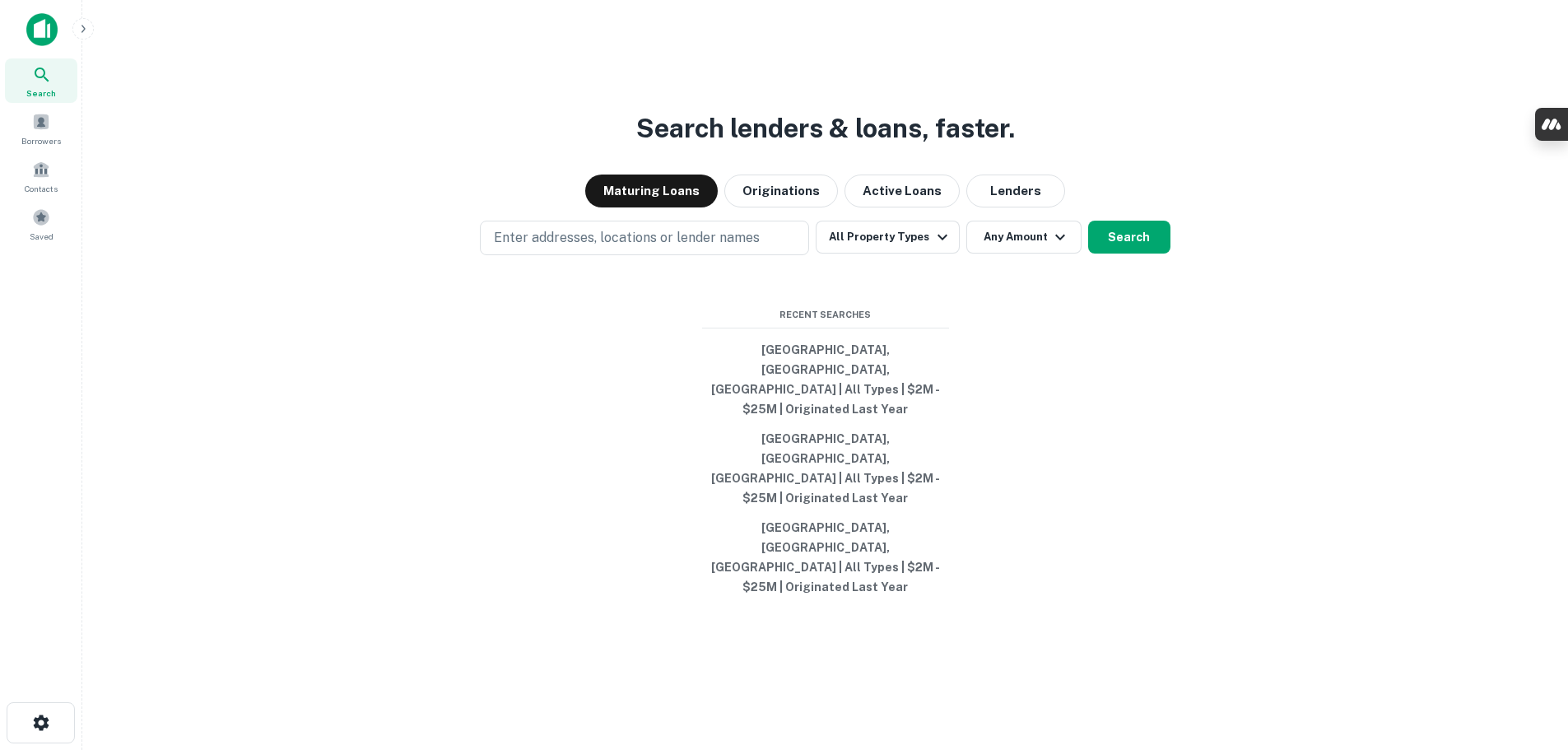
click at [88, 31] on icon "button" at bounding box center [84, 29] width 13 height 13
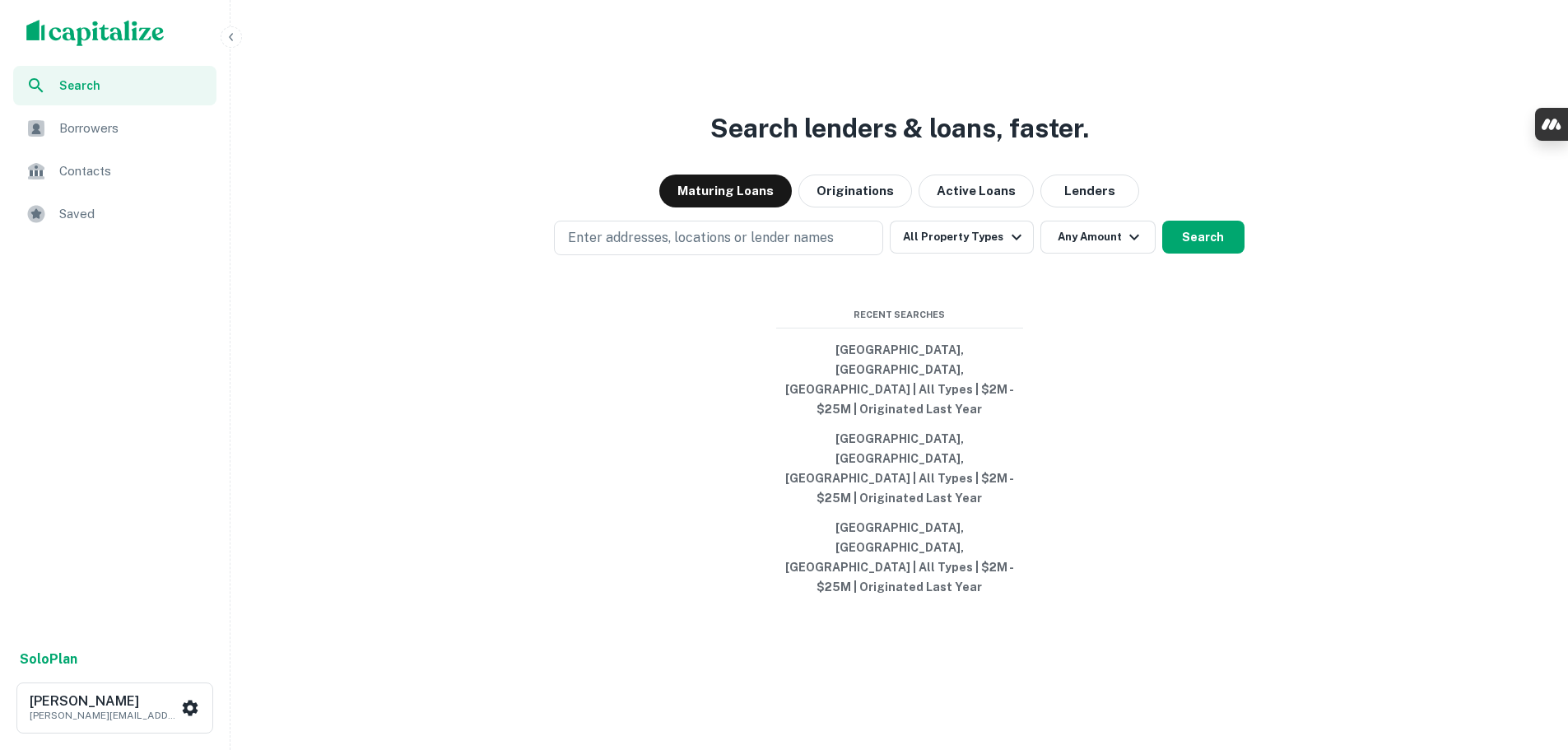
click at [229, 36] on icon "button" at bounding box center [232, 37] width 13 height 13
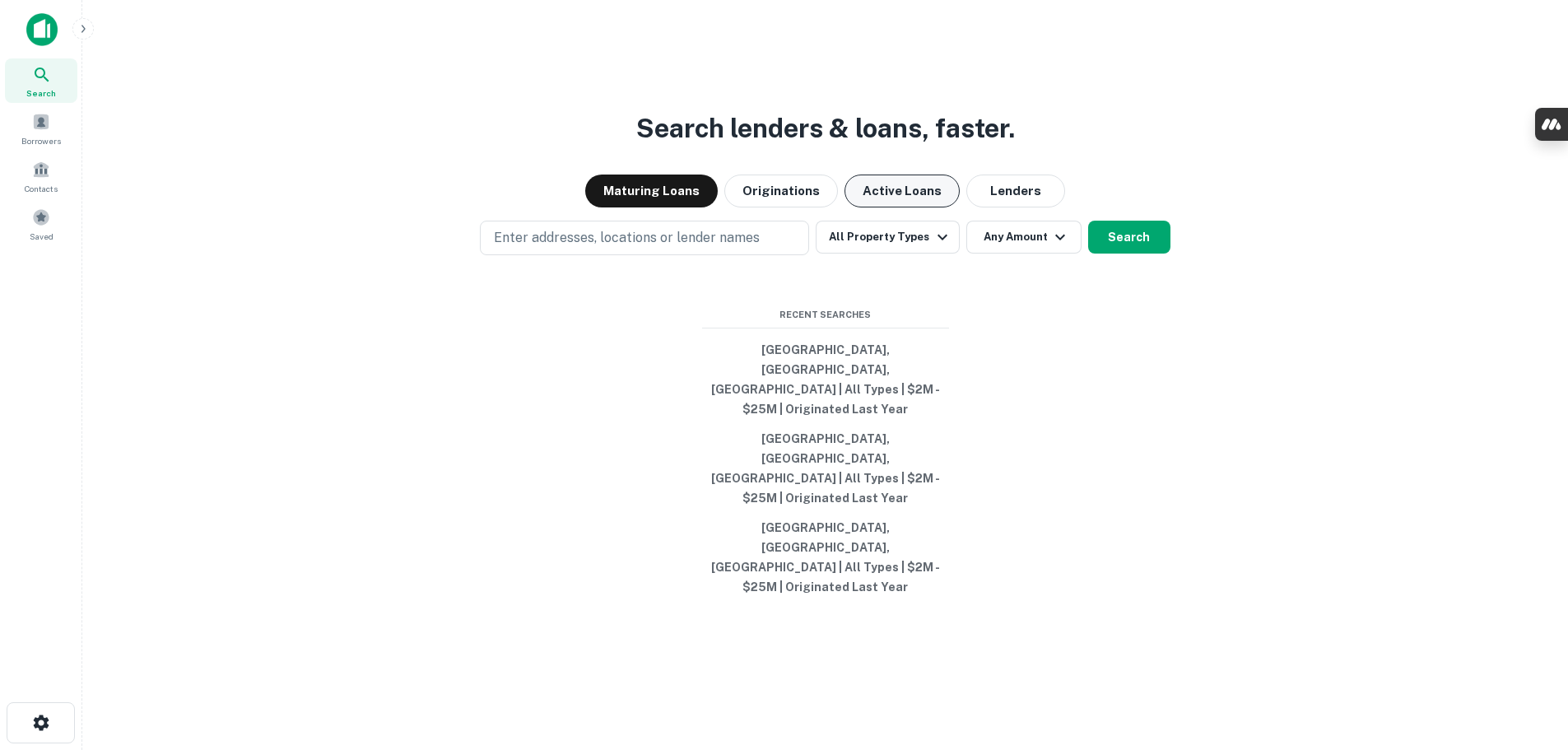
click at [904, 208] on button "Active Loans" at bounding box center [902, 191] width 115 height 33
click at [676, 208] on button "Maturing Loans" at bounding box center [652, 191] width 132 height 33
click at [925, 208] on button "Active Loans" at bounding box center [902, 191] width 115 height 33
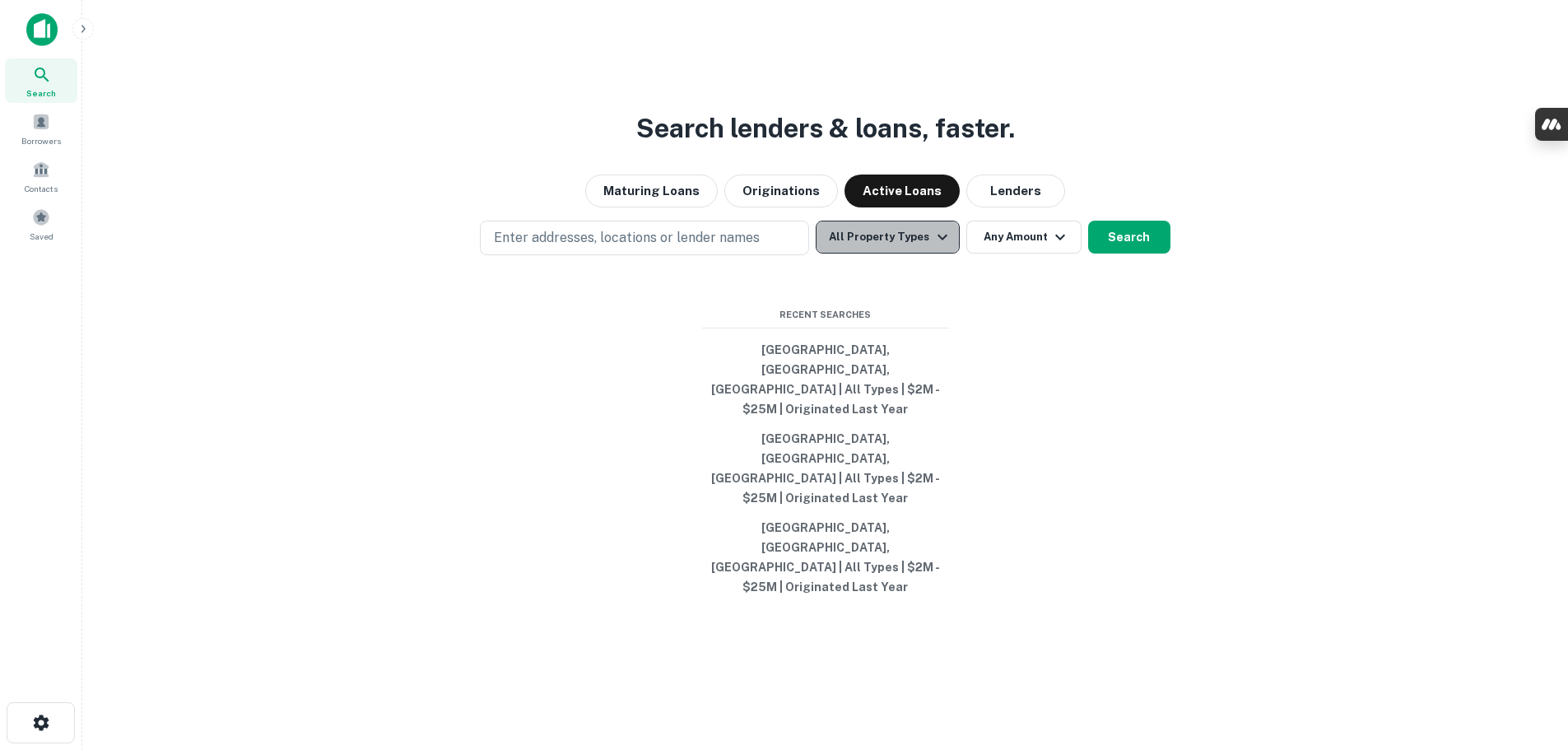
click at [926, 254] on button "All Property Types" at bounding box center [887, 237] width 143 height 33
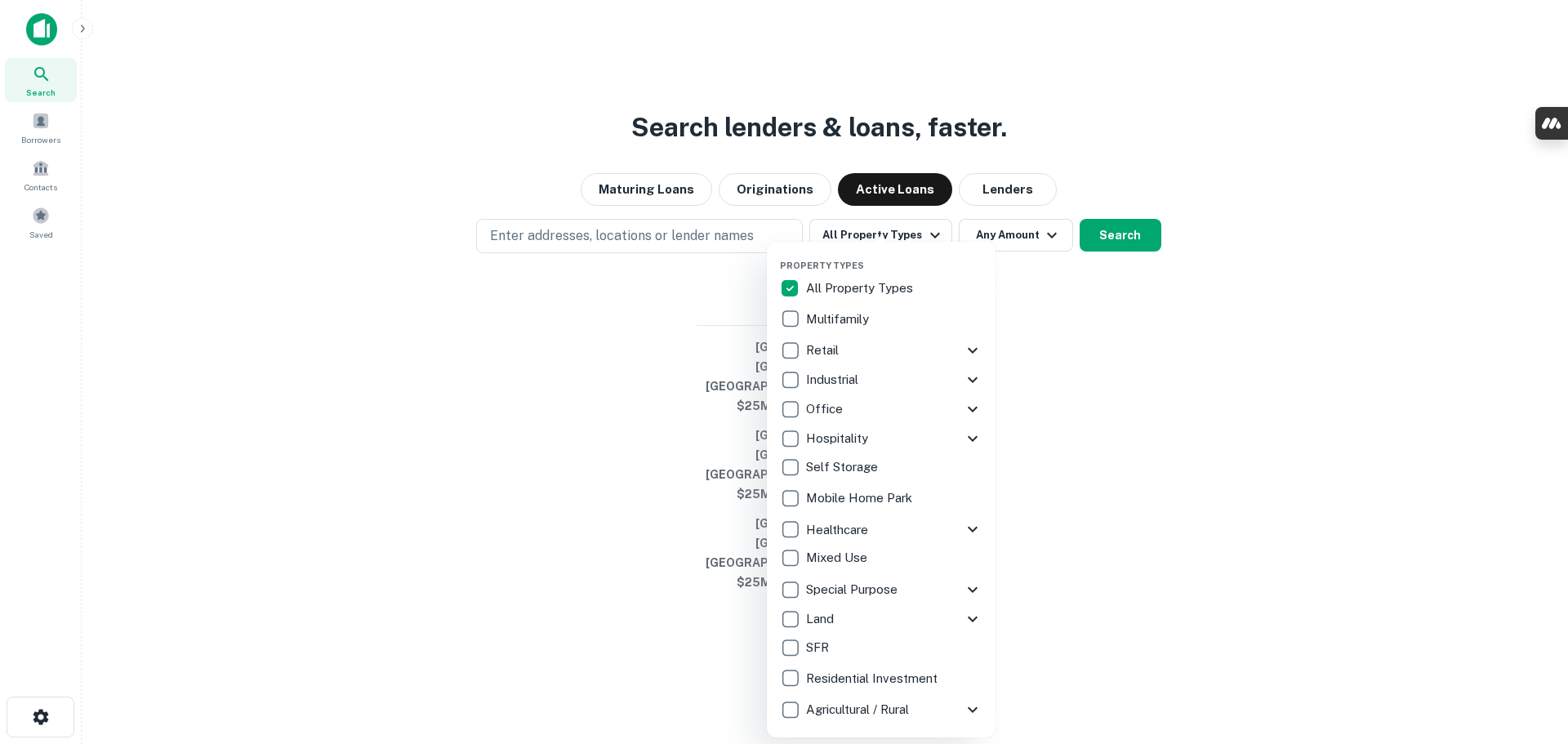
click at [1098, 435] on div at bounding box center [784, 372] width 1568 height 744
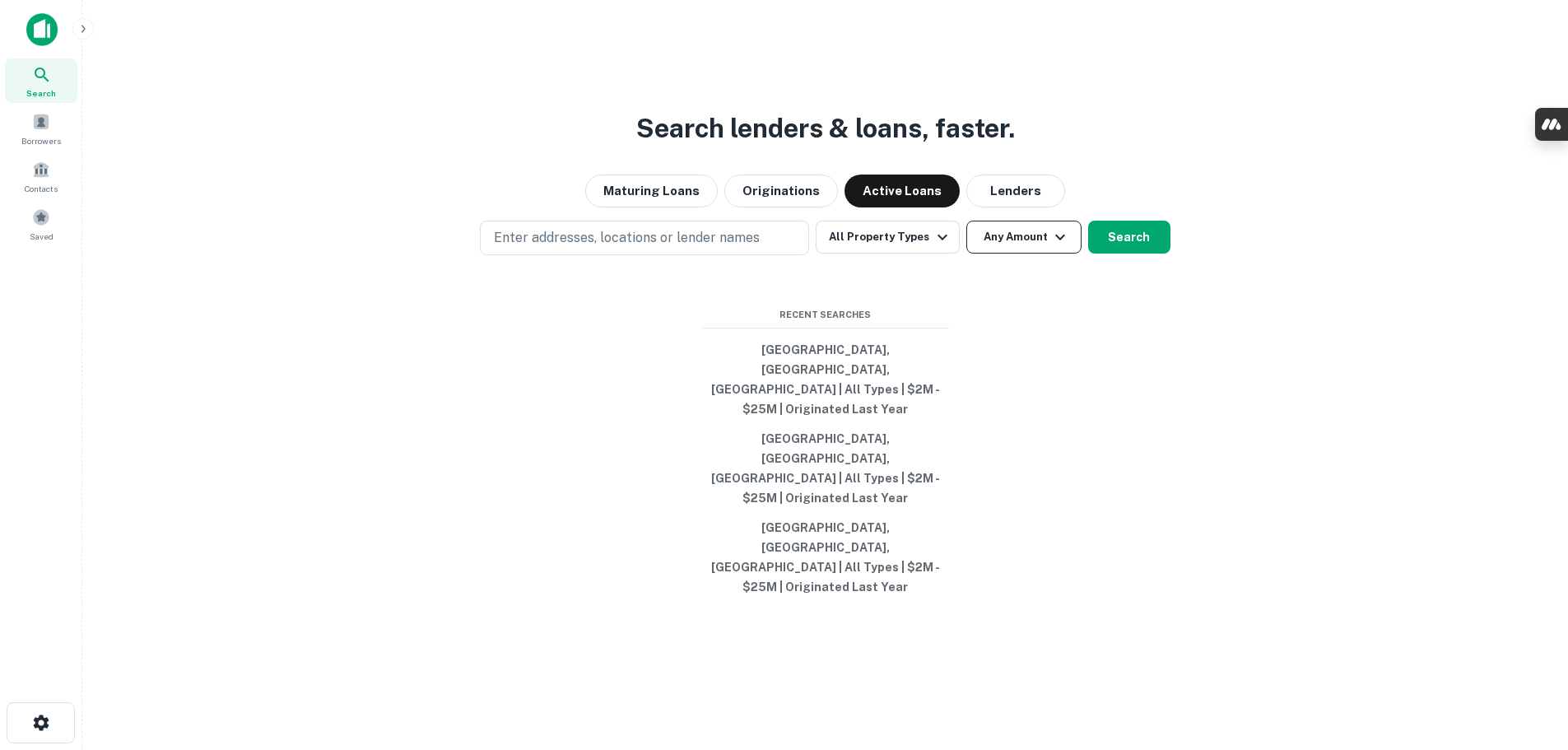
click at [1047, 254] on button "Any Amount" at bounding box center [1024, 237] width 115 height 33
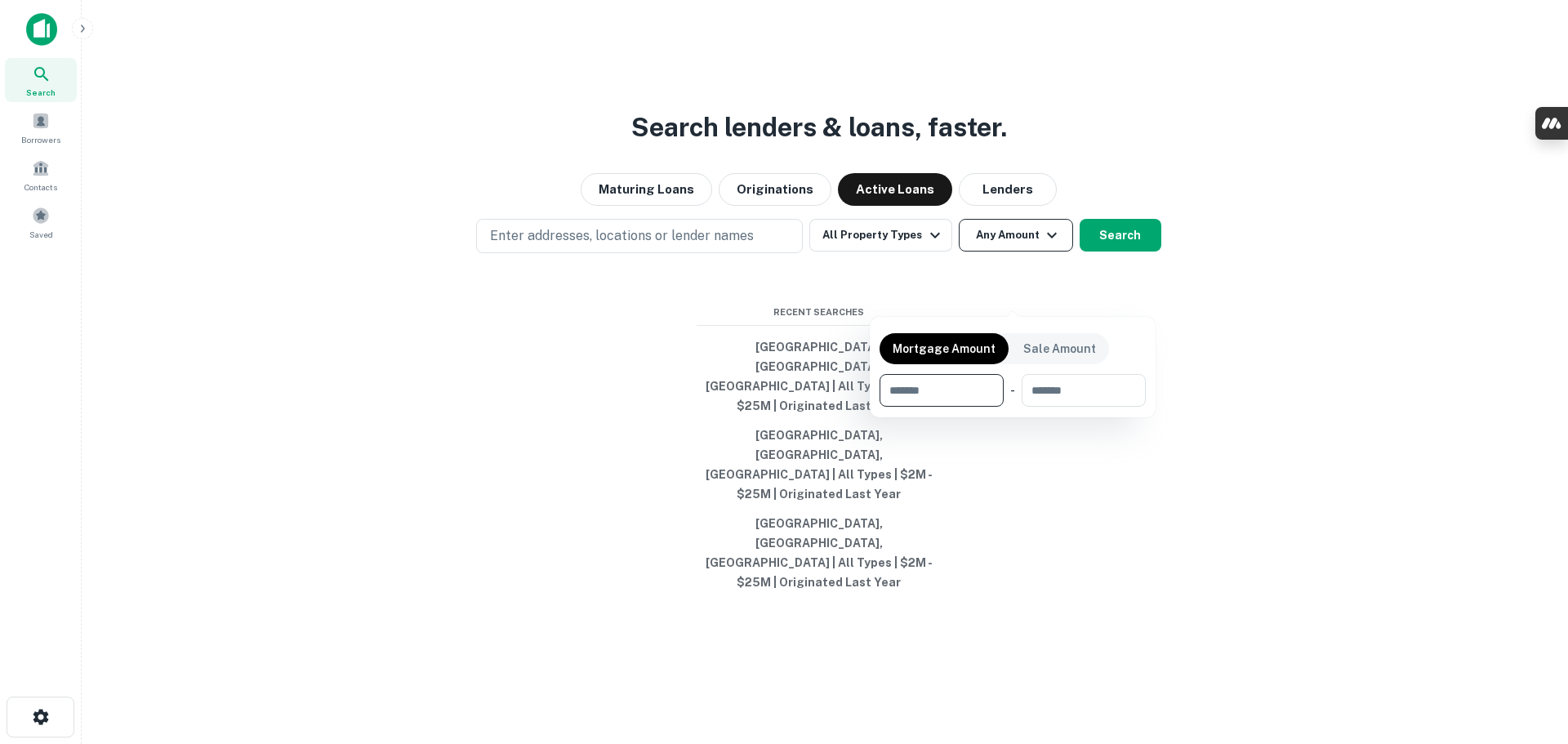
click at [1038, 306] on div at bounding box center [784, 372] width 1568 height 744
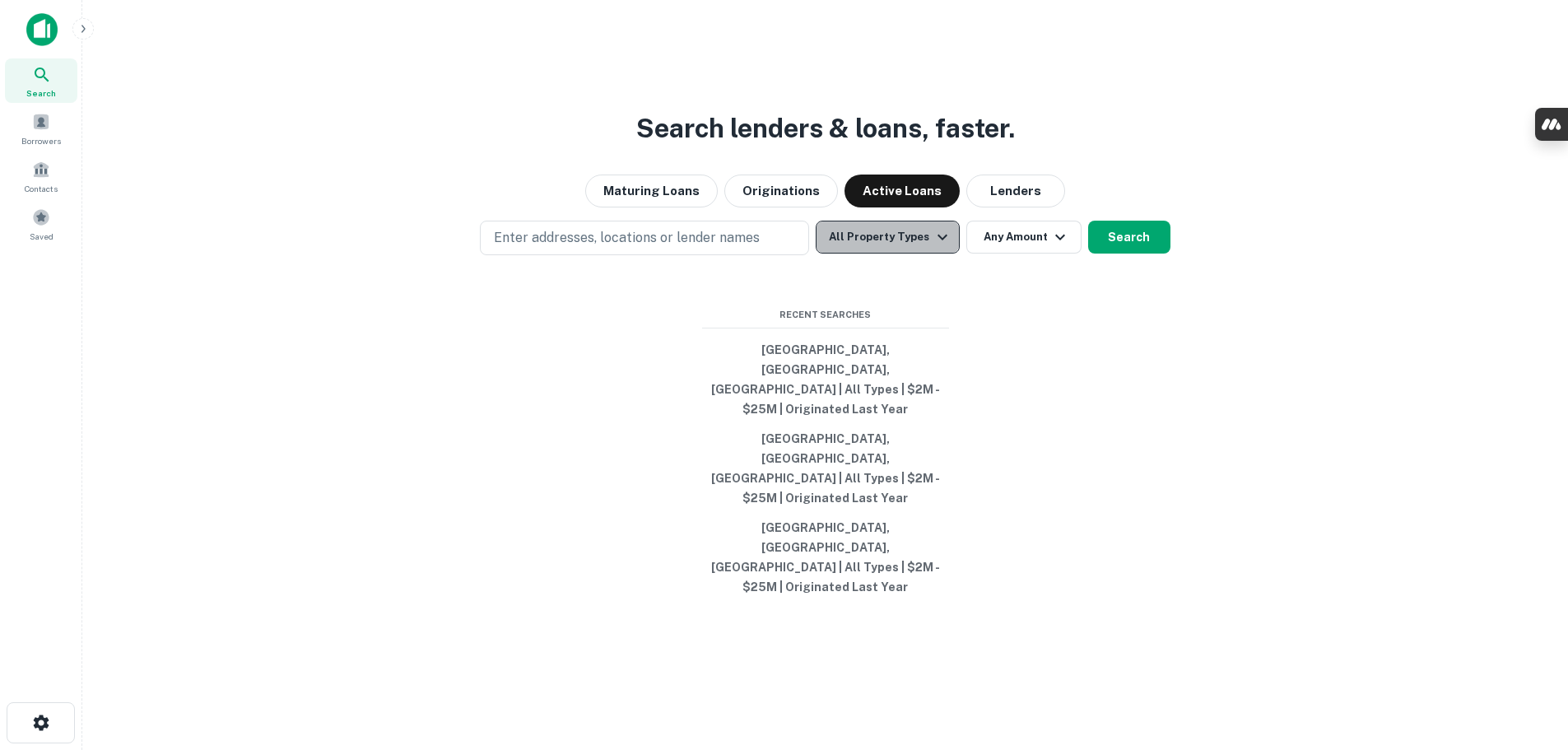
click at [945, 247] on icon "button" at bounding box center [943, 238] width 20 height 20
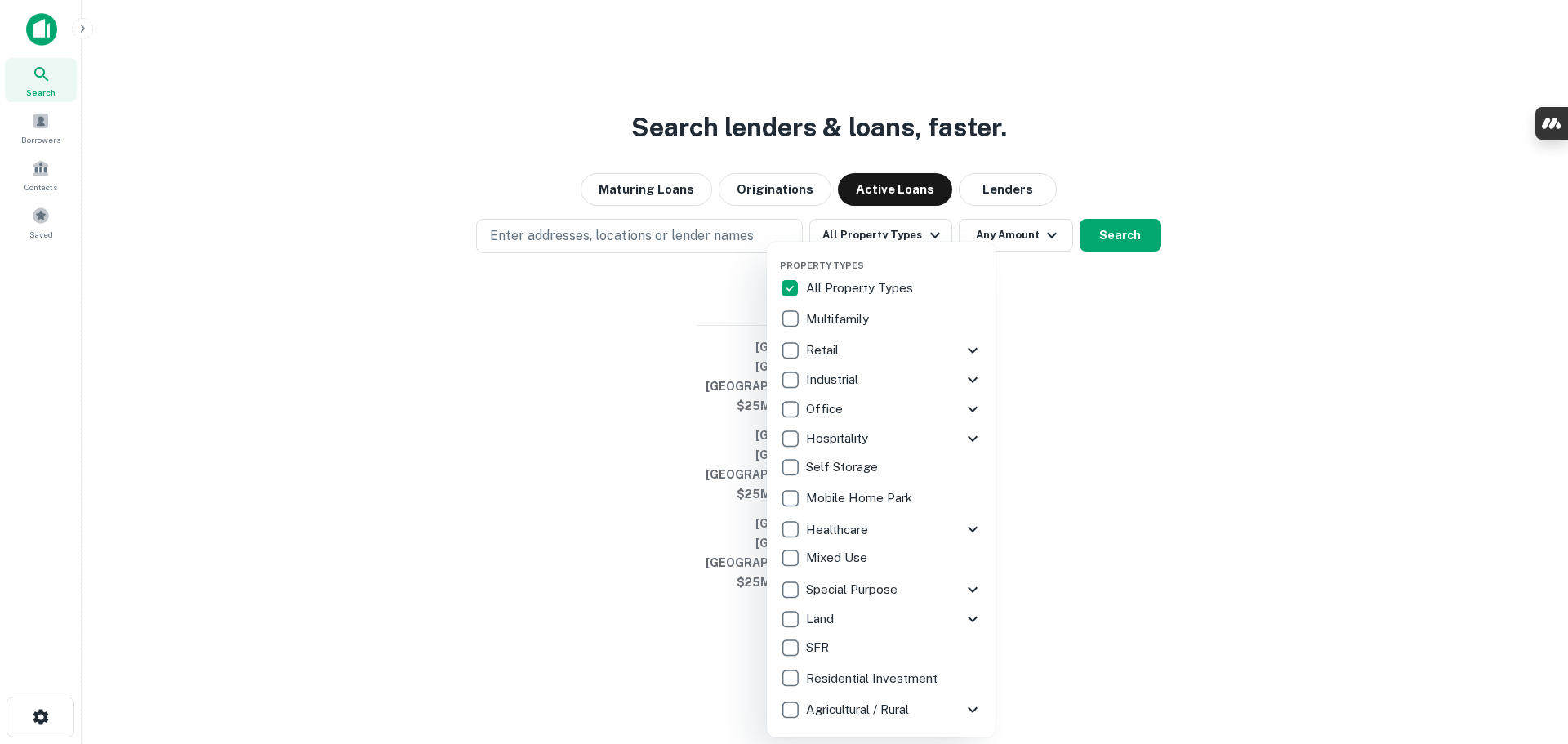
click at [1078, 420] on div at bounding box center [784, 372] width 1568 height 744
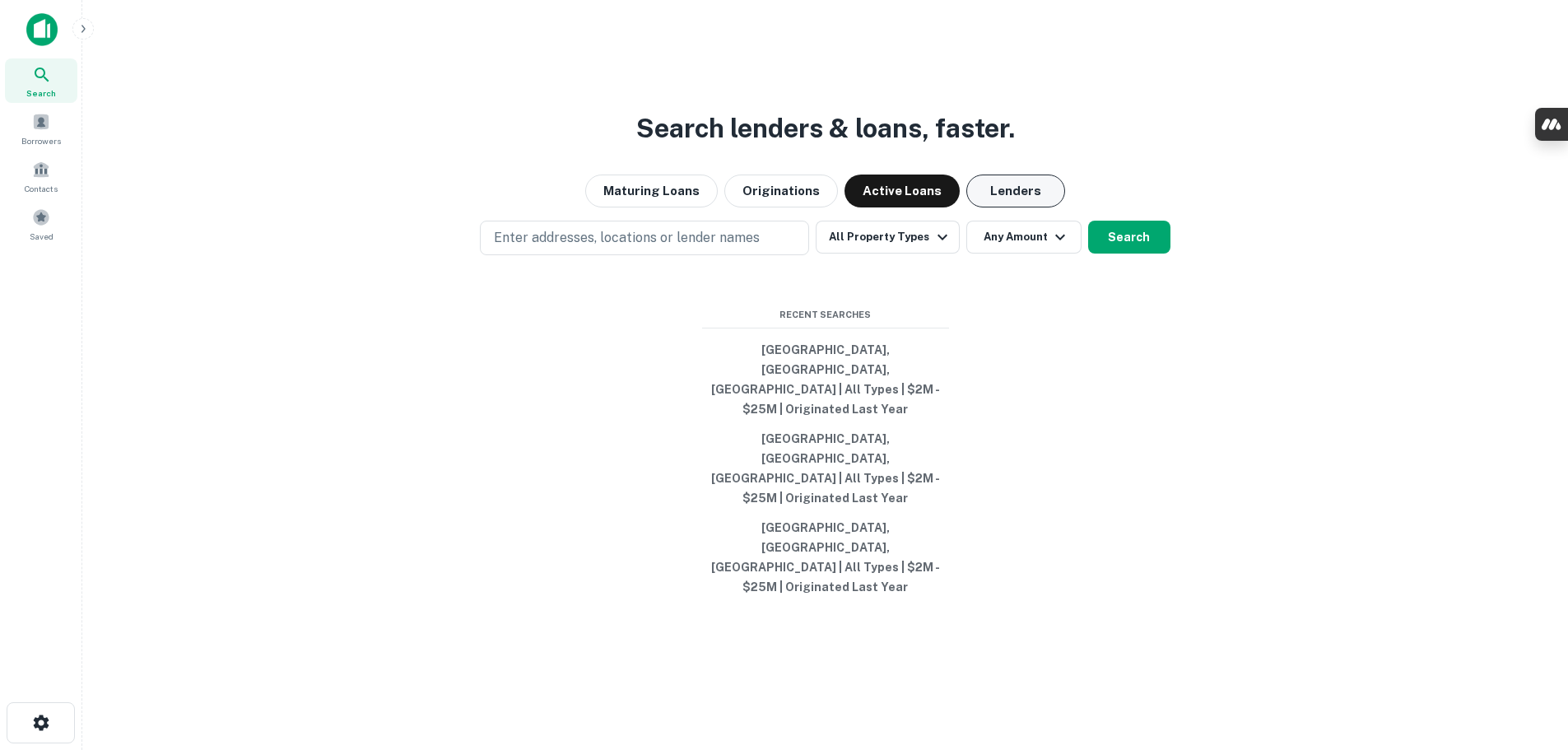
click at [1008, 208] on button "Lenders" at bounding box center [1016, 191] width 99 height 33
click at [1134, 254] on button "Search" at bounding box center [1130, 237] width 82 height 33
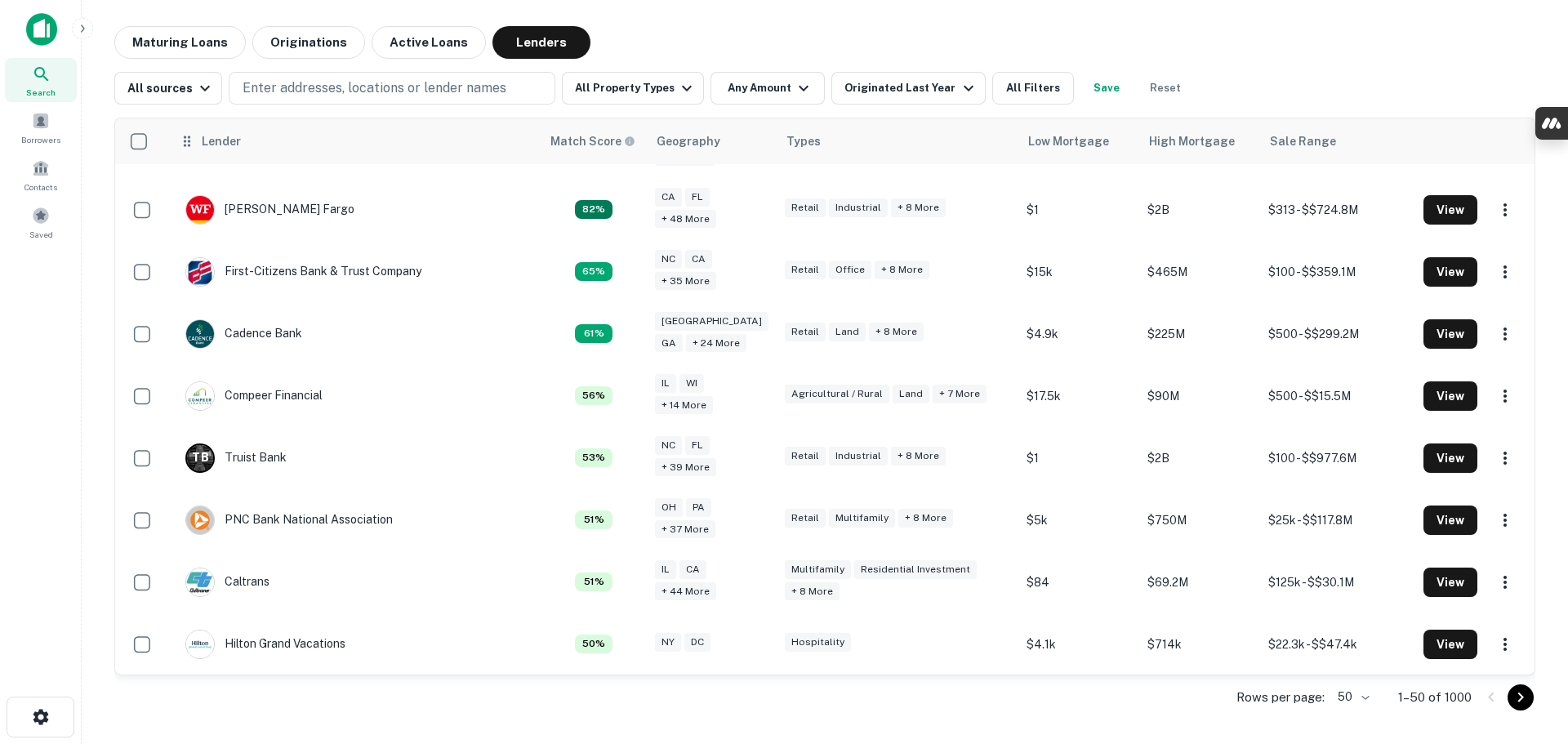
scroll to position [490, 0]
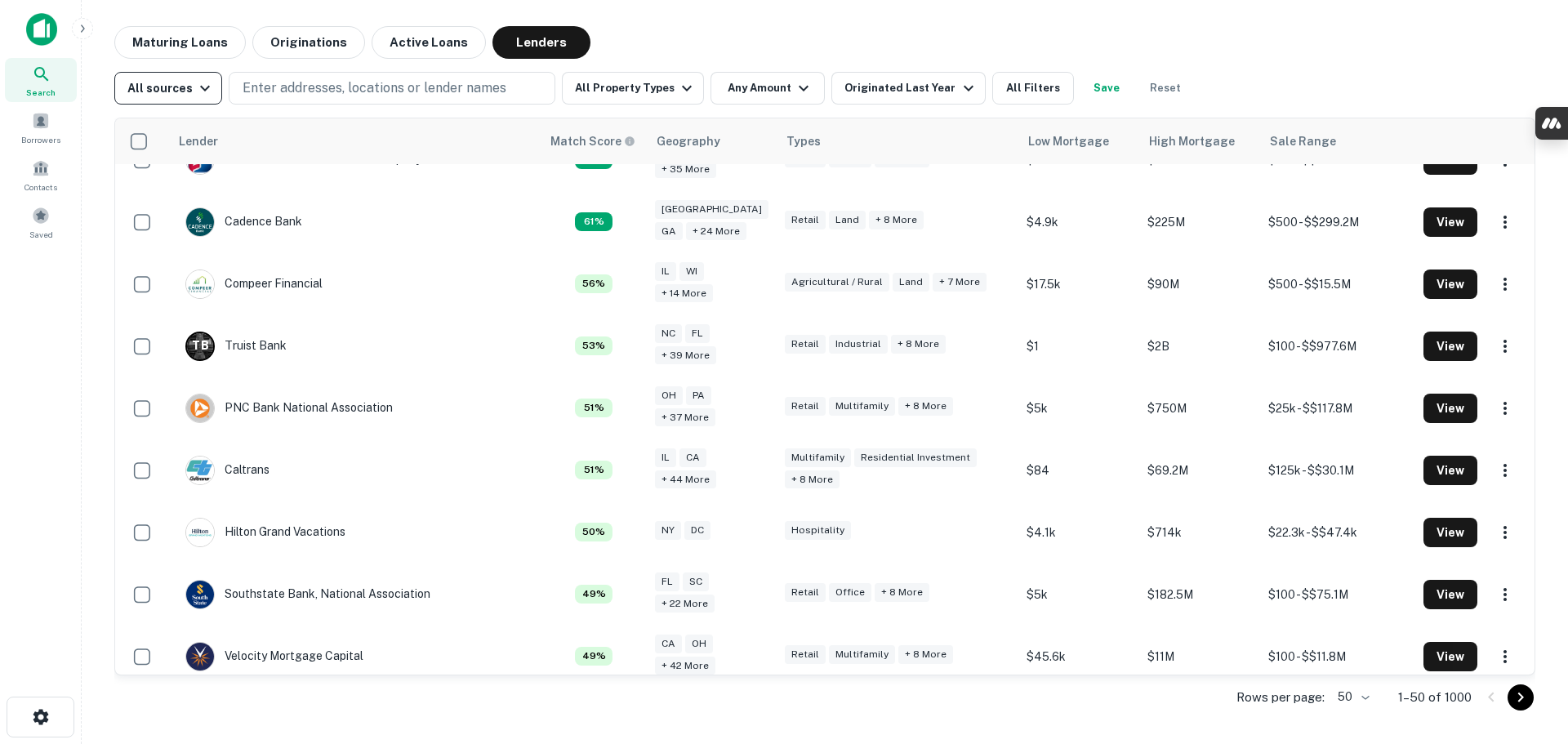
click at [208, 94] on icon "button" at bounding box center [205, 88] width 20 height 20
click at [208, 94] on div at bounding box center [784, 372] width 1568 height 744
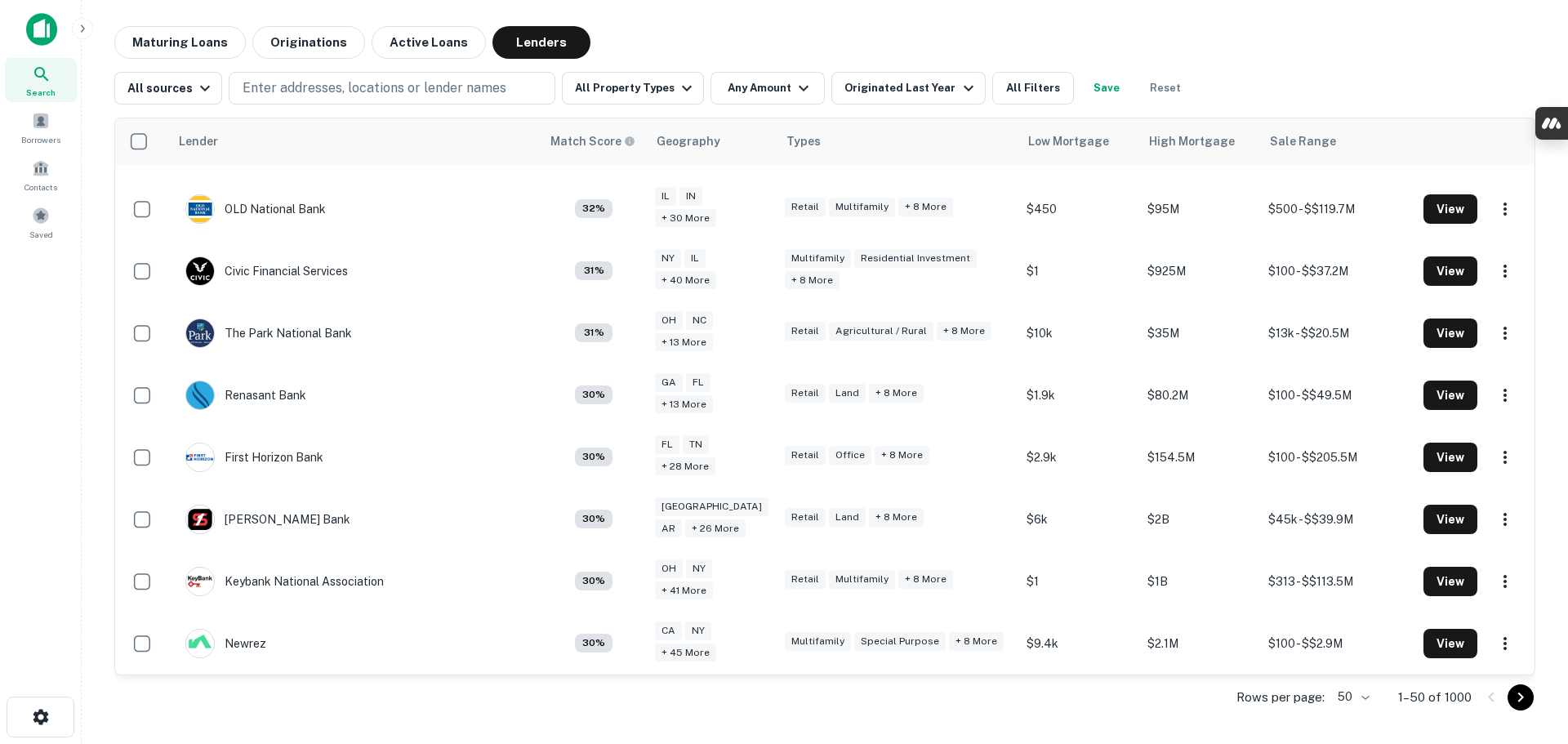
scroll to position [2594, 0]
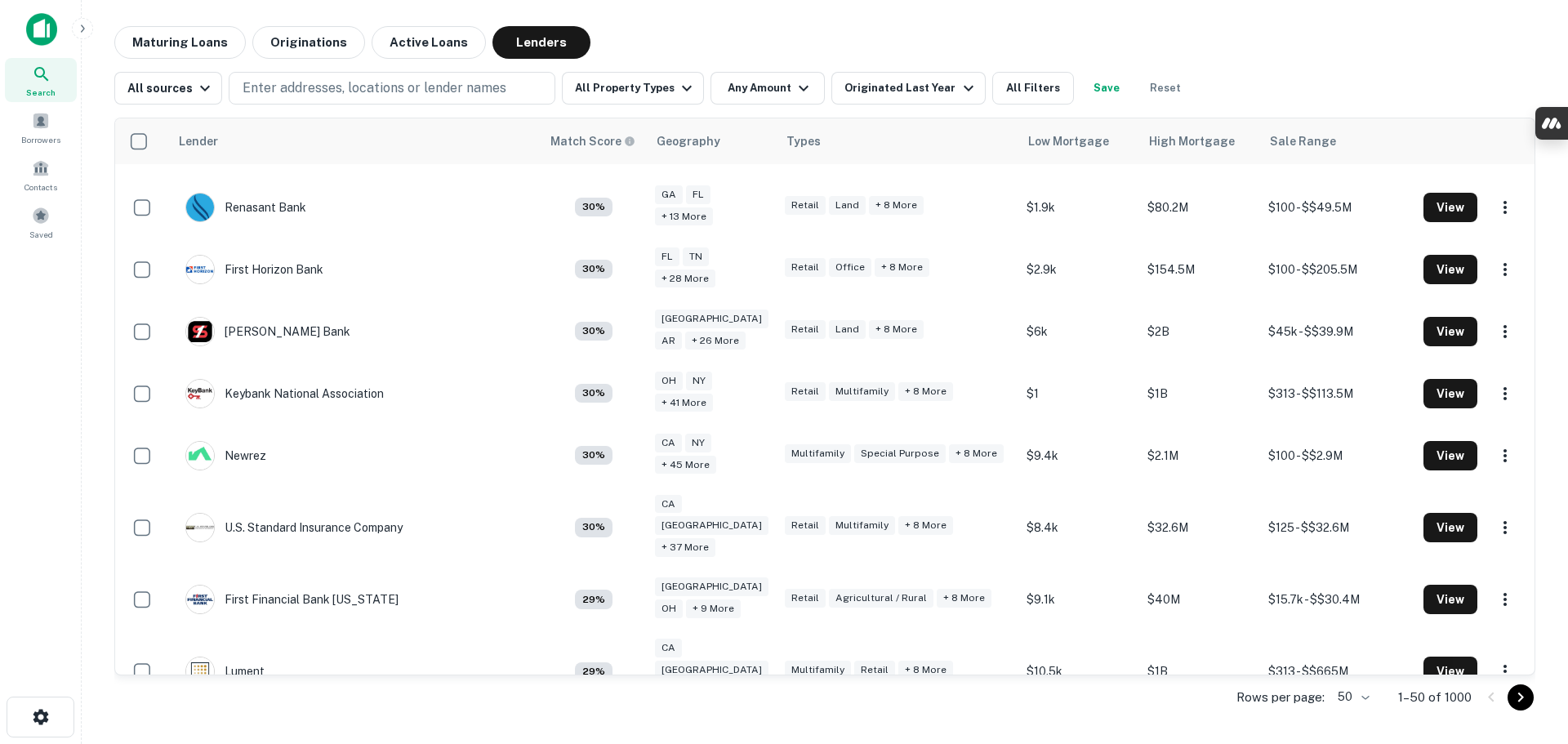
click at [1356, 697] on body "Search Borrowers Contacts Saved Maturing Loans Originations Active Loans Lender…" at bounding box center [784, 372] width 1568 height 744
click at [1348, 711] on li "1000" at bounding box center [1353, 709] width 56 height 29
type input "****"
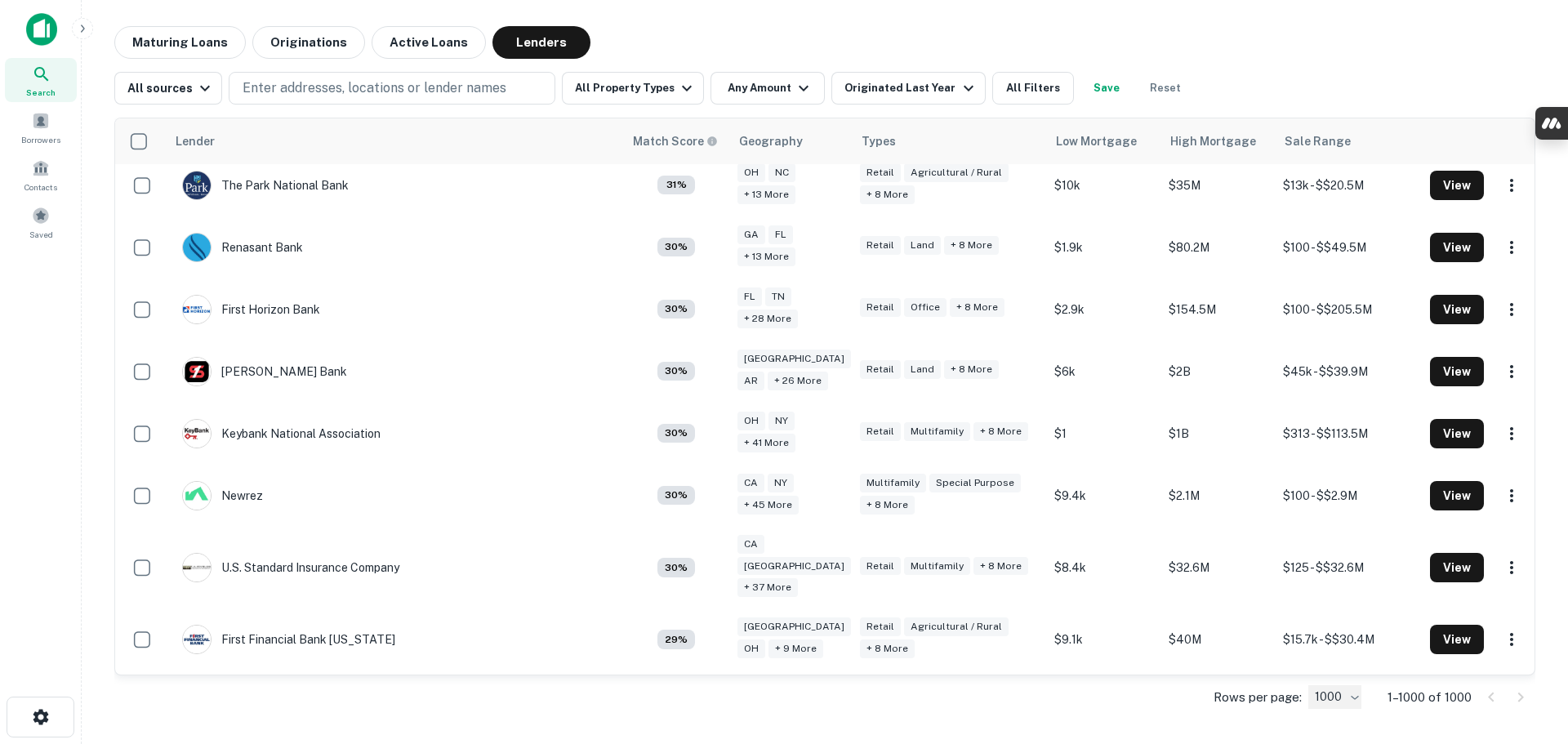
scroll to position [11417, 0]
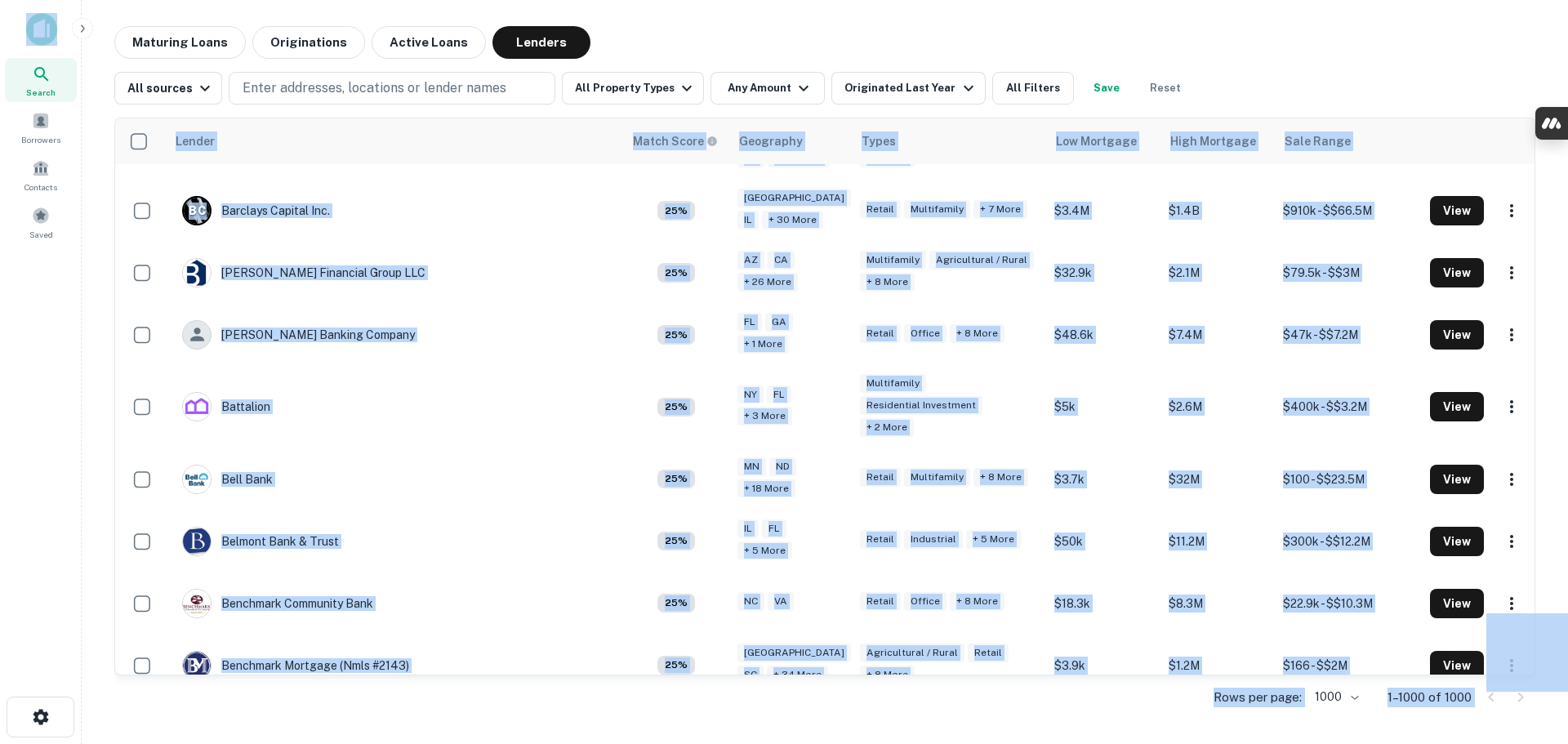
click at [845, 59] on div "All sources Enter addresses, locations or lender names All Property Types Any A…" at bounding box center [825, 81] width 1421 height 46
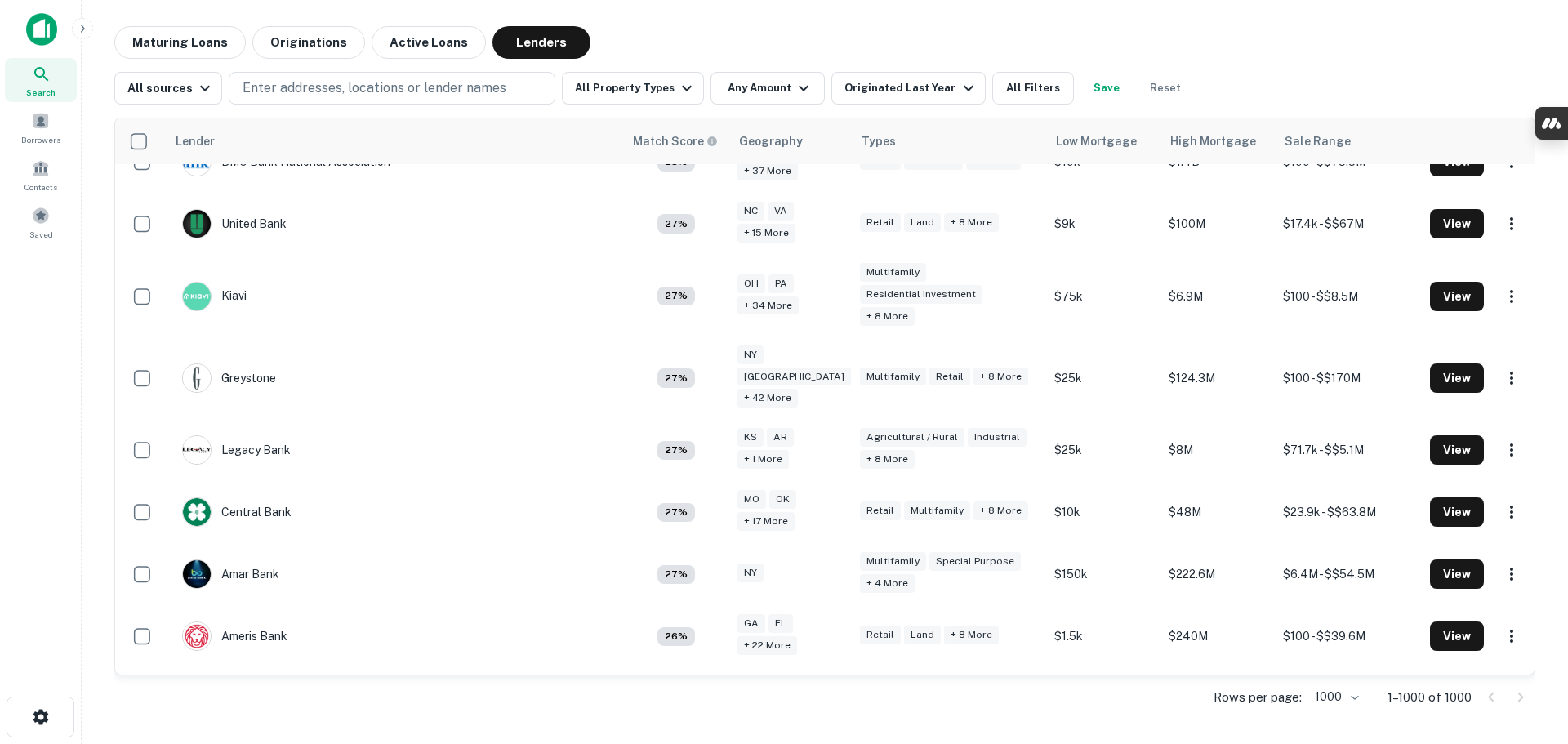
scroll to position [0, 0]
